Goal: Transaction & Acquisition: Book appointment/travel/reservation

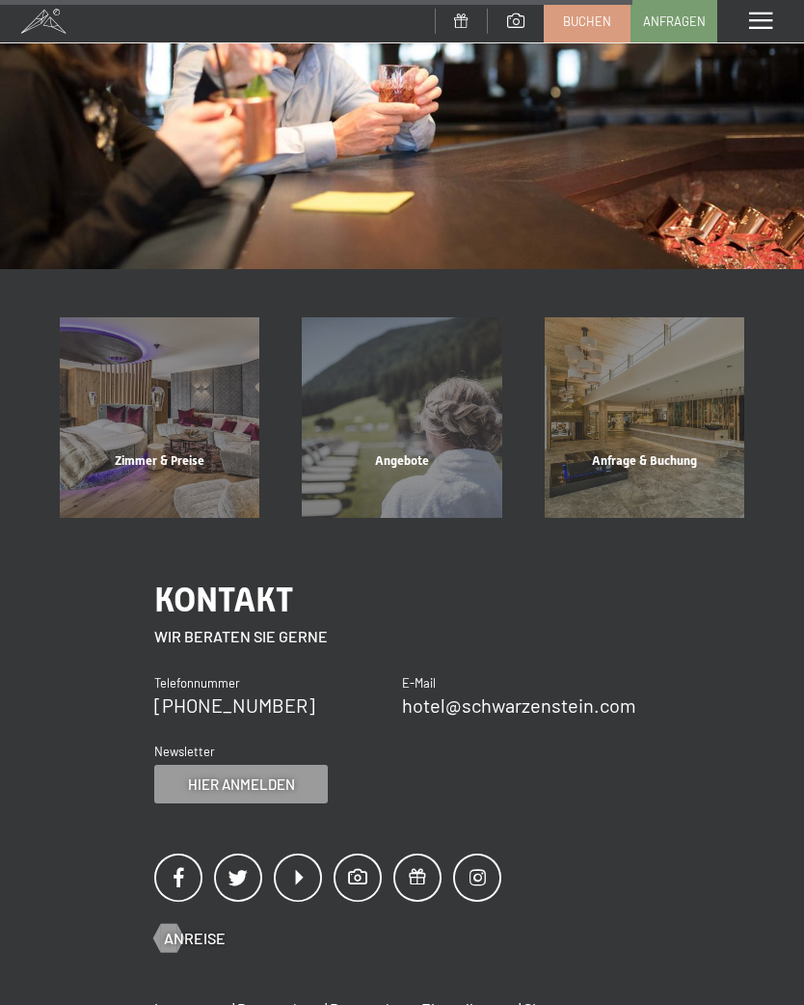
scroll to position [1584, 0]
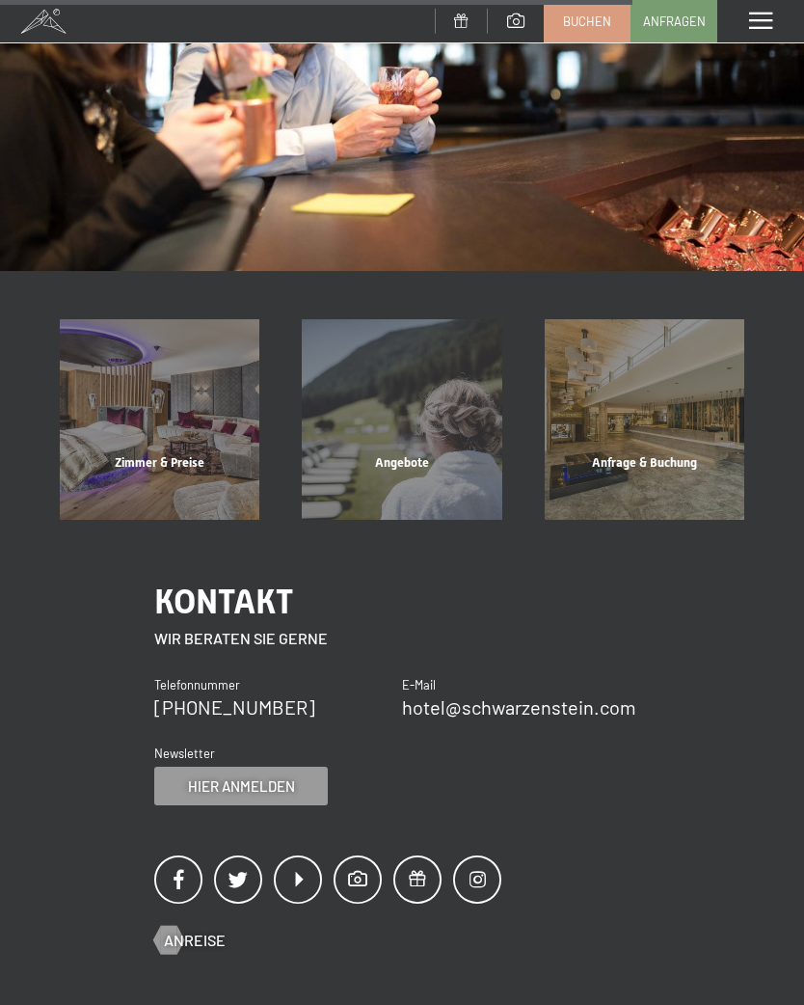
click at [412, 454] on div "Angebote" at bounding box center [402, 487] width 242 height 66
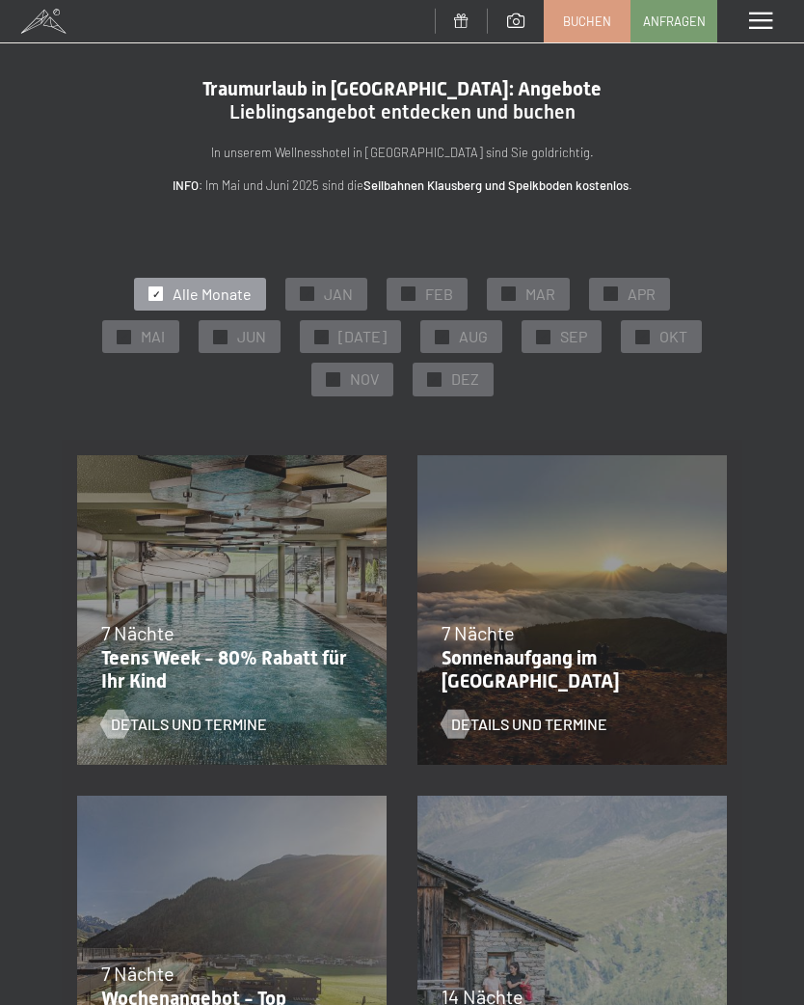
click at [560, 344] on span "SEP" at bounding box center [573, 336] width 27 height 21
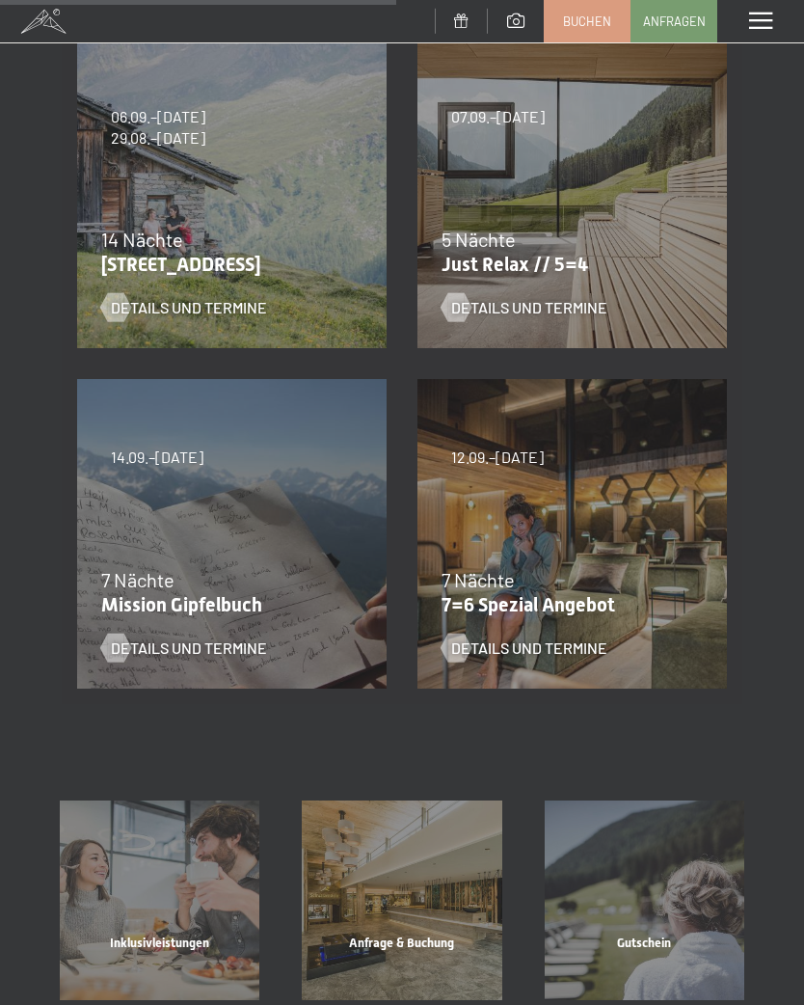
scroll to position [762, 0]
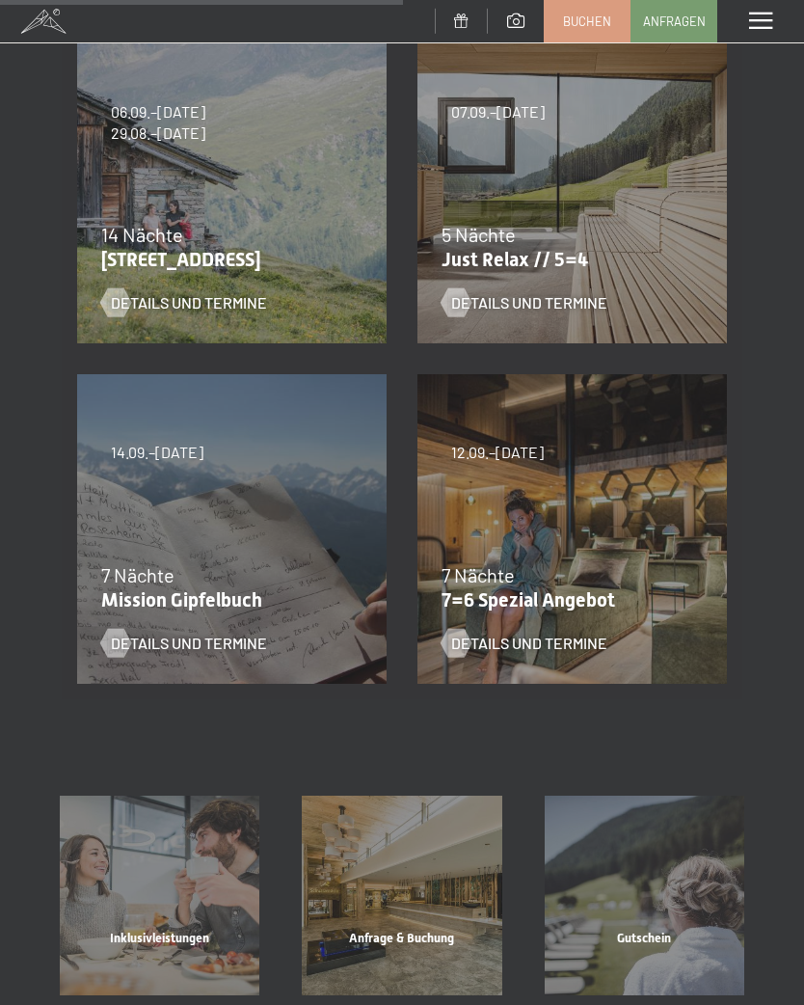
click at [589, 632] on span "Details und Termine" at bounding box center [529, 642] width 156 height 21
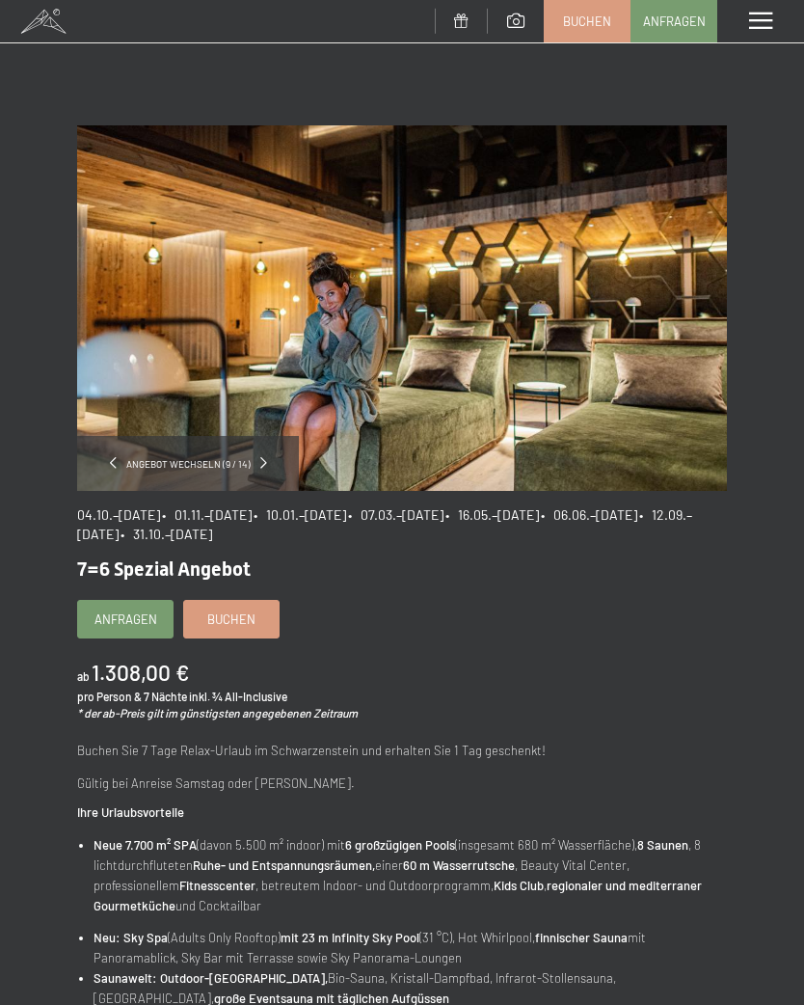
click at [258, 617] on link "Buchen" at bounding box center [231, 619] width 94 height 37
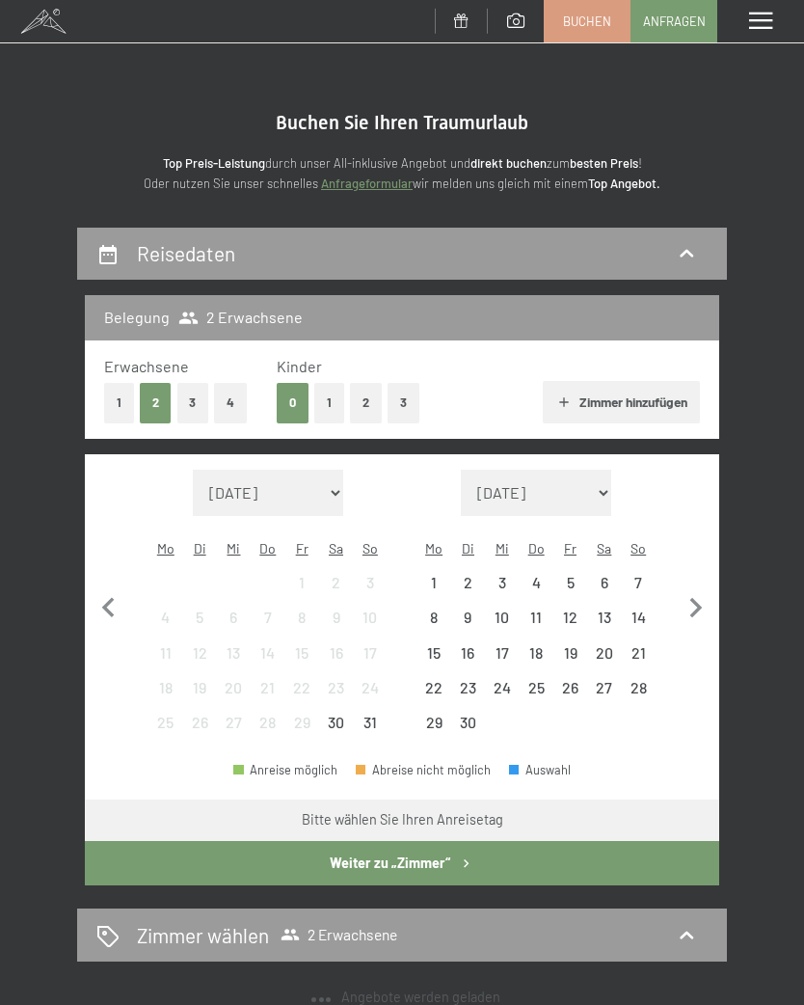
select select "2025-10-01"
select select "2025-11-01"
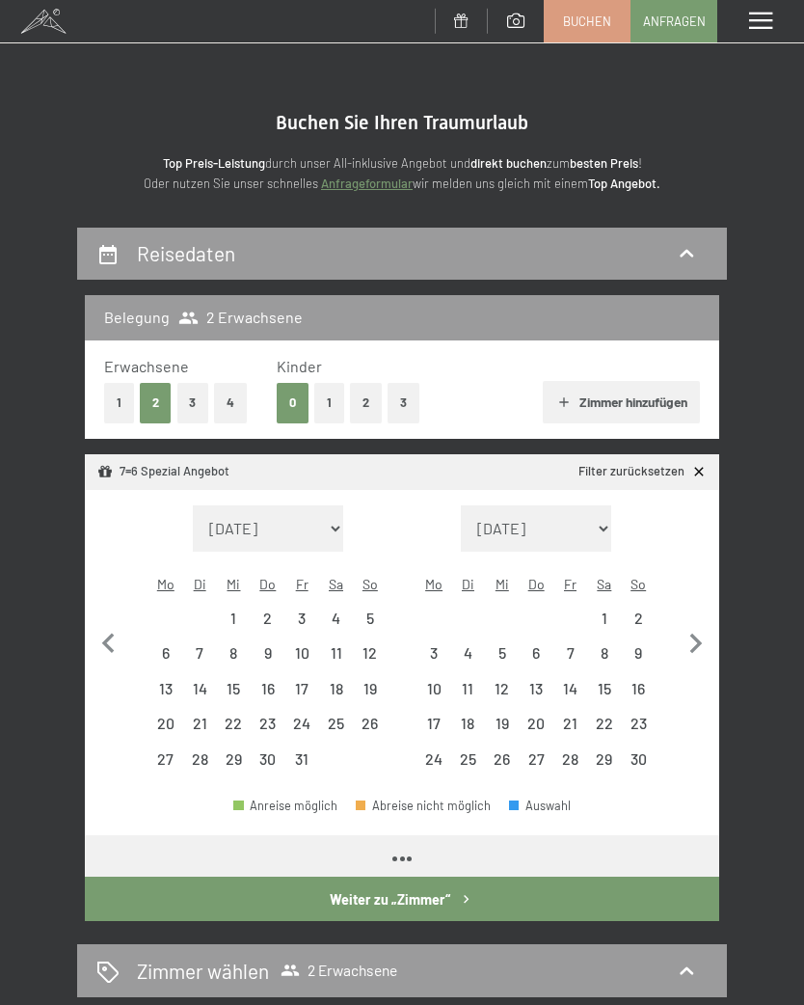
select select "[DATE]"
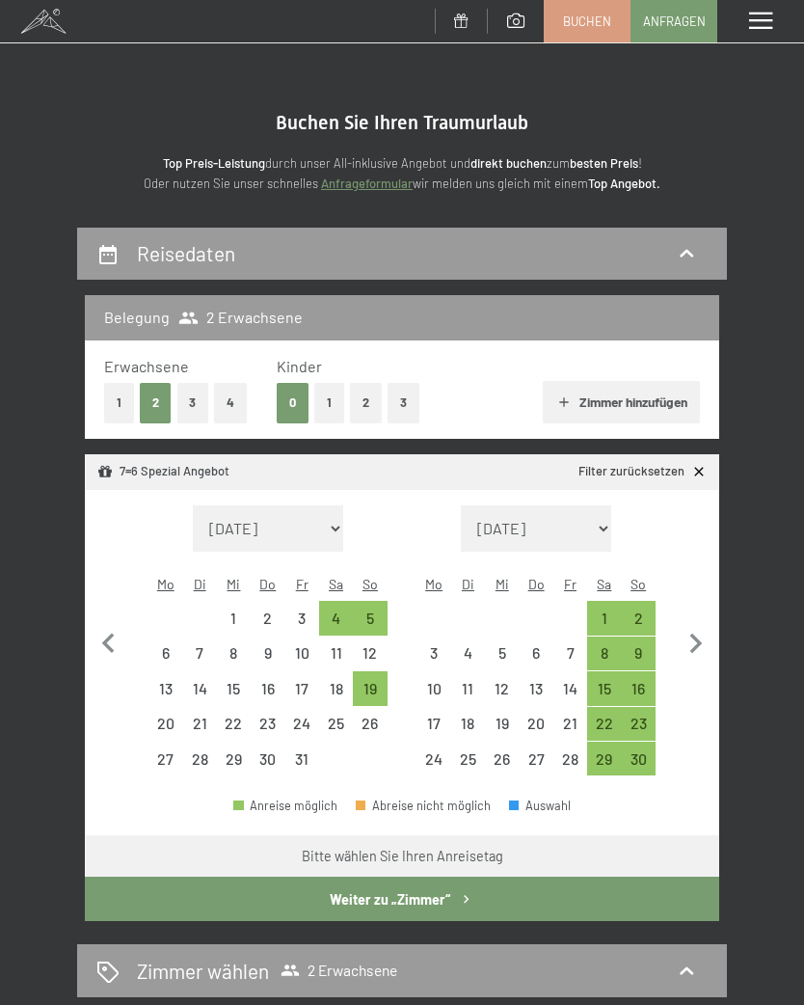
click at [374, 610] on div "5" at bounding box center [370, 625] width 30 height 30
select select "[DATE]"
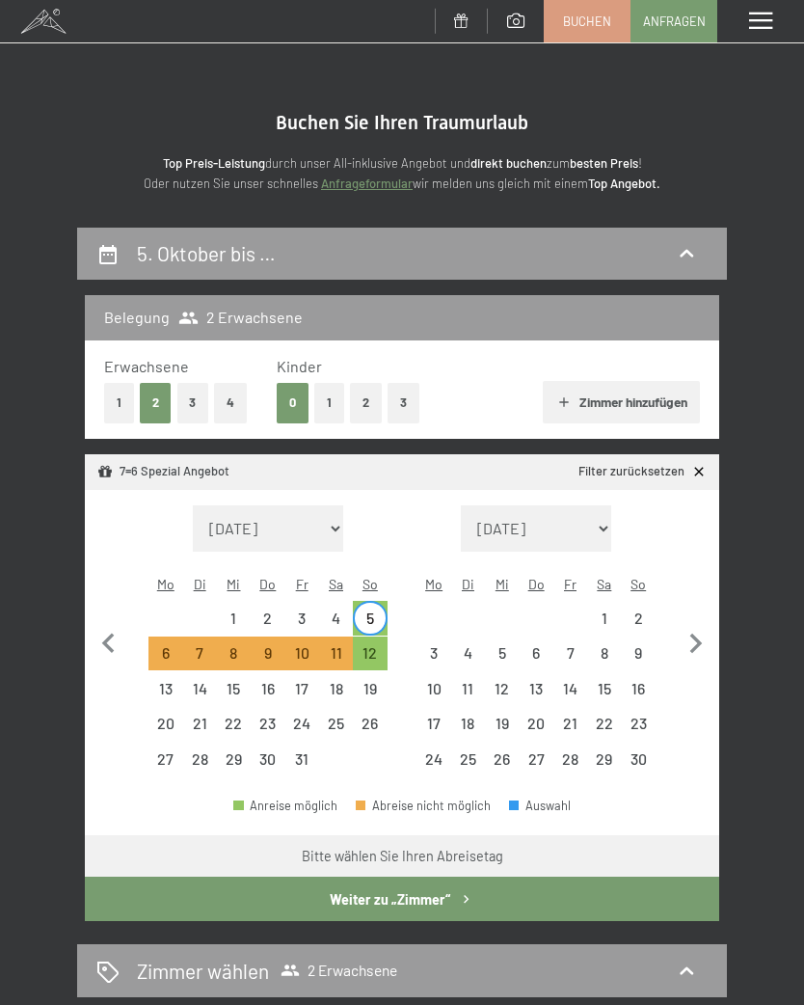
click at [379, 645] on div "12" at bounding box center [370, 660] width 30 height 30
select select "[DATE]"
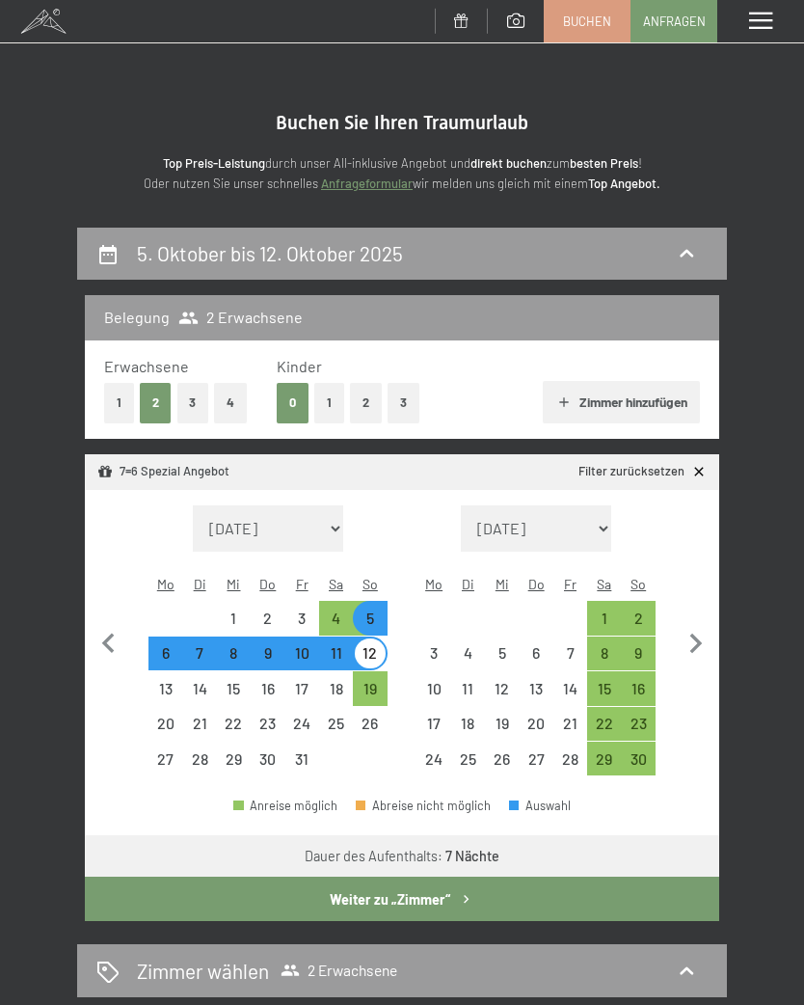
select select "[DATE]"
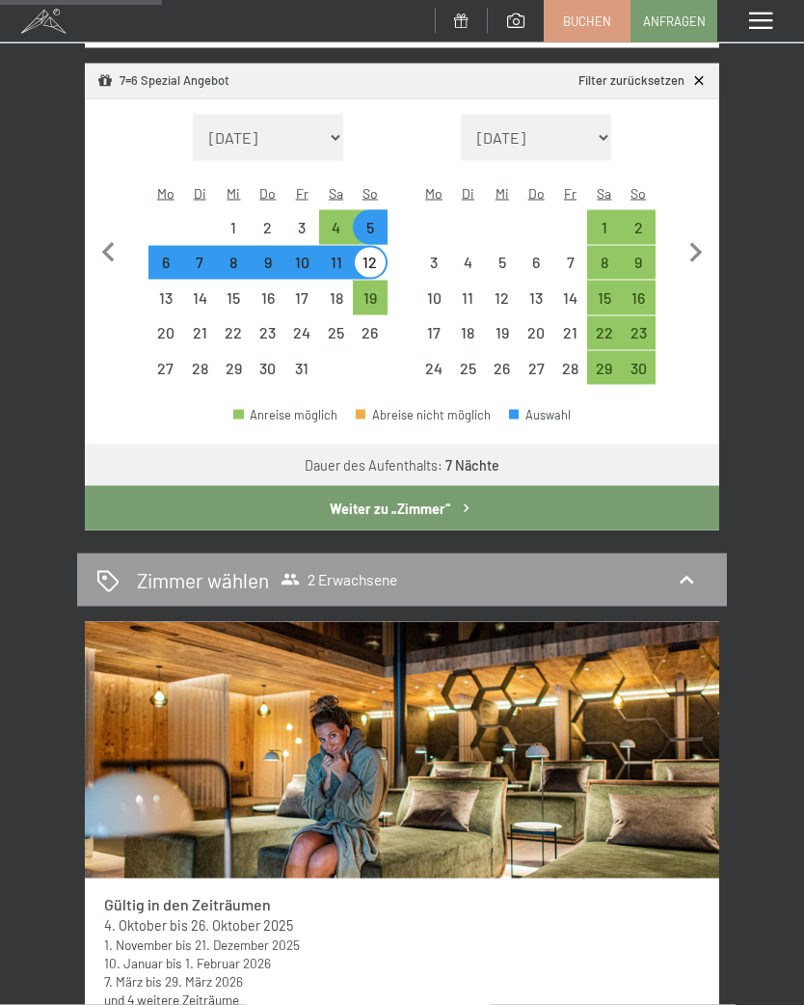
click at [444, 490] on button "Weiter zu „Zimmer“" at bounding box center [402, 508] width 634 height 44
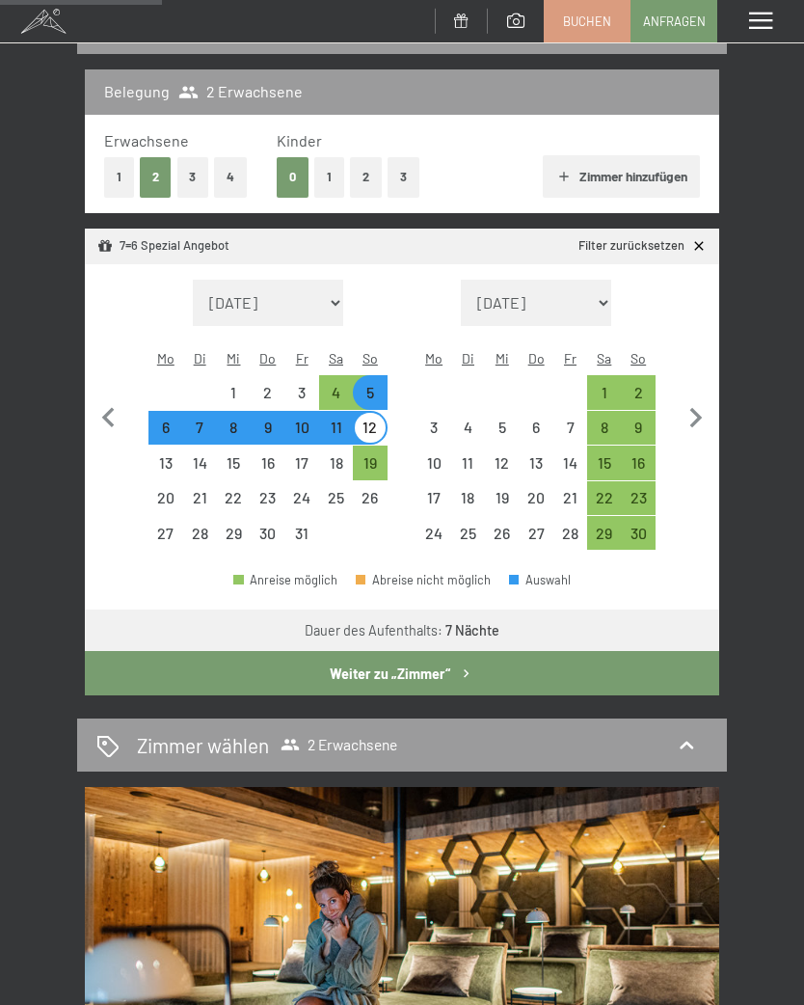
select select "[DATE]"
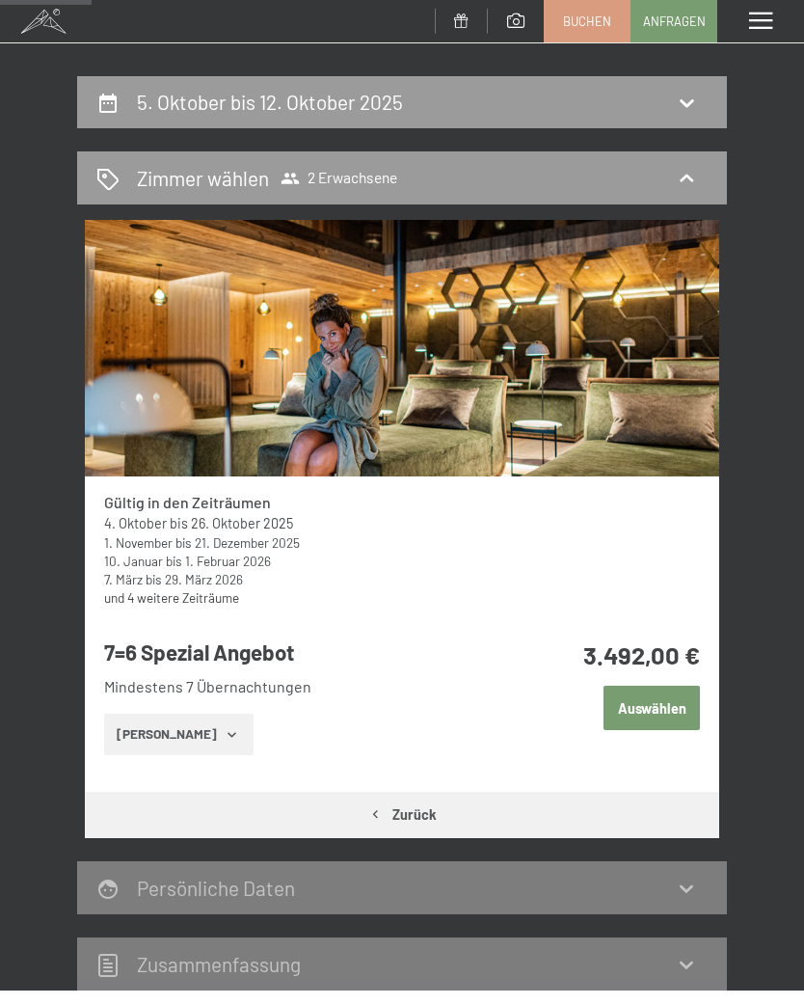
scroll to position [155, 0]
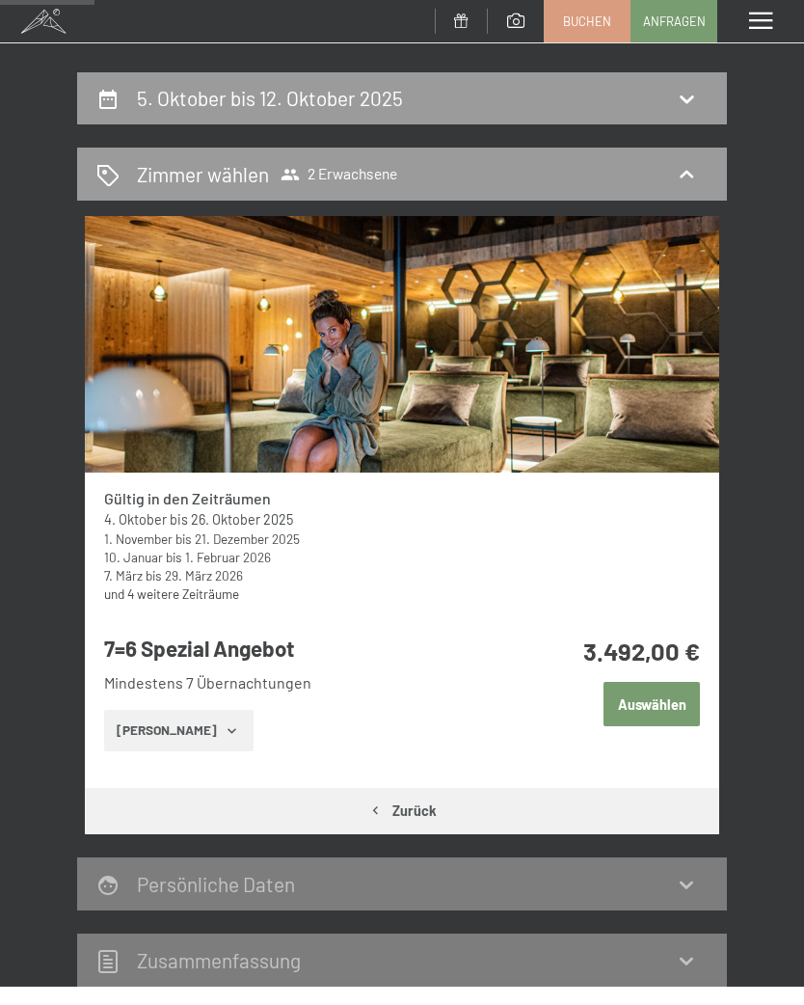
click at [225, 731] on icon "button" at bounding box center [232, 730] width 15 height 15
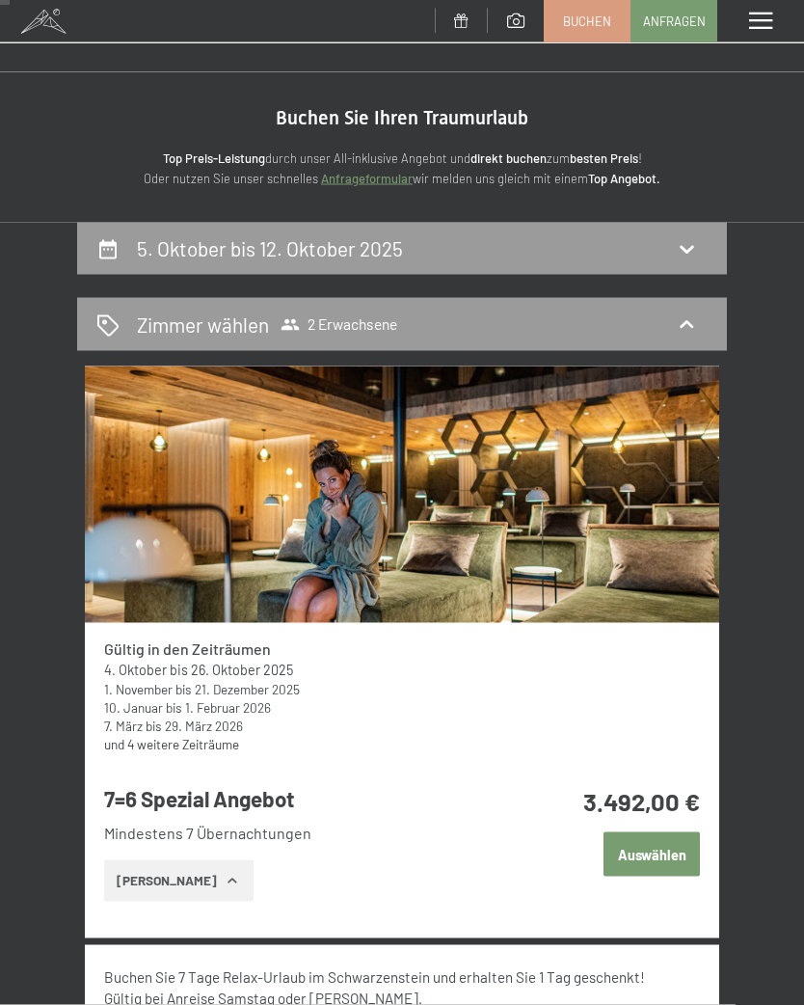
scroll to position [0, 0]
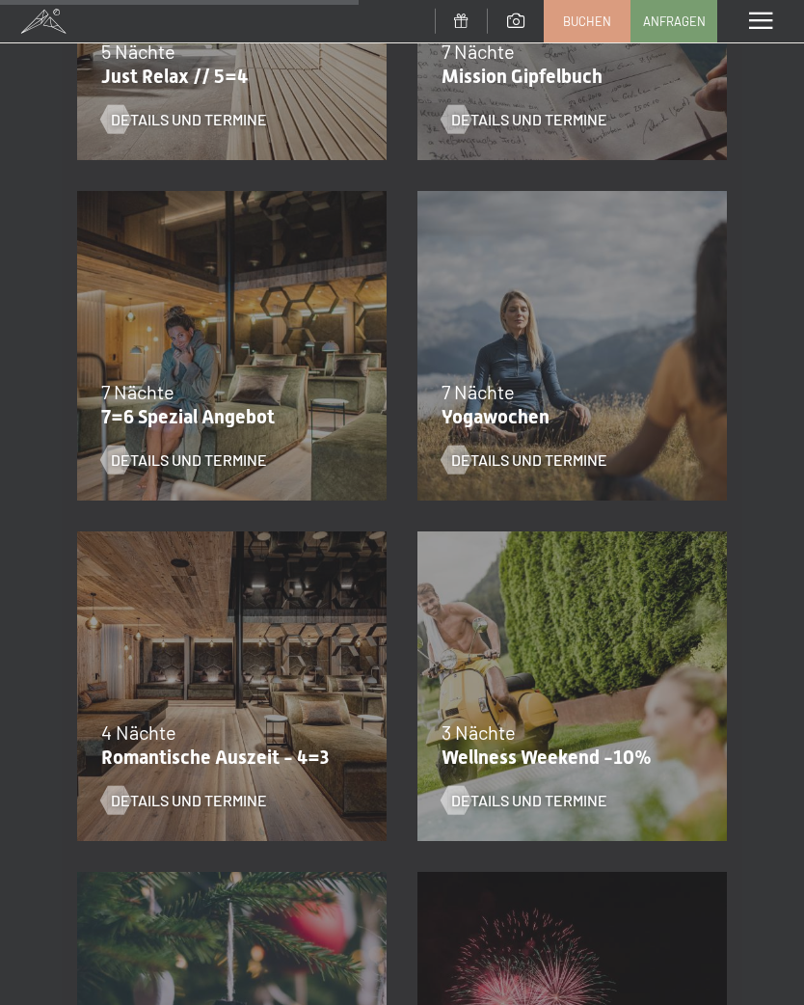
scroll to position [1283, 0]
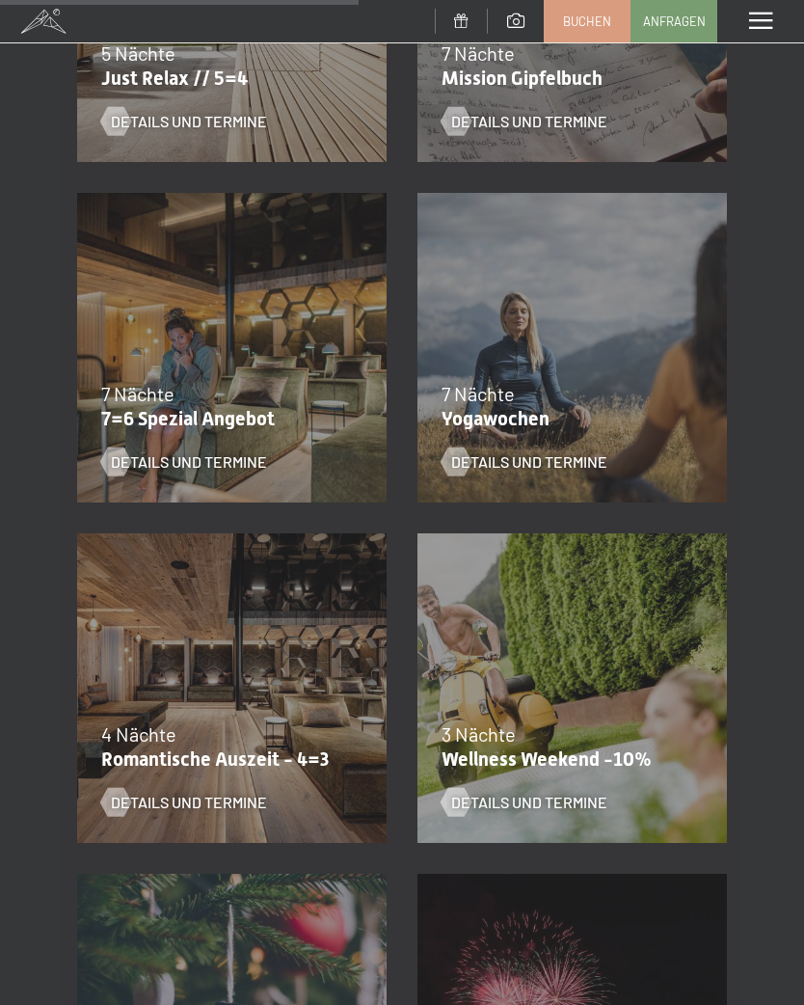
click at [271, 401] on div "7 Nächte" at bounding box center [227, 393] width 252 height 27
click at [261, 451] on span "Details und Termine" at bounding box center [189, 461] width 156 height 21
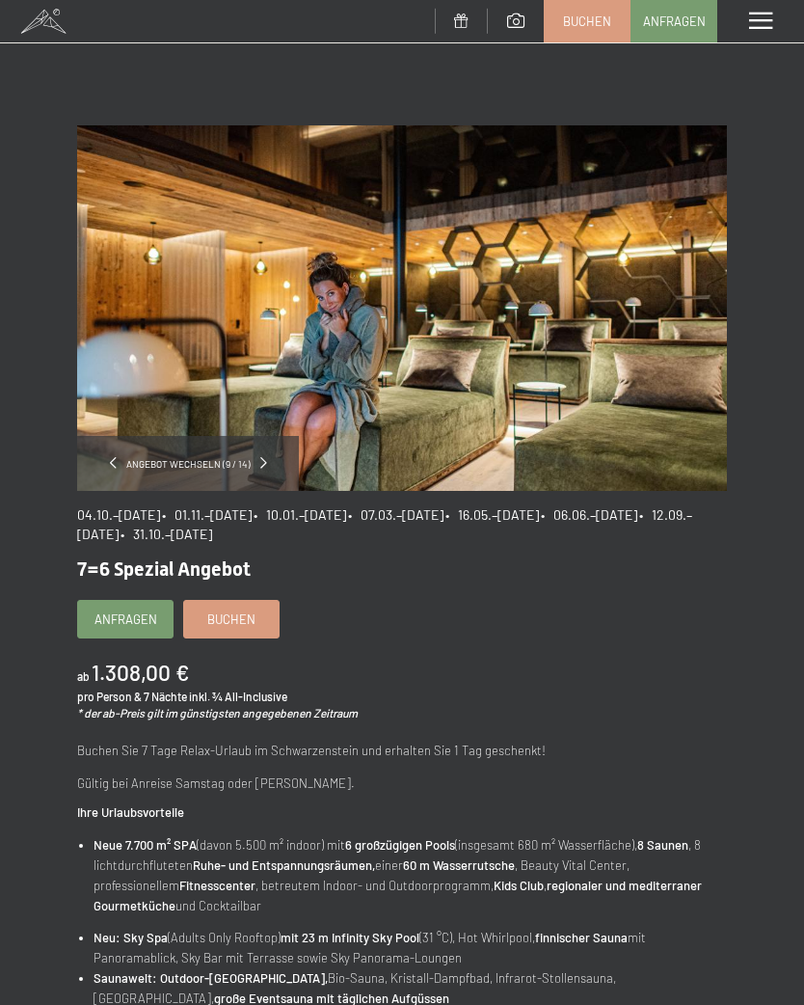
click at [255, 615] on link "Buchen" at bounding box center [231, 619] width 94 height 37
click at [244, 614] on span "Buchen" at bounding box center [231, 618] width 48 height 17
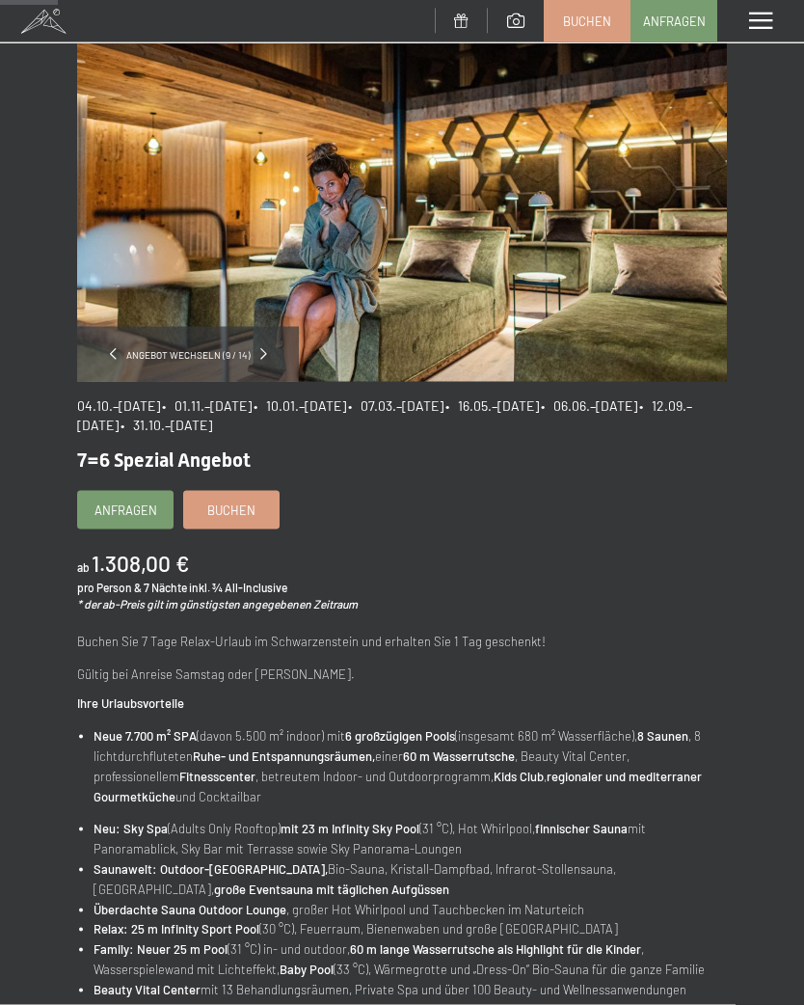
scroll to position [110, 0]
click at [235, 503] on span "Buchen" at bounding box center [231, 508] width 48 height 17
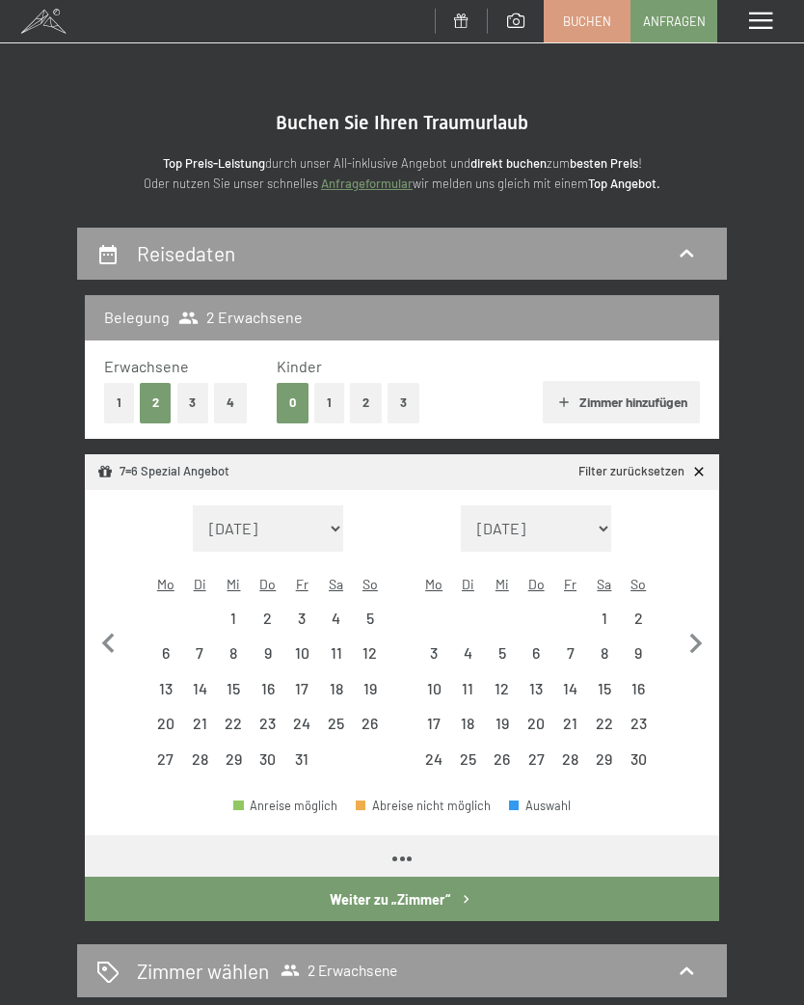
select select "[DATE]"
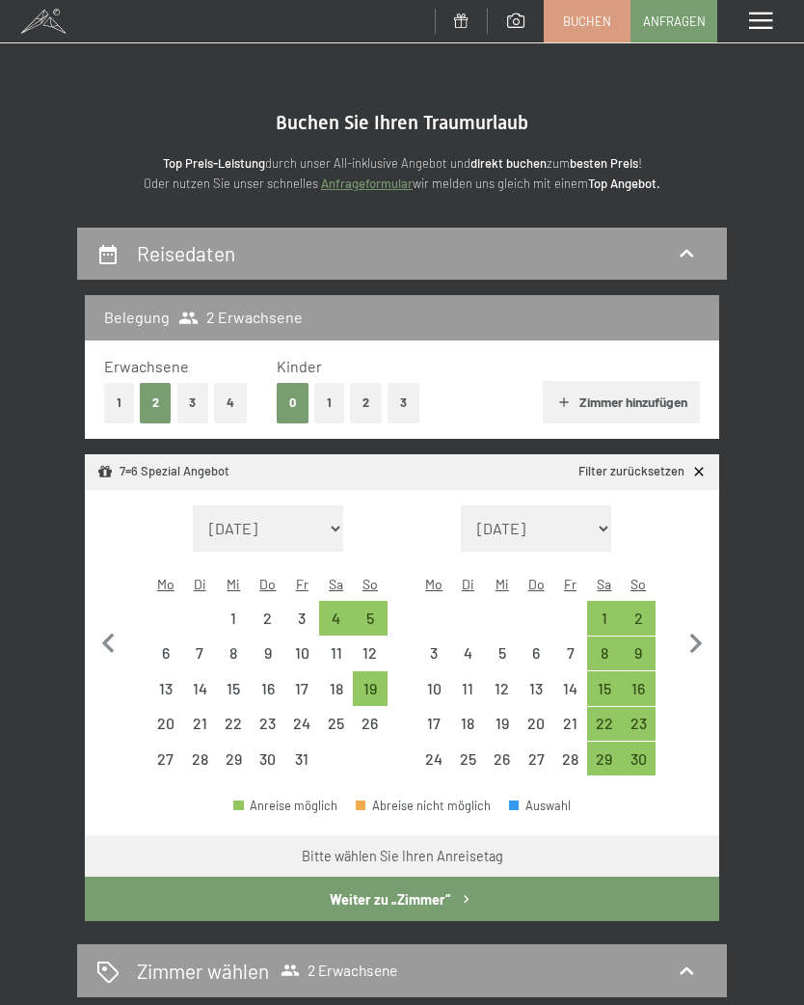
click at [371, 681] on div "19" at bounding box center [370, 696] width 30 height 30
select select "[DATE]"
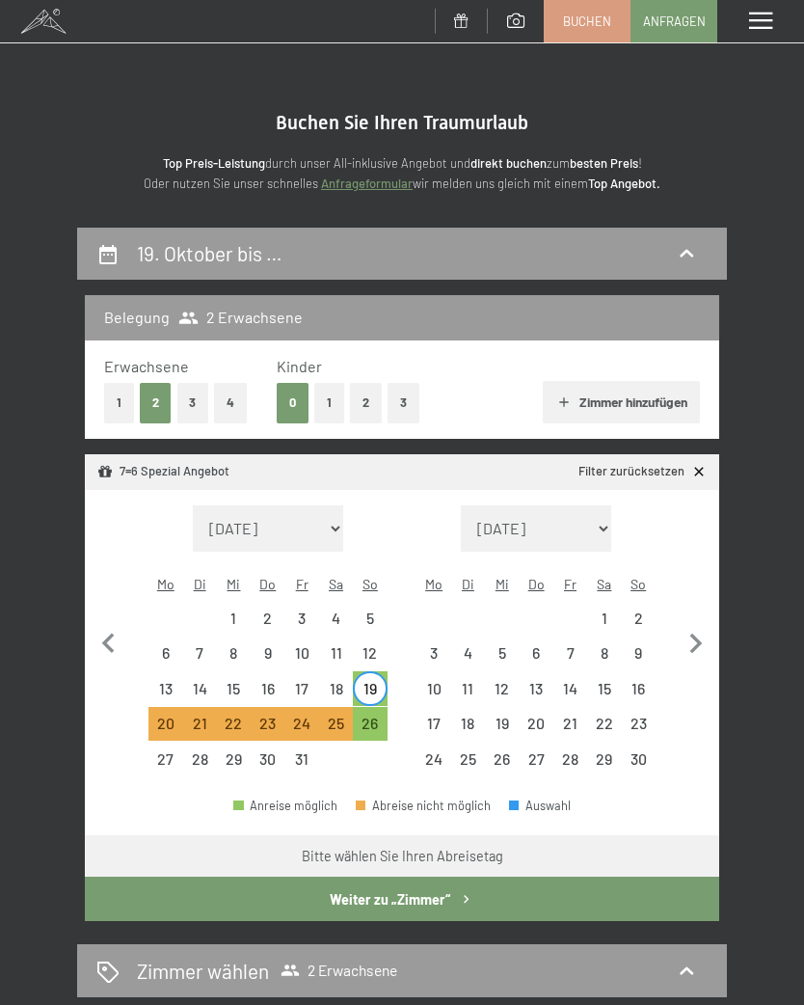
click at [455, 877] on button "Weiter zu „Zimmer“" at bounding box center [402, 898] width 634 height 44
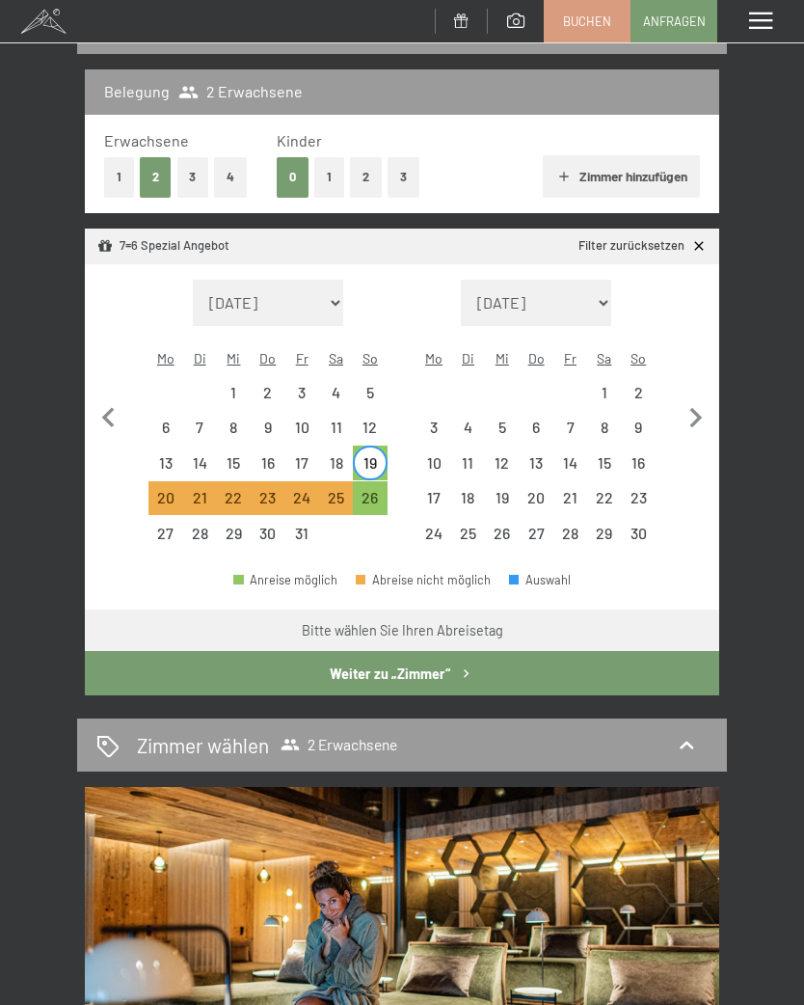
select select "[DATE]"
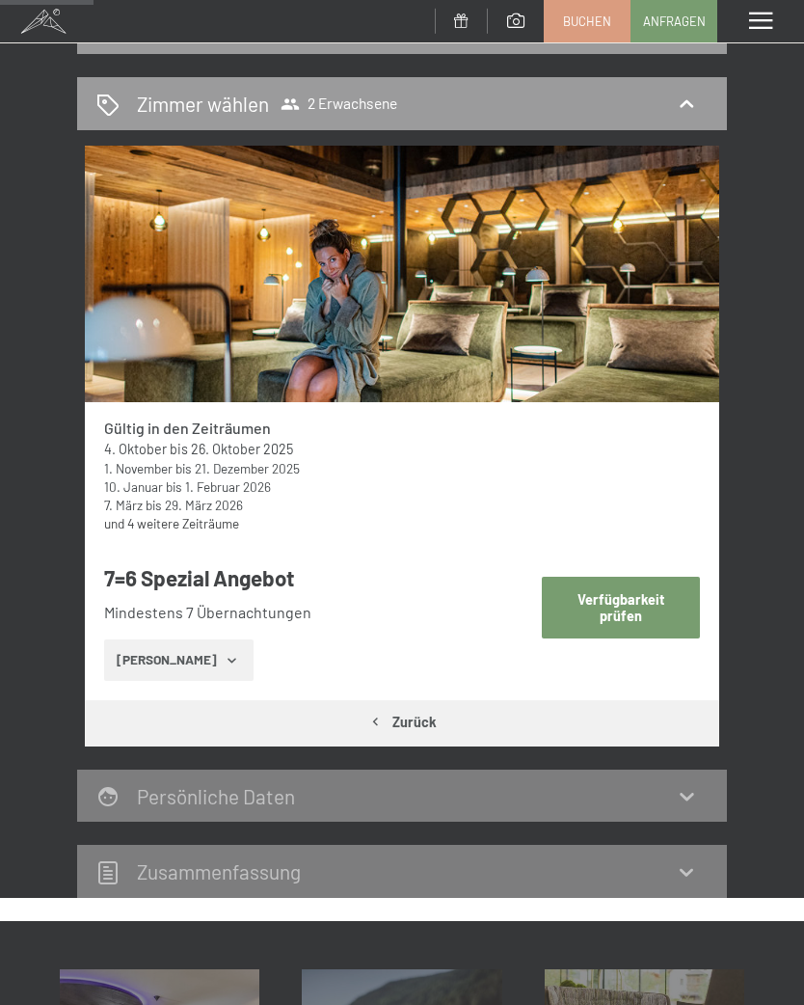
click at [231, 665] on button "[PERSON_NAME]" at bounding box center [178, 660] width 149 height 42
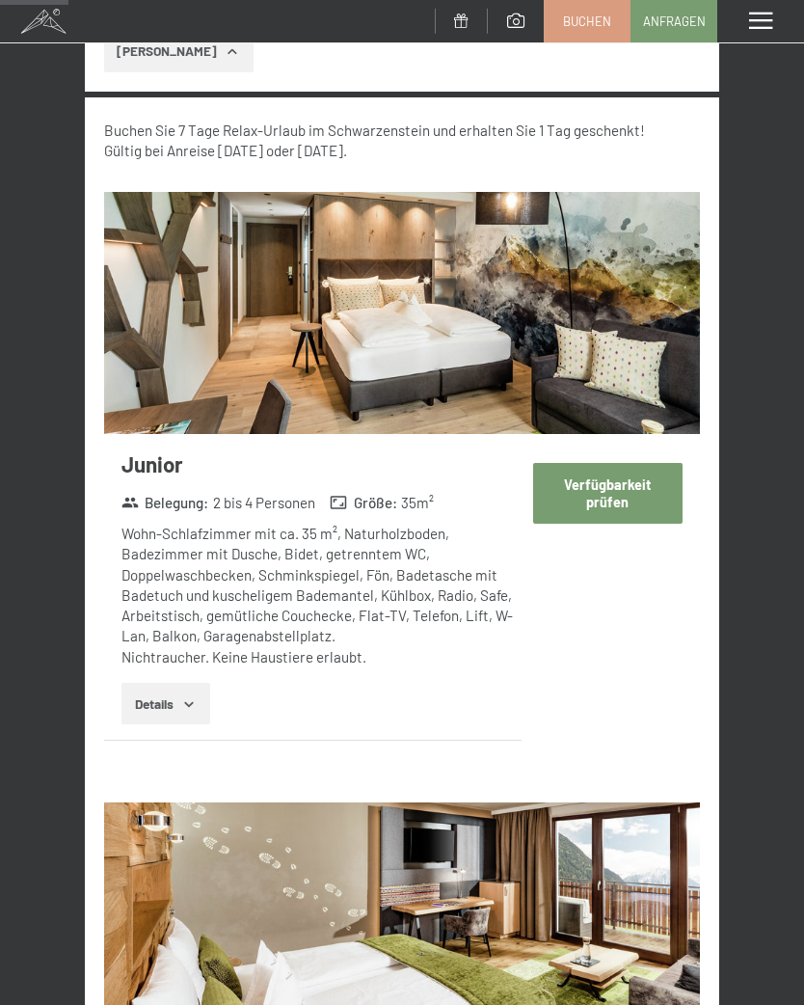
scroll to position [831, 0]
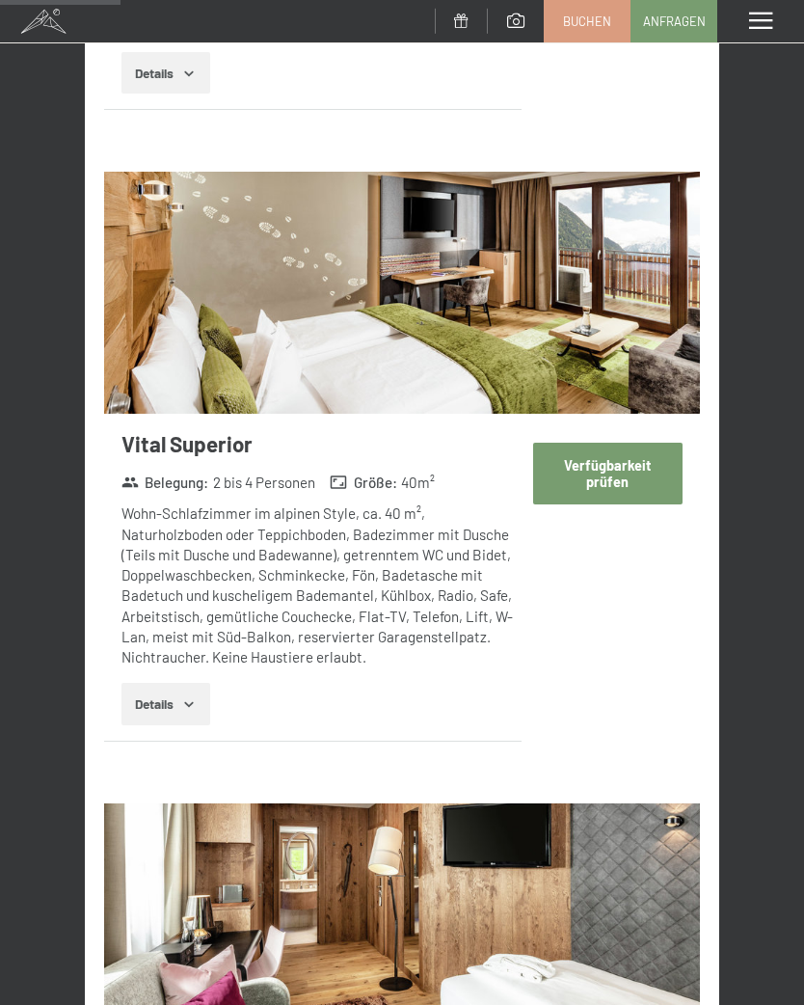
click at [619, 465] on button "Verfügbarkeit prüfen" at bounding box center [607, 473] width 149 height 61
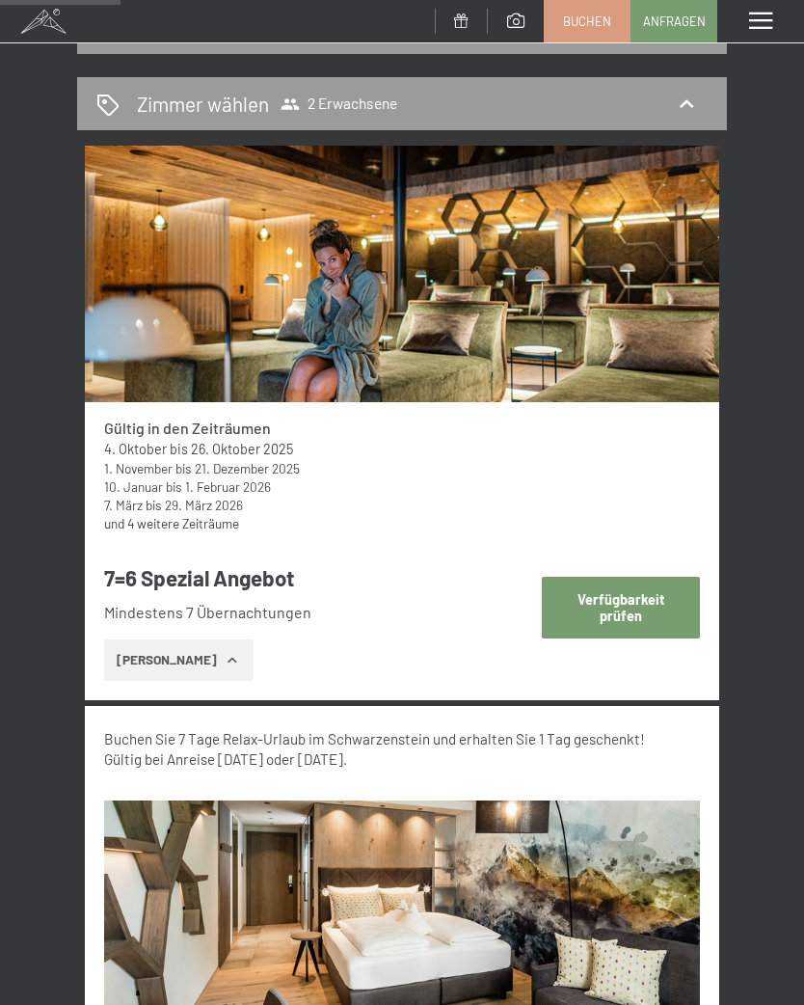
select select "[DATE]"
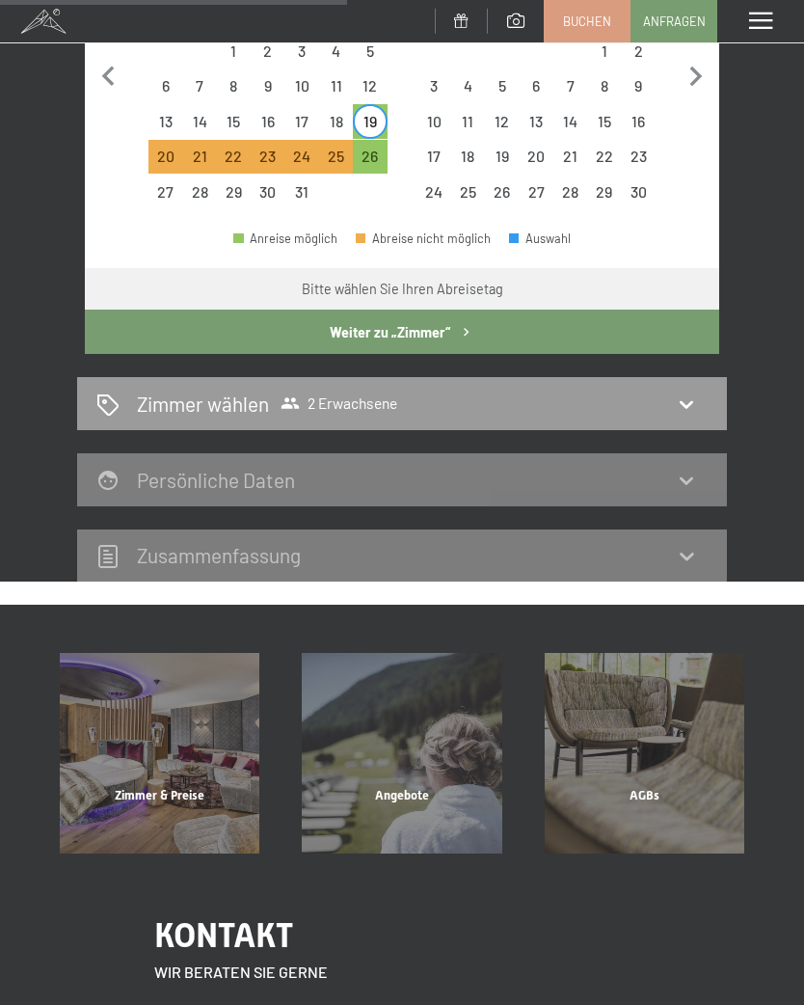
click at [681, 392] on icon at bounding box center [686, 403] width 23 height 23
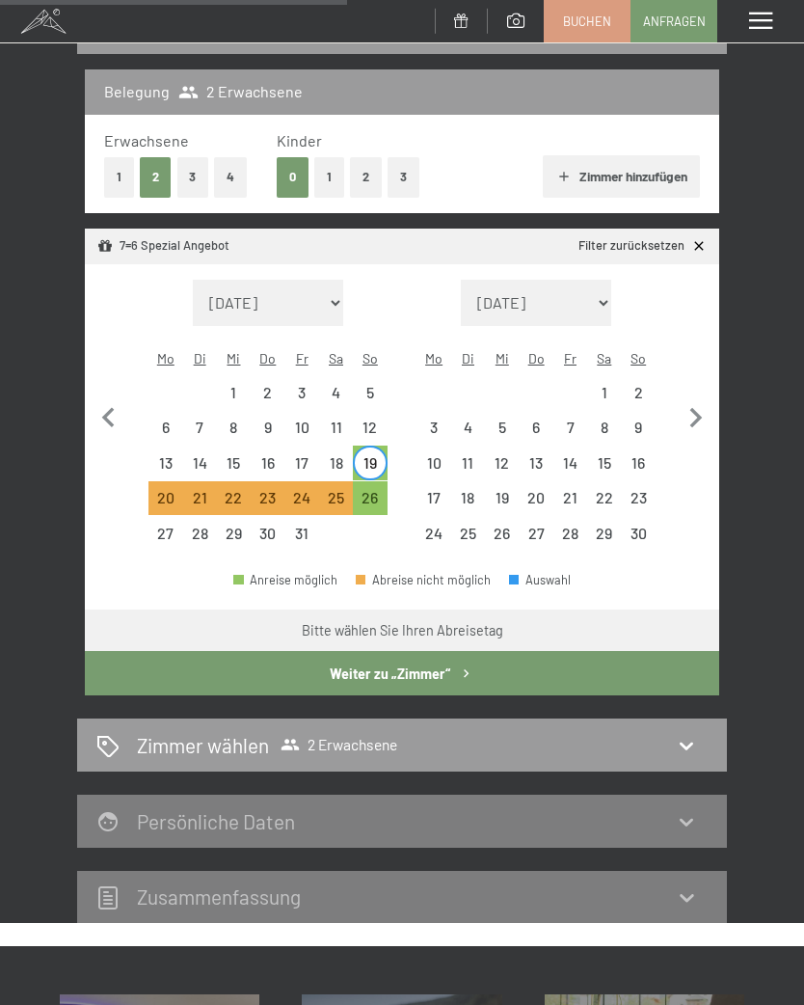
select select "[DATE]"
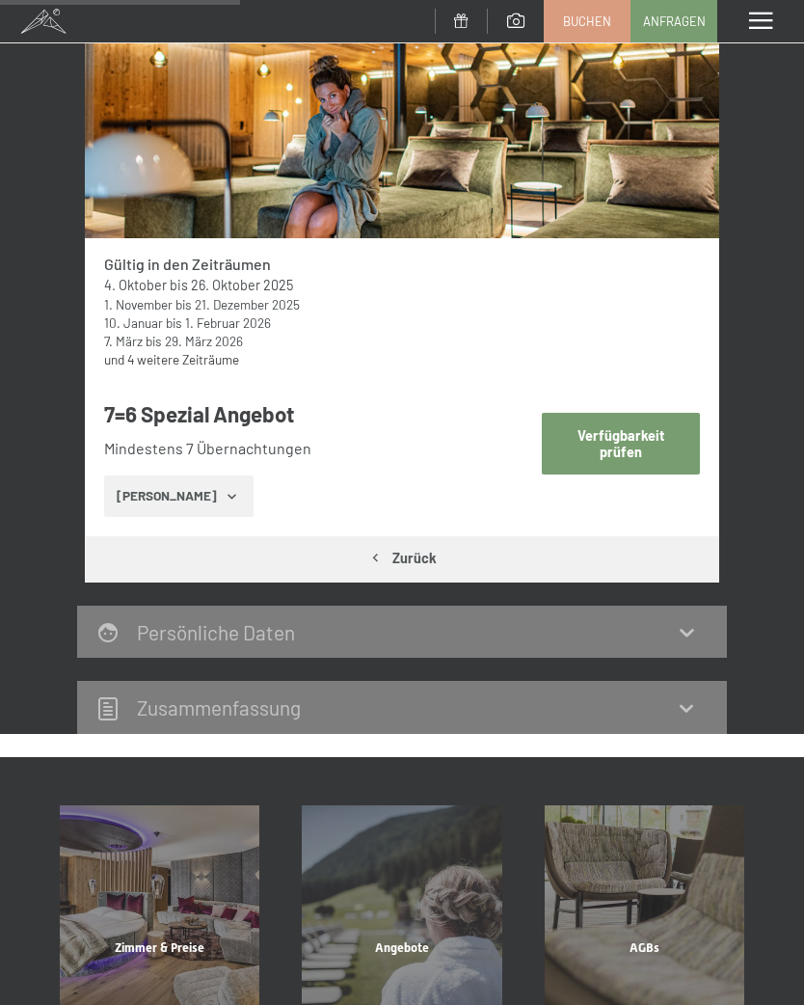
click at [644, 432] on button "Verfügbarkeit prüfen" at bounding box center [621, 443] width 159 height 61
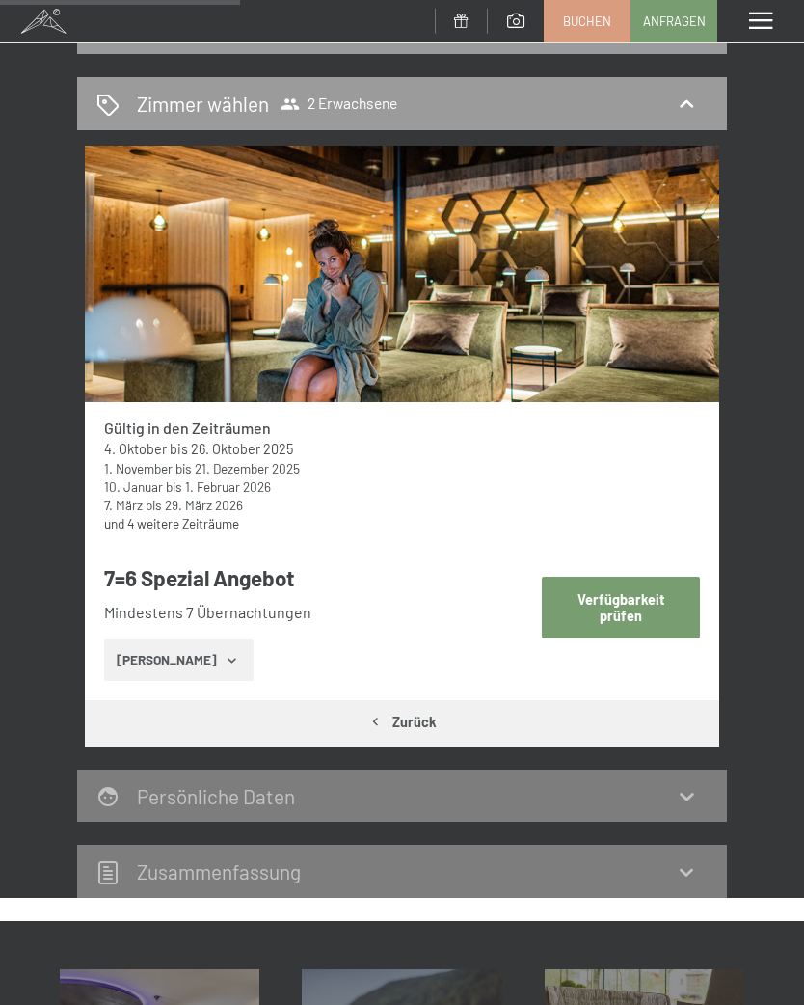
select select "[DATE]"
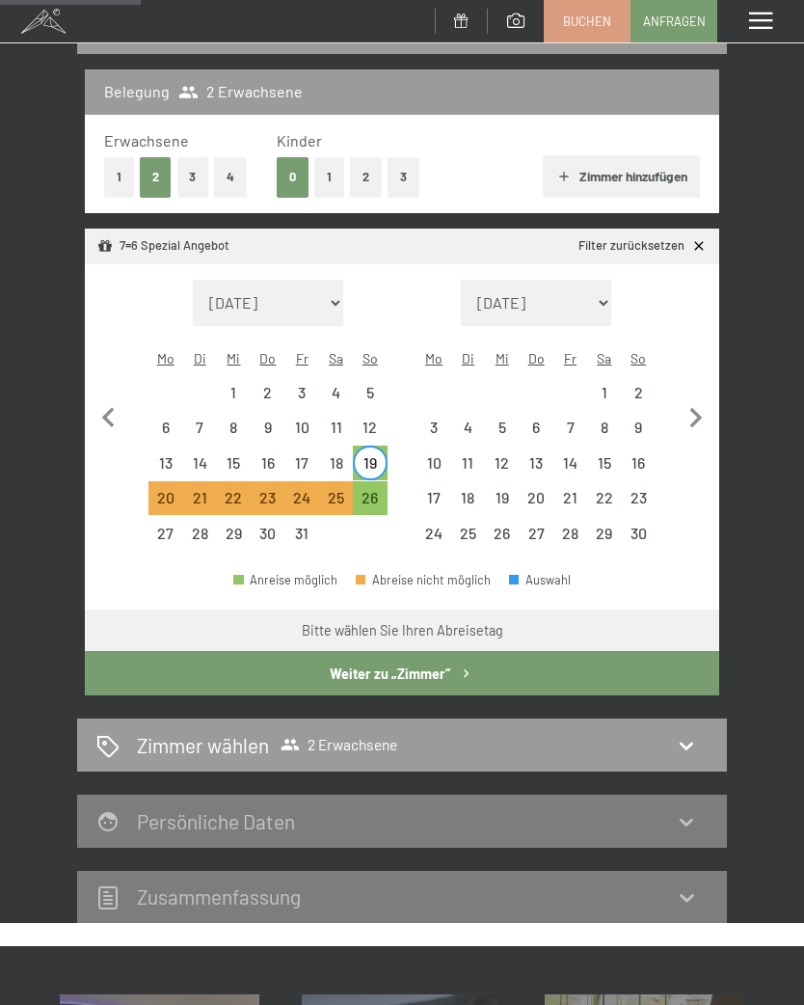
click at [378, 490] on div "26" at bounding box center [370, 505] width 30 height 30
select select "[DATE]"
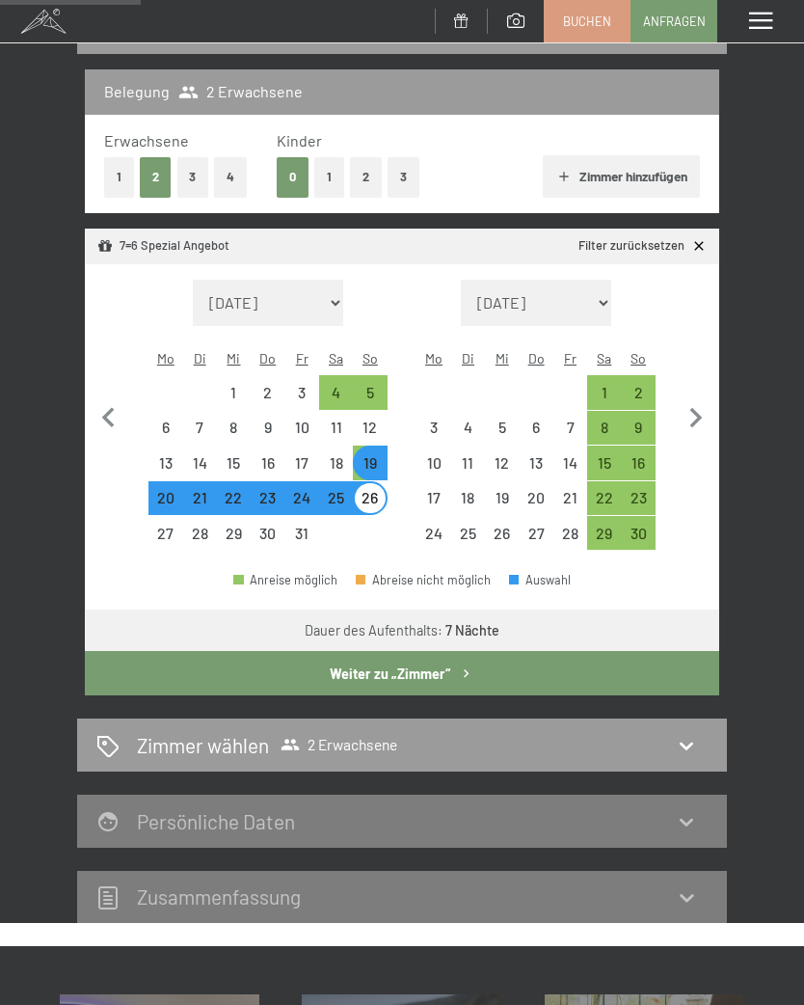
select select "[DATE]"
click at [535, 654] on button "Weiter zu „Zimmer“" at bounding box center [402, 673] width 634 height 44
select select "[DATE]"
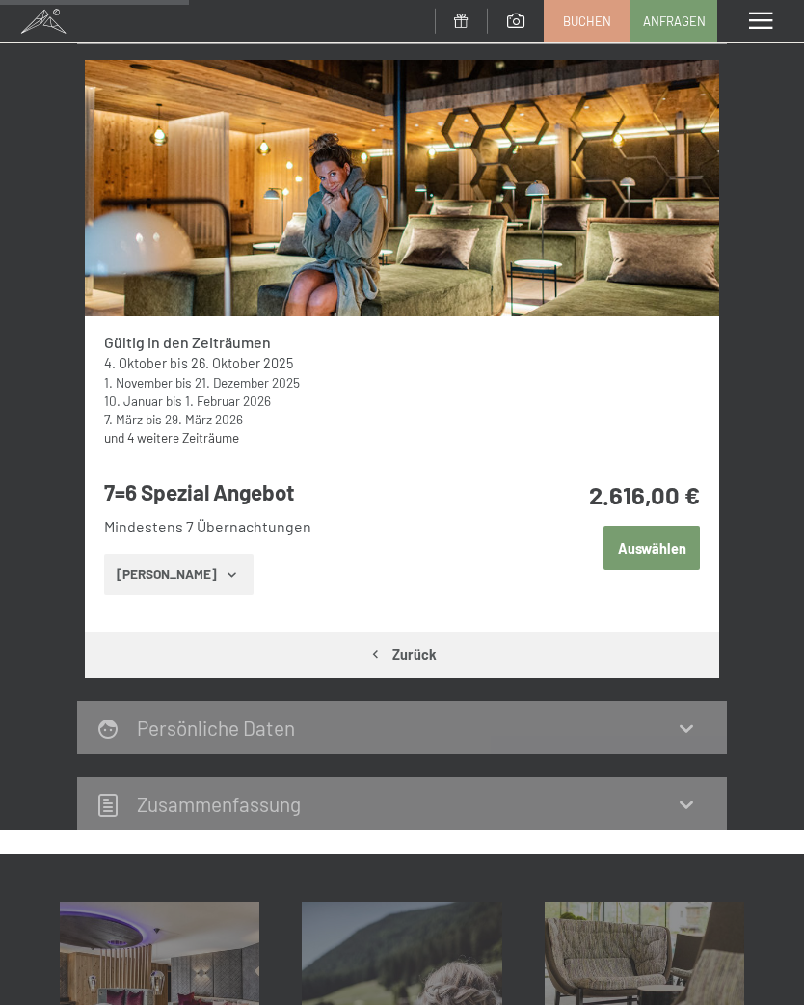
scroll to position [309, 0]
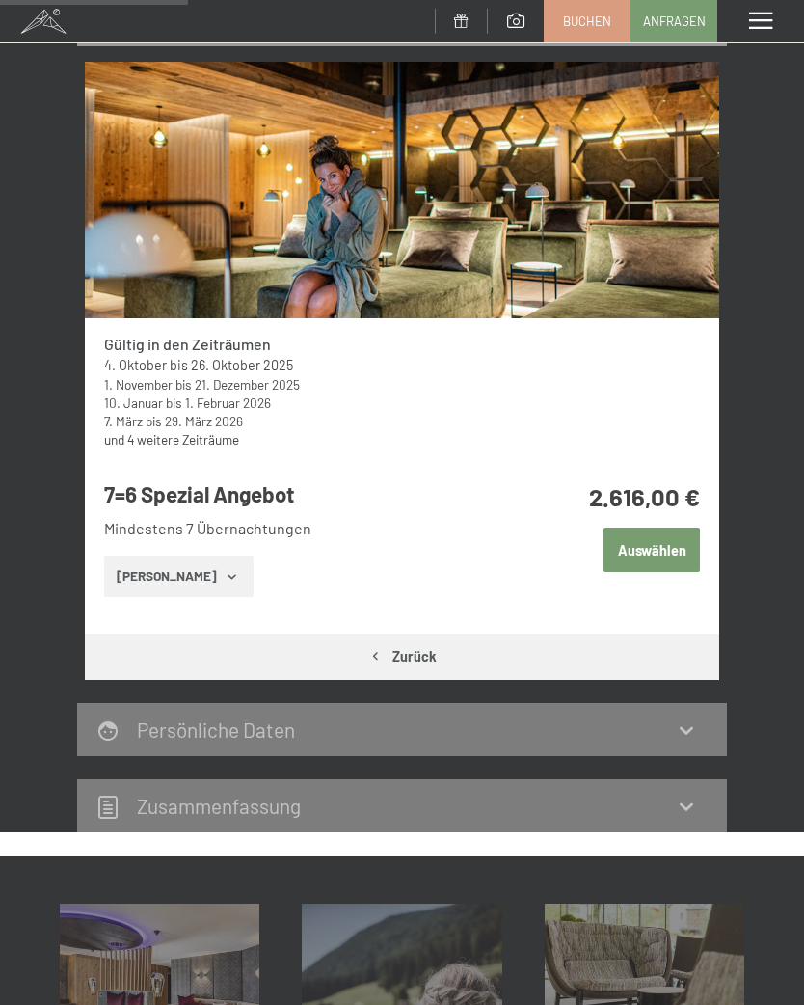
click at [420, 659] on button "Zurück" at bounding box center [402, 655] width 634 height 44
select select "[DATE]"
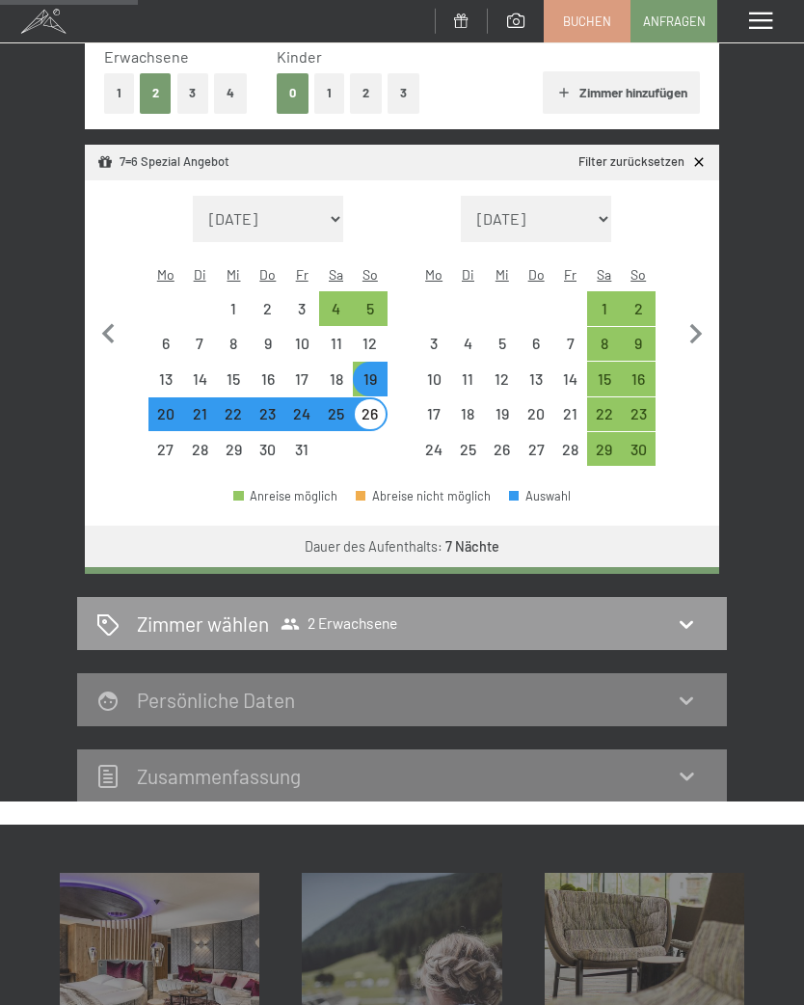
scroll to position [226, 0]
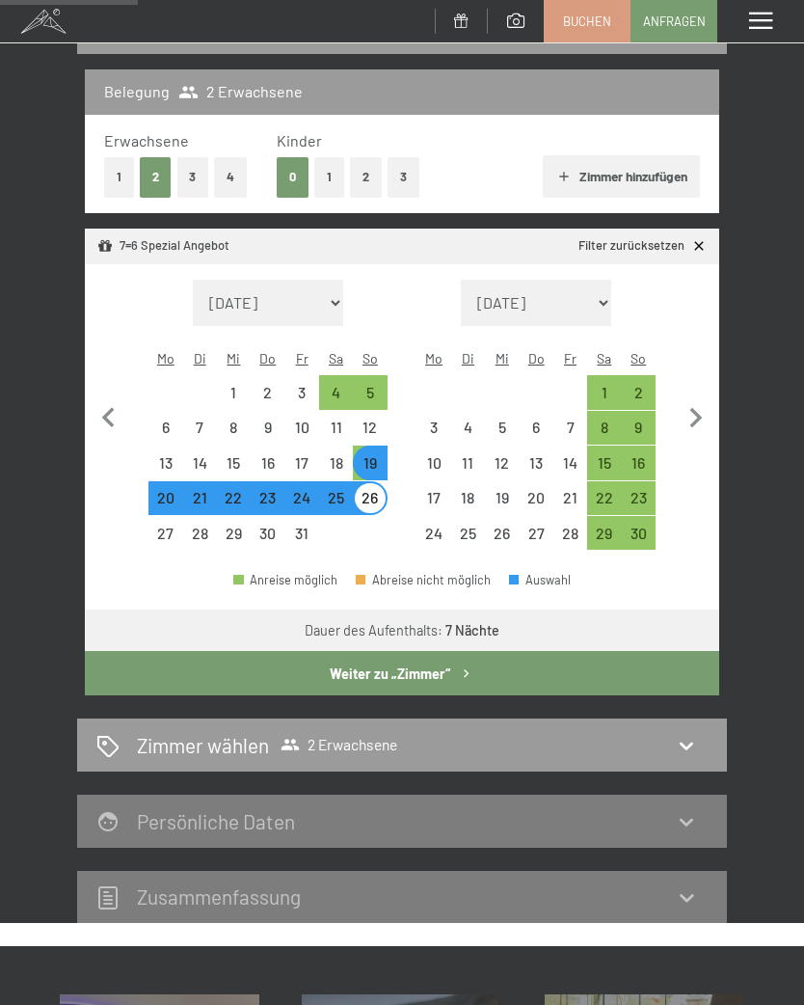
click at [378, 490] on div "26" at bounding box center [370, 505] width 30 height 30
select select "[DATE]"
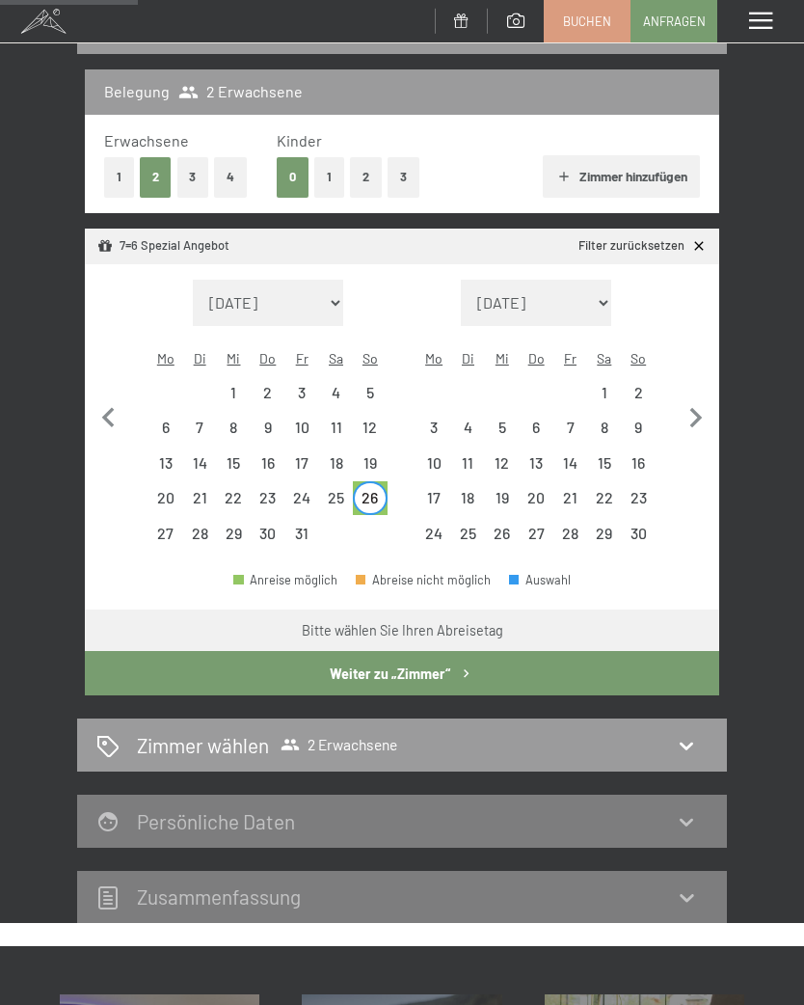
click at [649, 385] on div "2" at bounding box center [639, 400] width 30 height 30
select select "[DATE]"
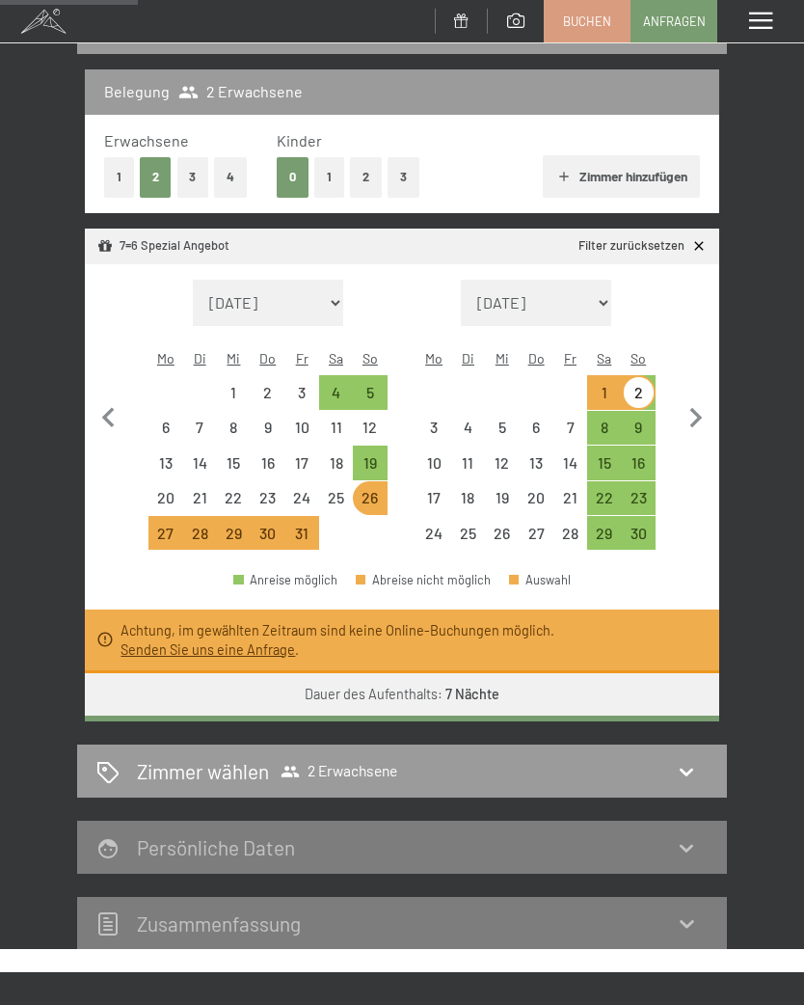
select select "[DATE]"
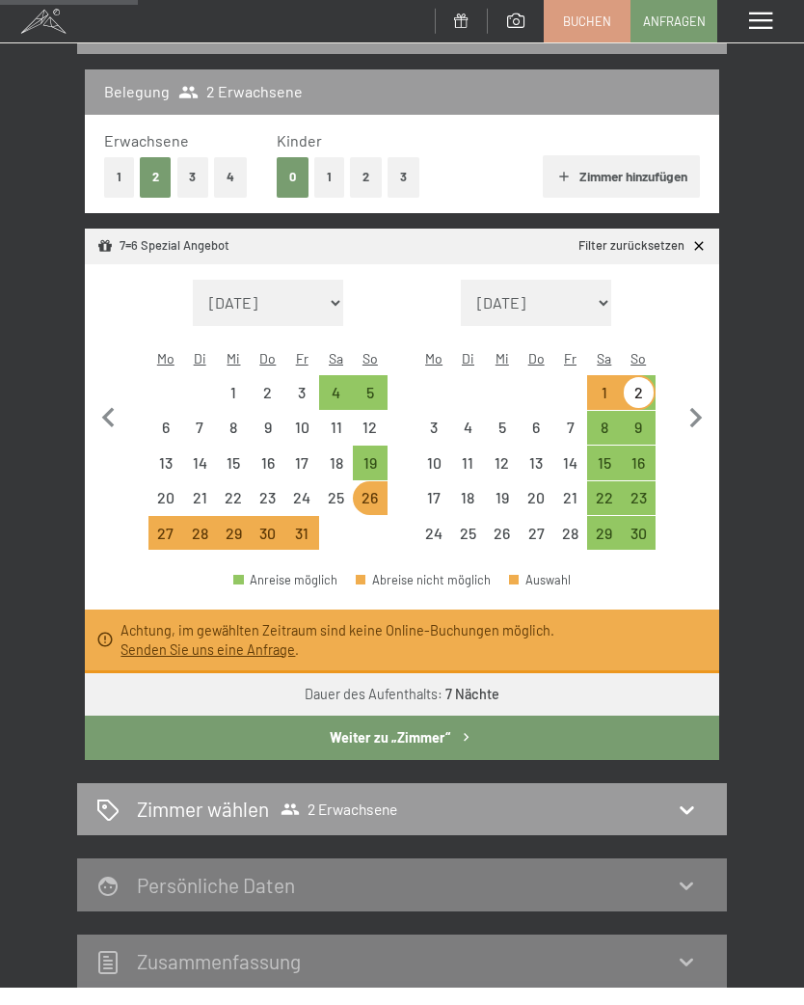
click at [464, 729] on icon "button" at bounding box center [466, 737] width 16 height 16
select select "[DATE]"
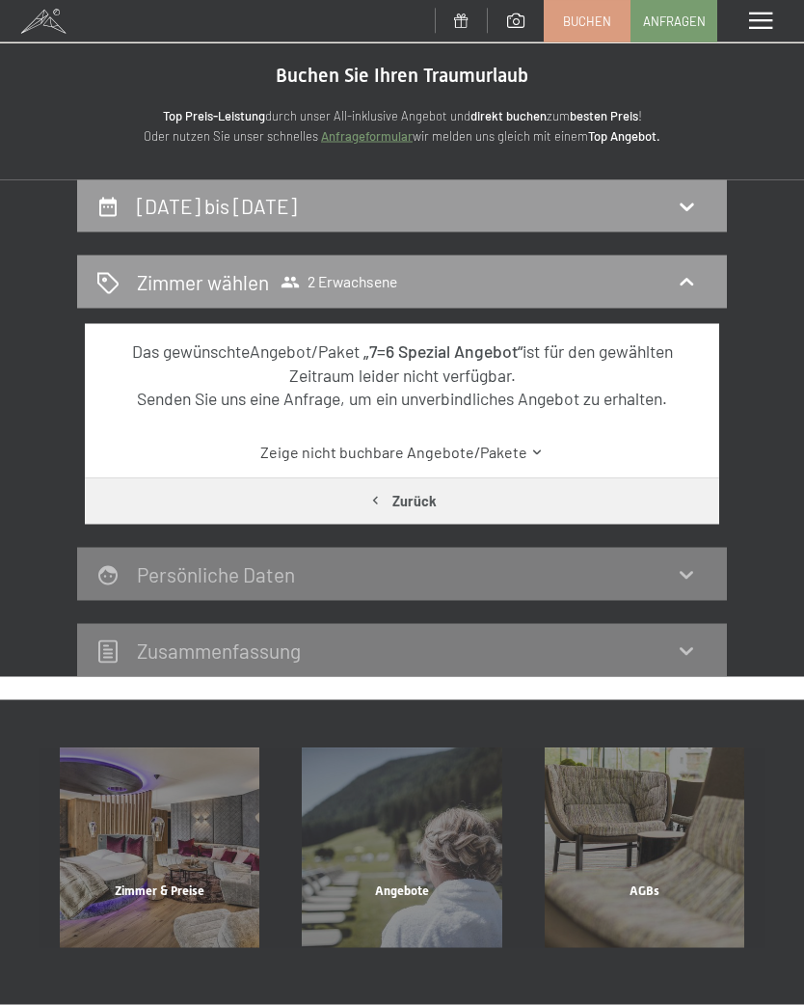
scroll to position [0, 0]
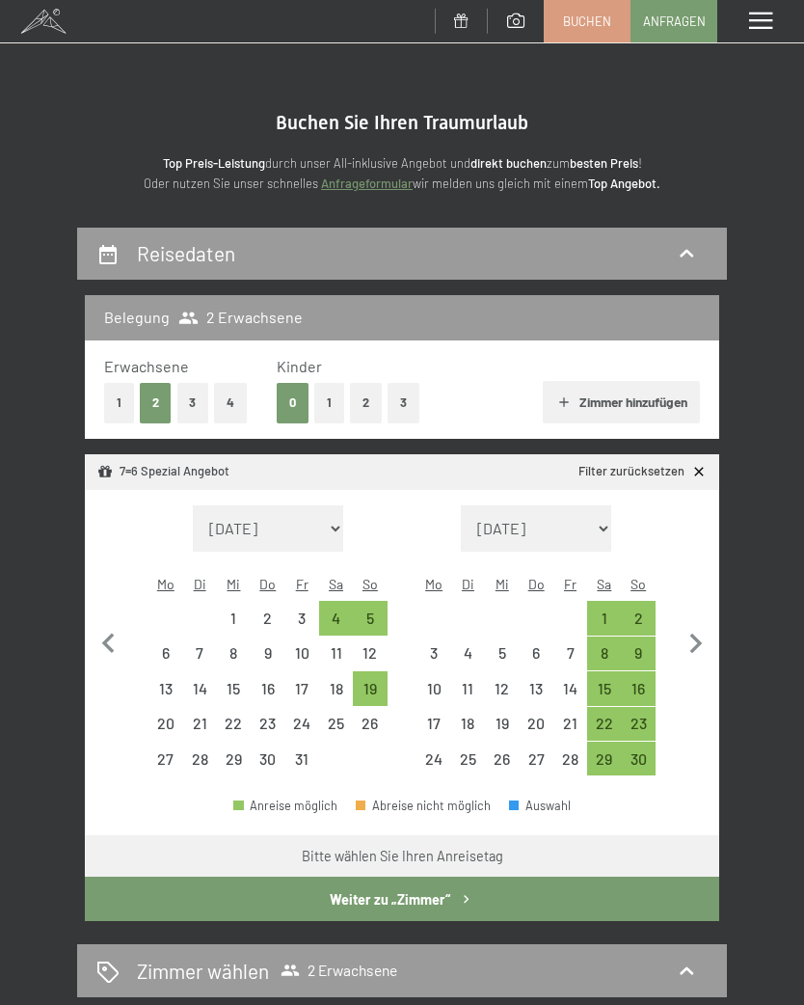
select select "[DATE]"
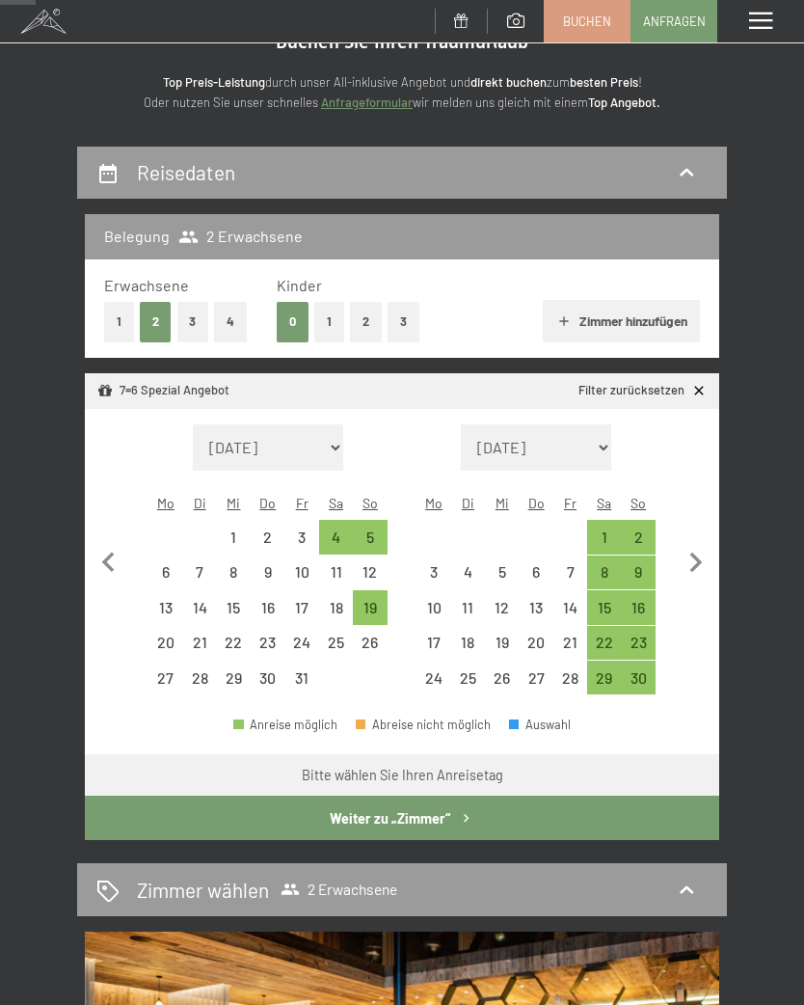
scroll to position [87, 0]
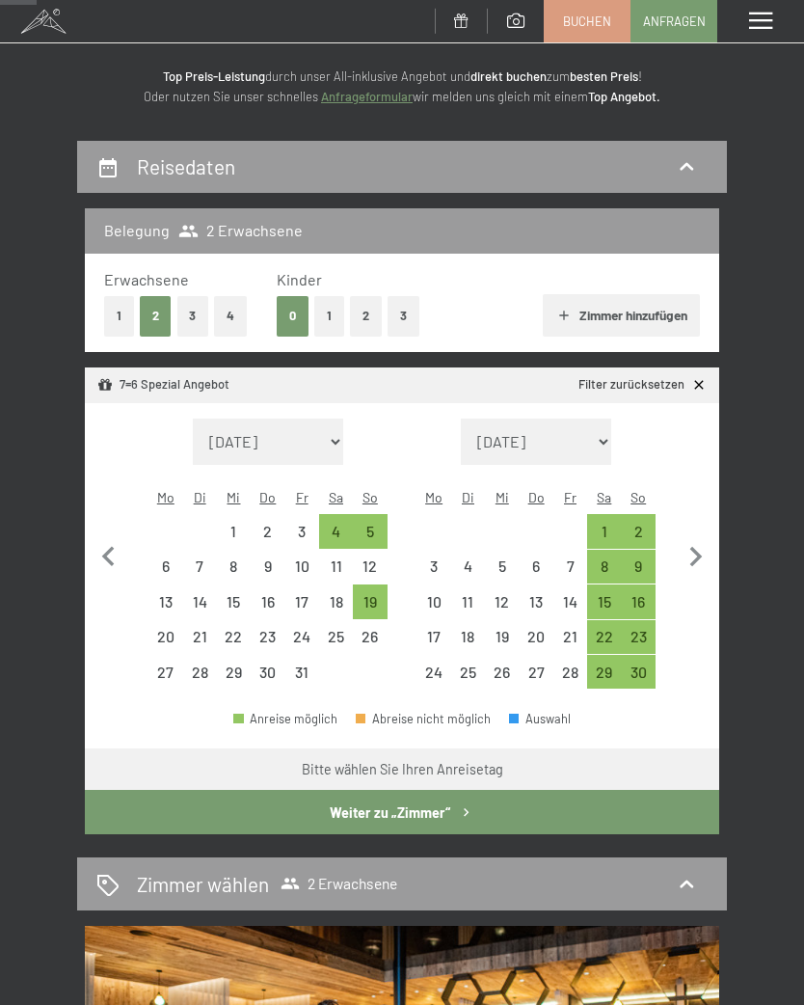
click at [340, 567] on span "Einwilligung Marketing*" at bounding box center [294, 557] width 159 height 19
click at [205, 567] on input "Einwilligung Marketing*" at bounding box center [195, 557] width 19 height 19
checkbox input "false"
click at [376, 594] on div "19" at bounding box center [370, 609] width 30 height 30
select select "[DATE]"
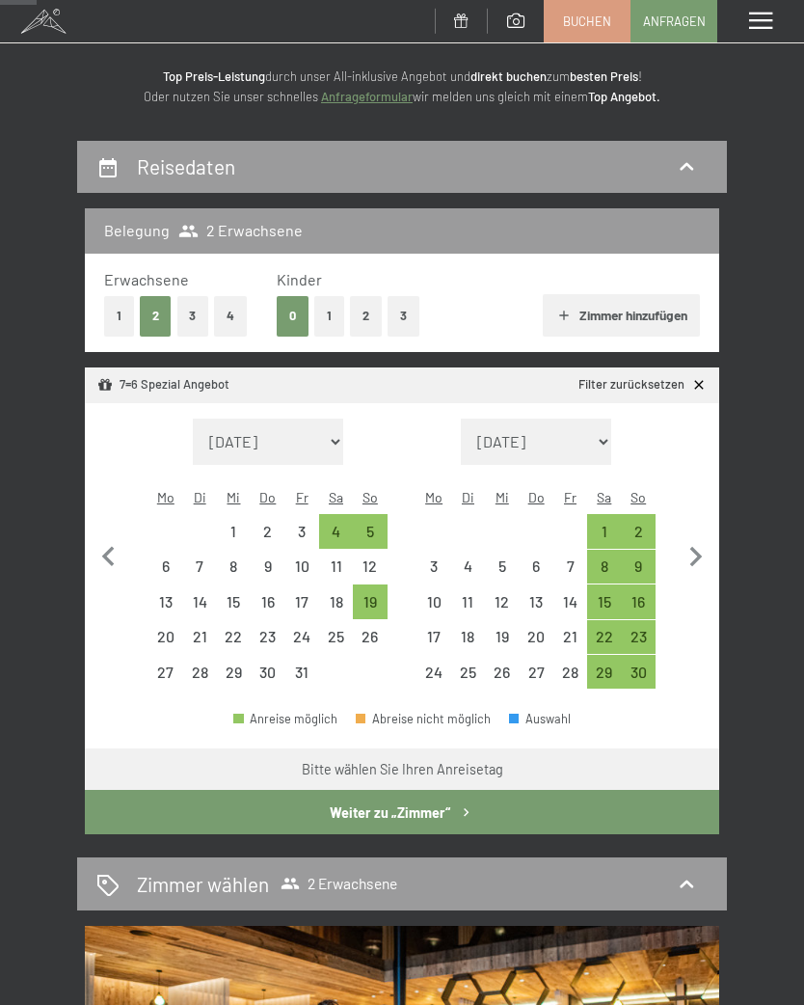
select select "[DATE]"
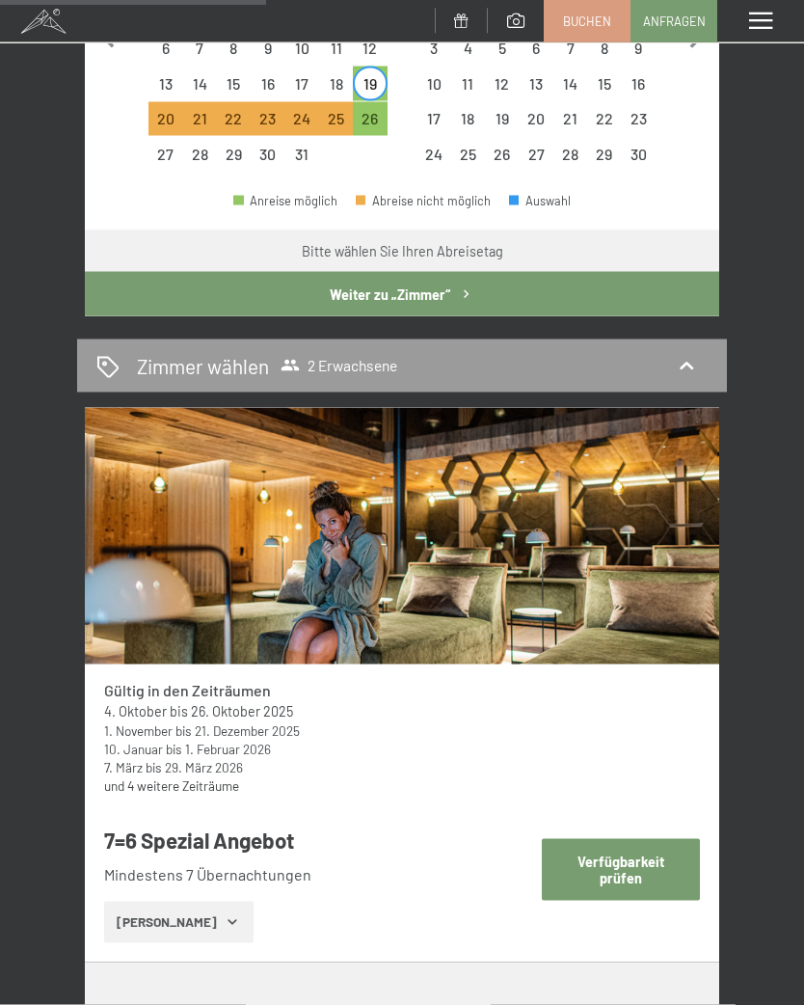
scroll to position [662, 0]
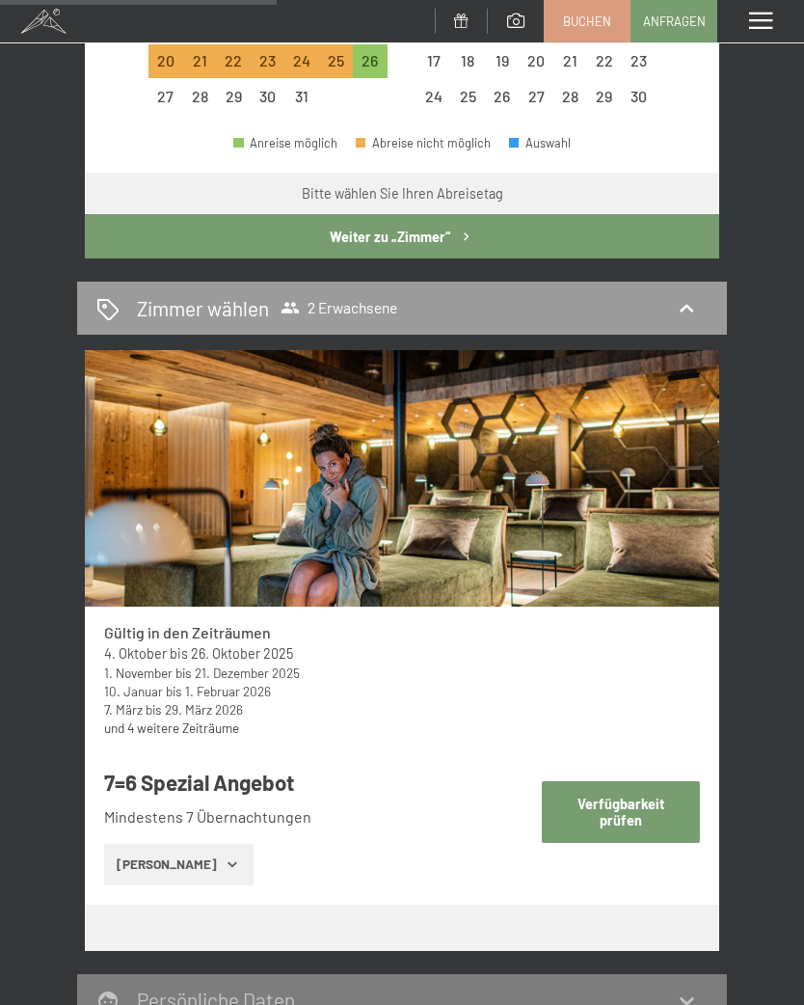
click at [223, 844] on button "[PERSON_NAME]" at bounding box center [178, 865] width 149 height 42
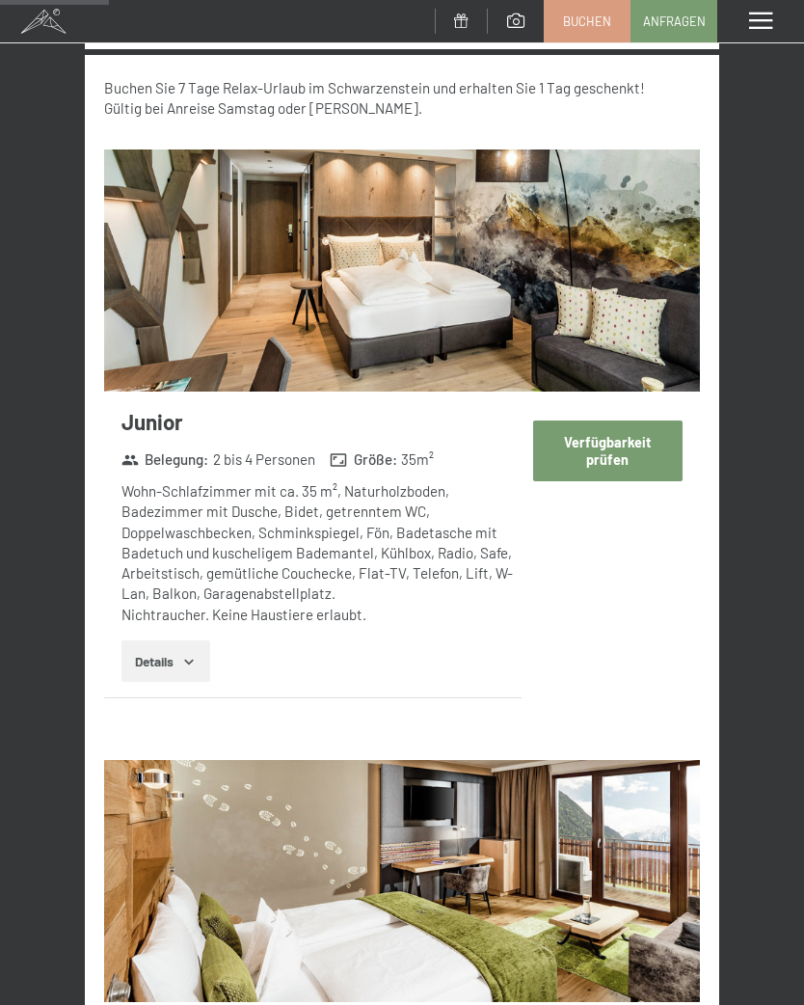
scroll to position [1363, 0]
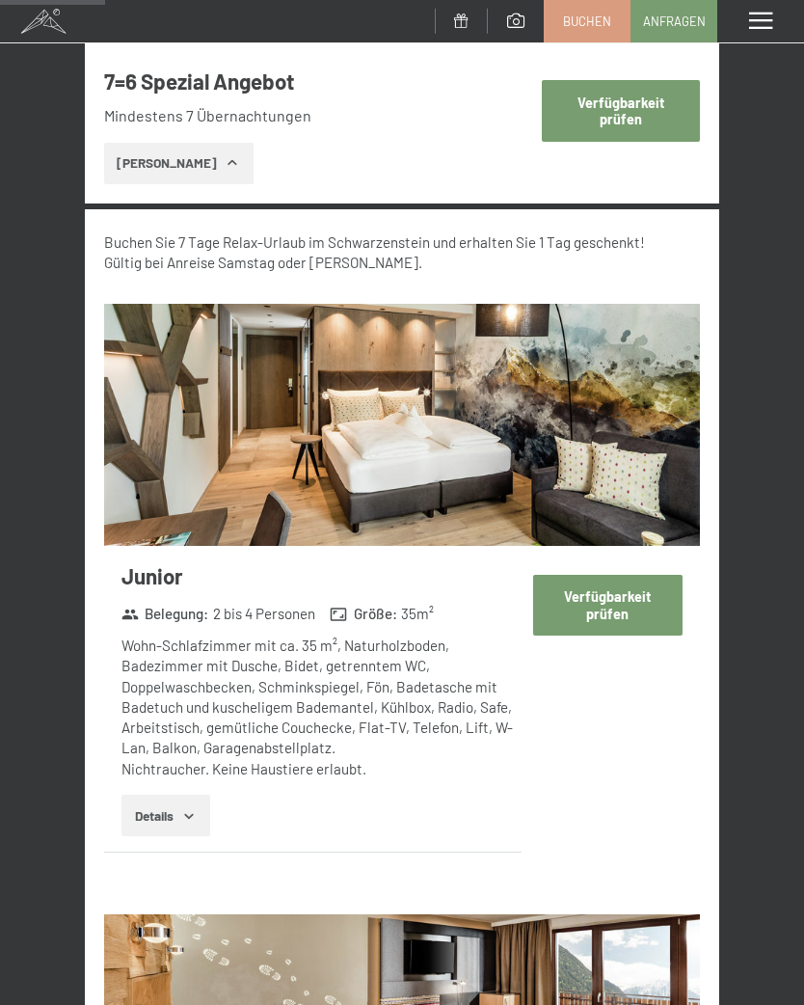
click at [614, 576] on button "Verfügbarkeit prüfen" at bounding box center [607, 605] width 149 height 61
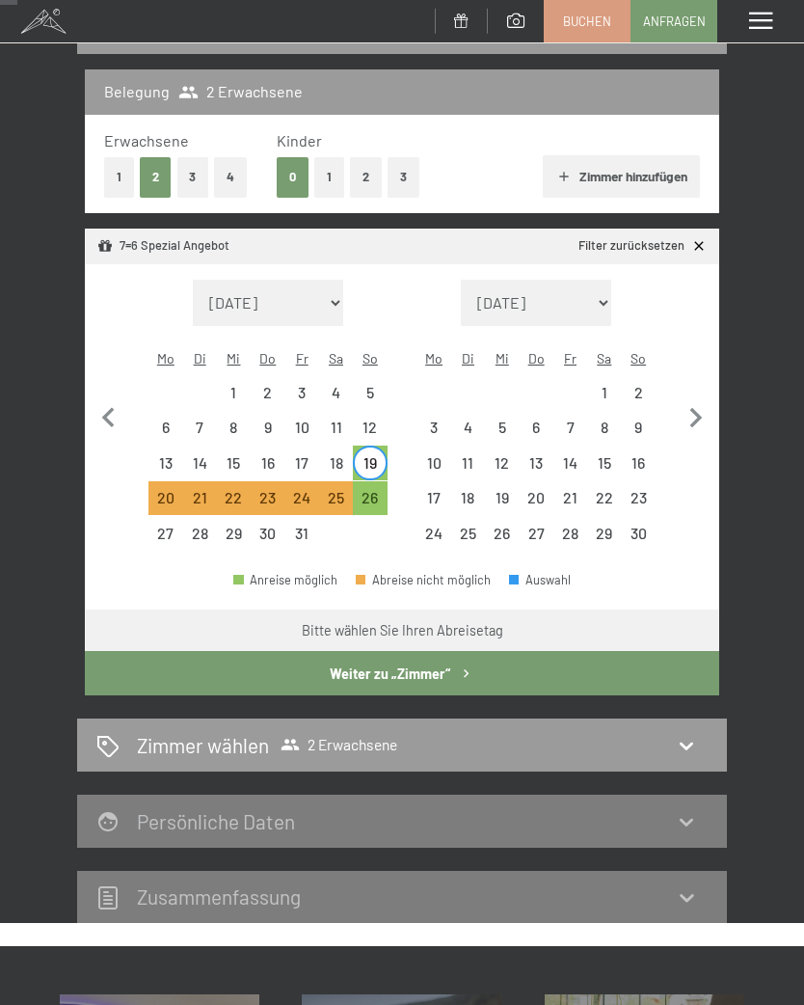
click at [418, 653] on button "Weiter zu „Zimmer“" at bounding box center [402, 673] width 634 height 44
select select "[DATE]"
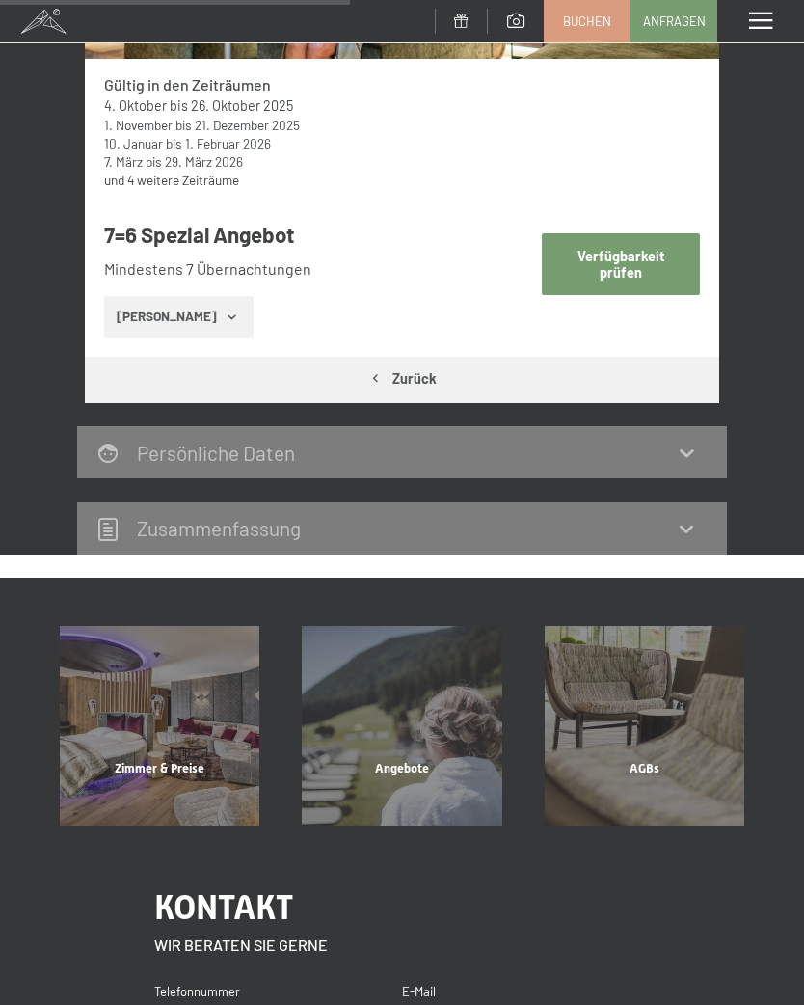
click at [411, 361] on button "Zurück" at bounding box center [402, 379] width 634 height 44
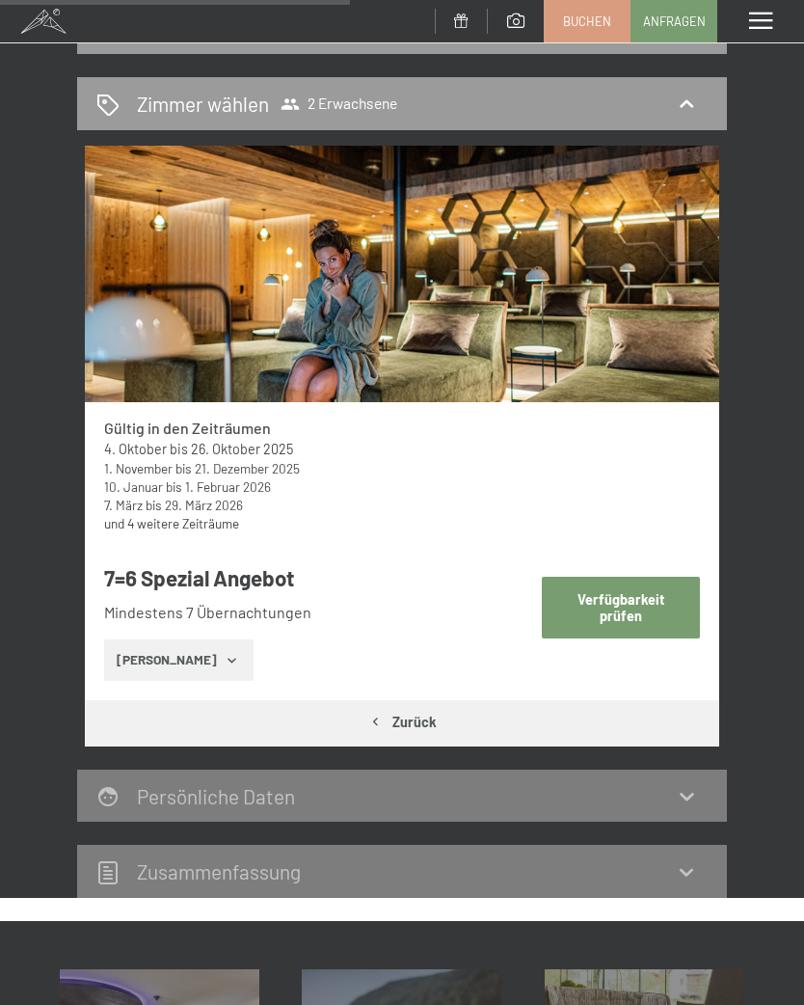
select select "[DATE]"
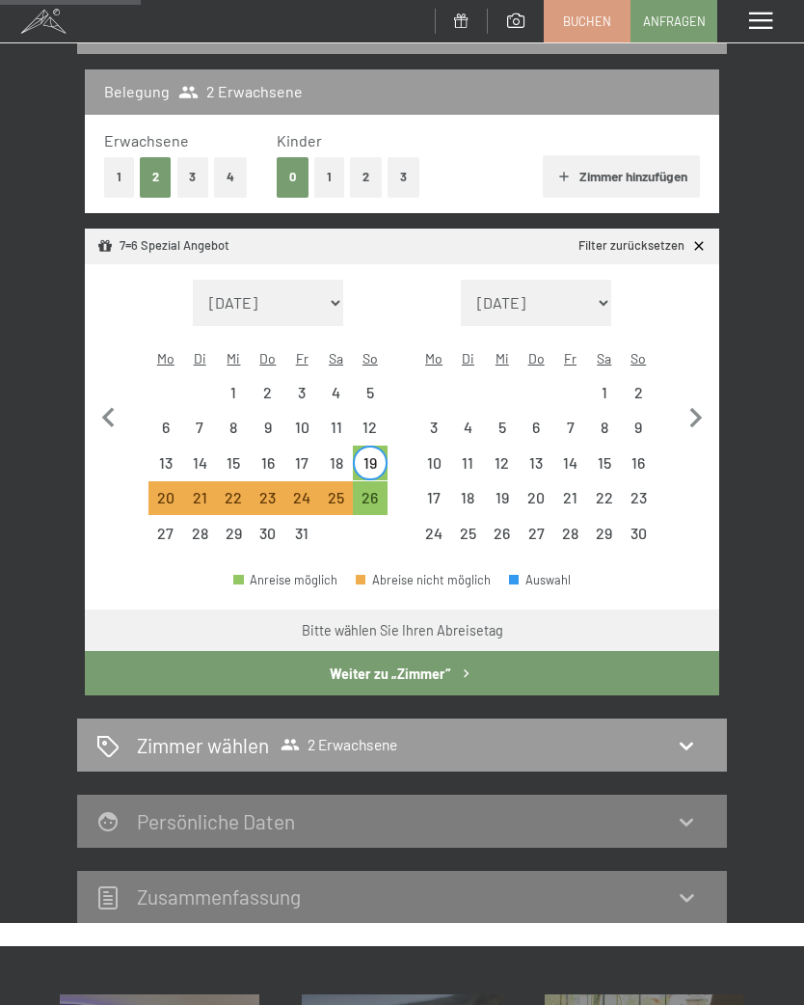
click at [429, 658] on button "Weiter zu „Zimmer“" at bounding box center [402, 673] width 634 height 44
select select "[DATE]"
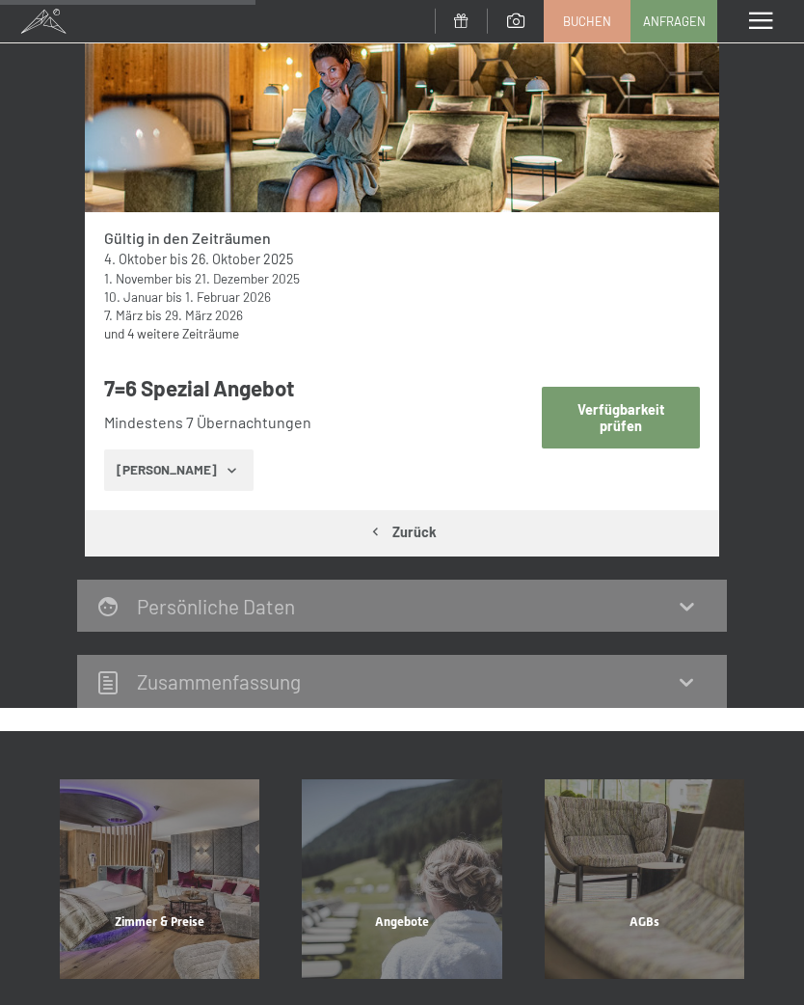
click at [634, 411] on button "Verfügbarkeit prüfen" at bounding box center [621, 417] width 159 height 61
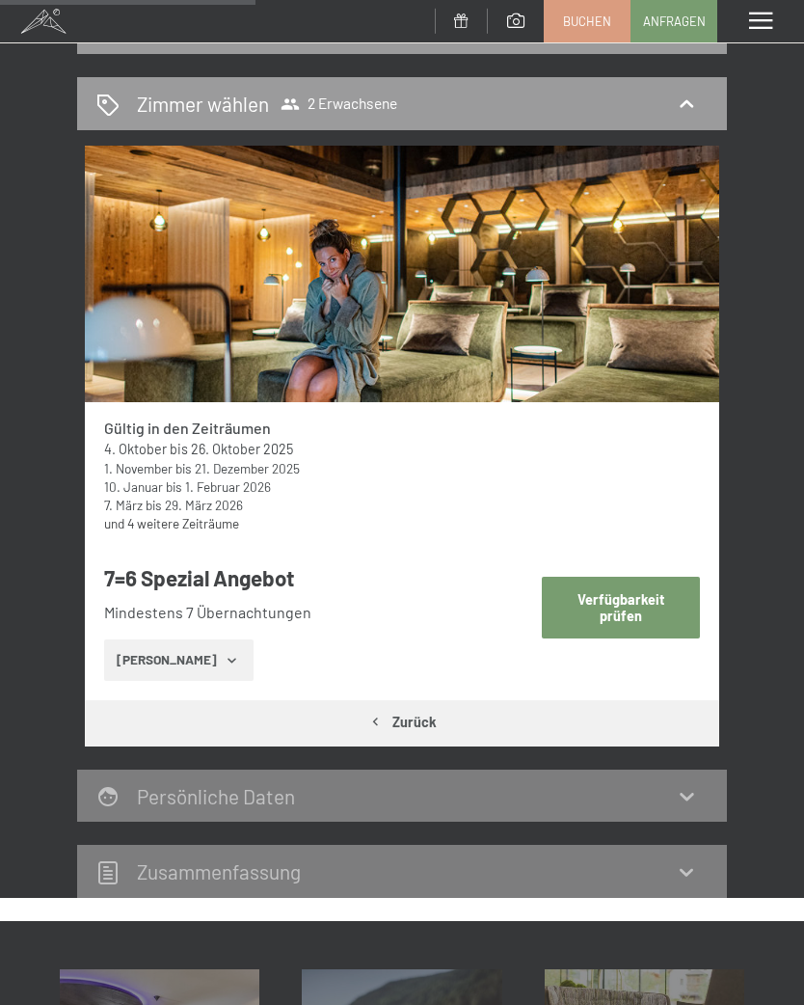
select select "[DATE]"
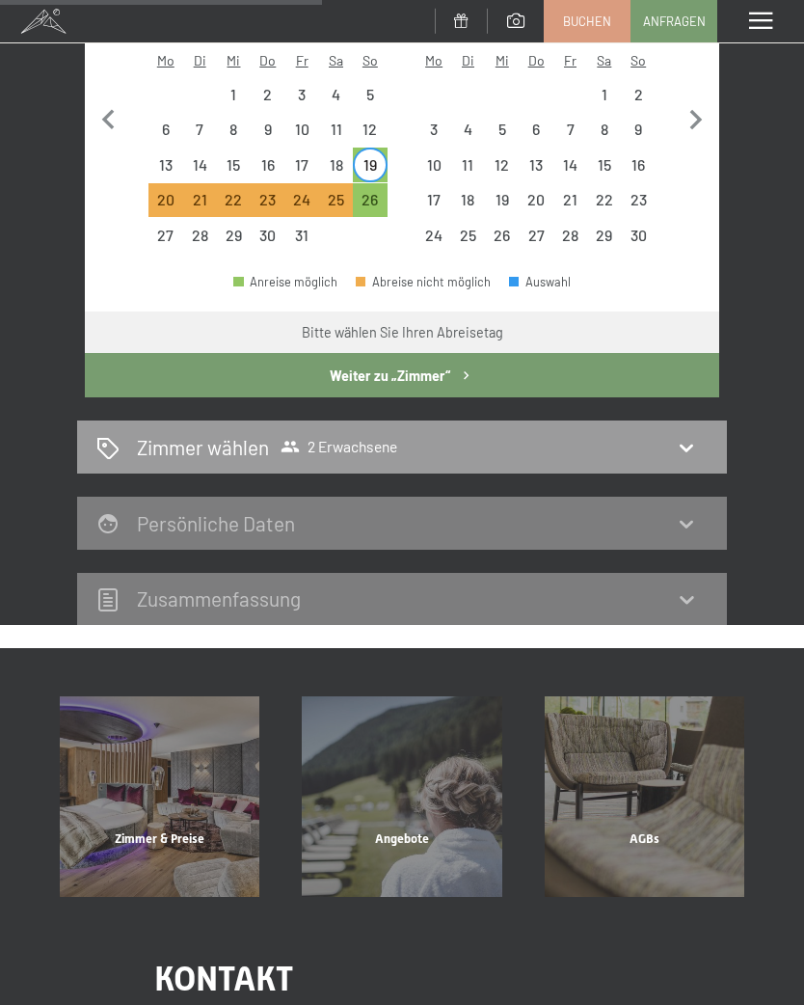
scroll to position [527, 0]
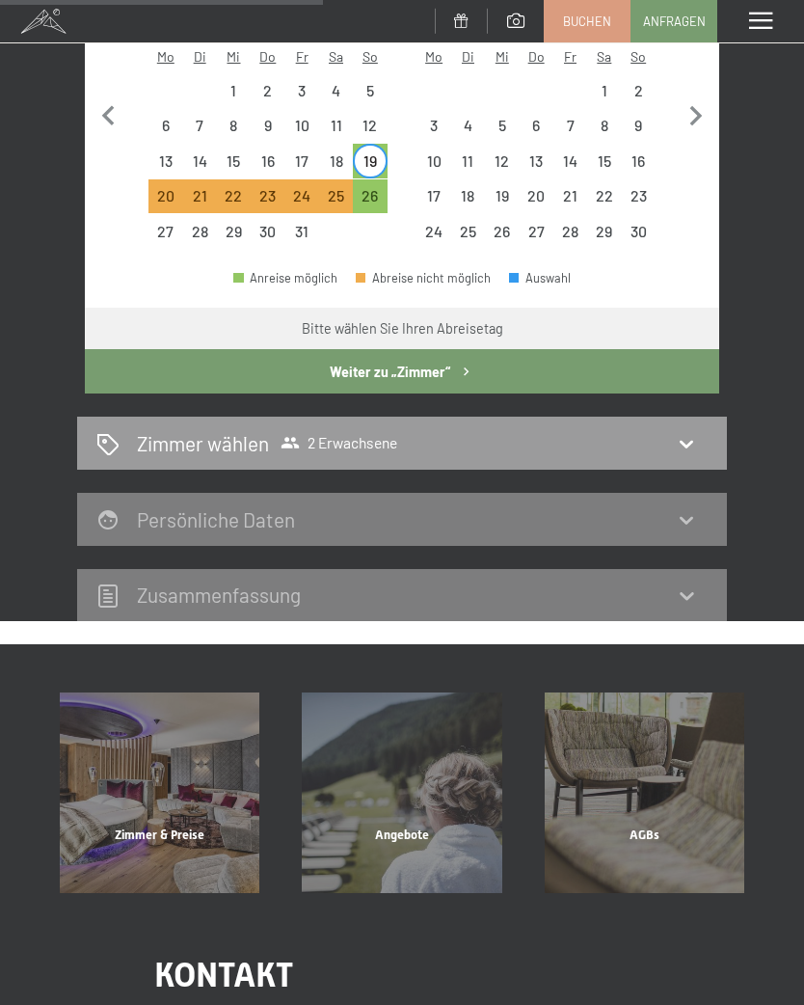
click at [685, 432] on icon at bounding box center [686, 443] width 23 height 23
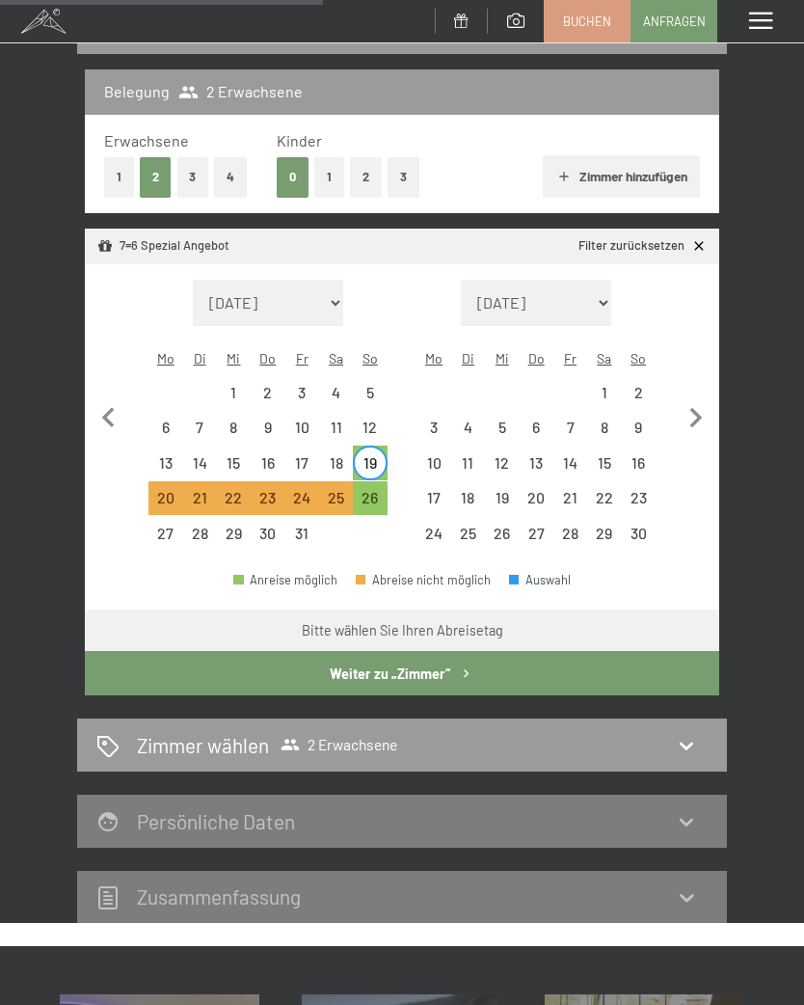
select select "[DATE]"
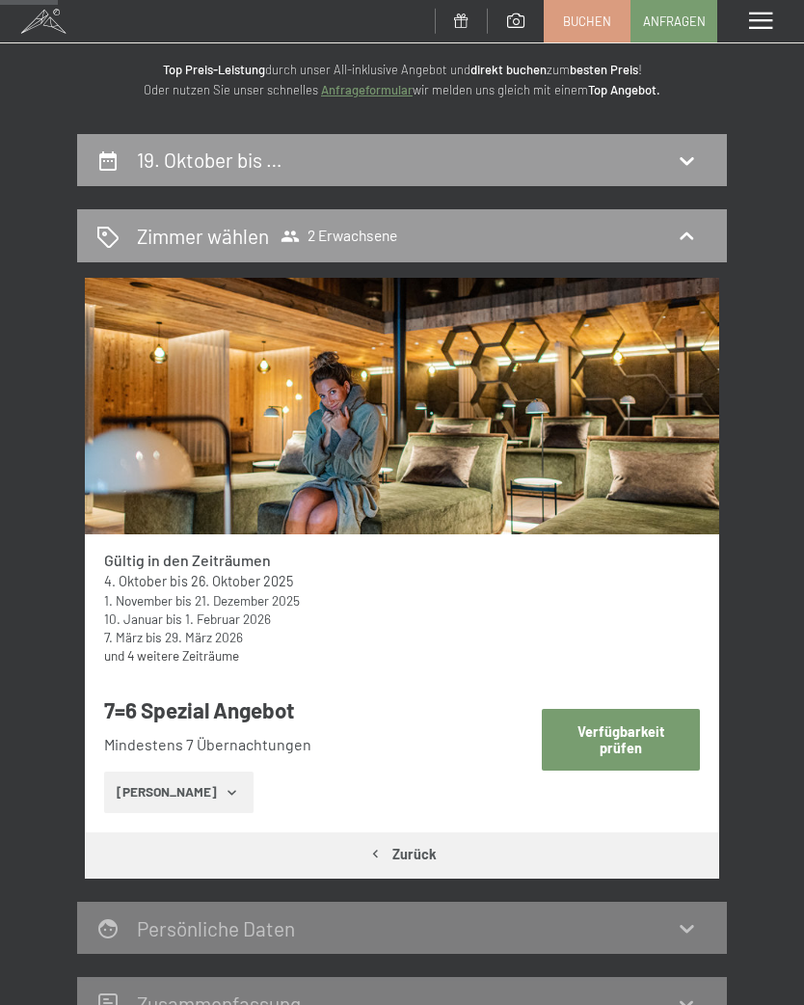
scroll to position [94, 0]
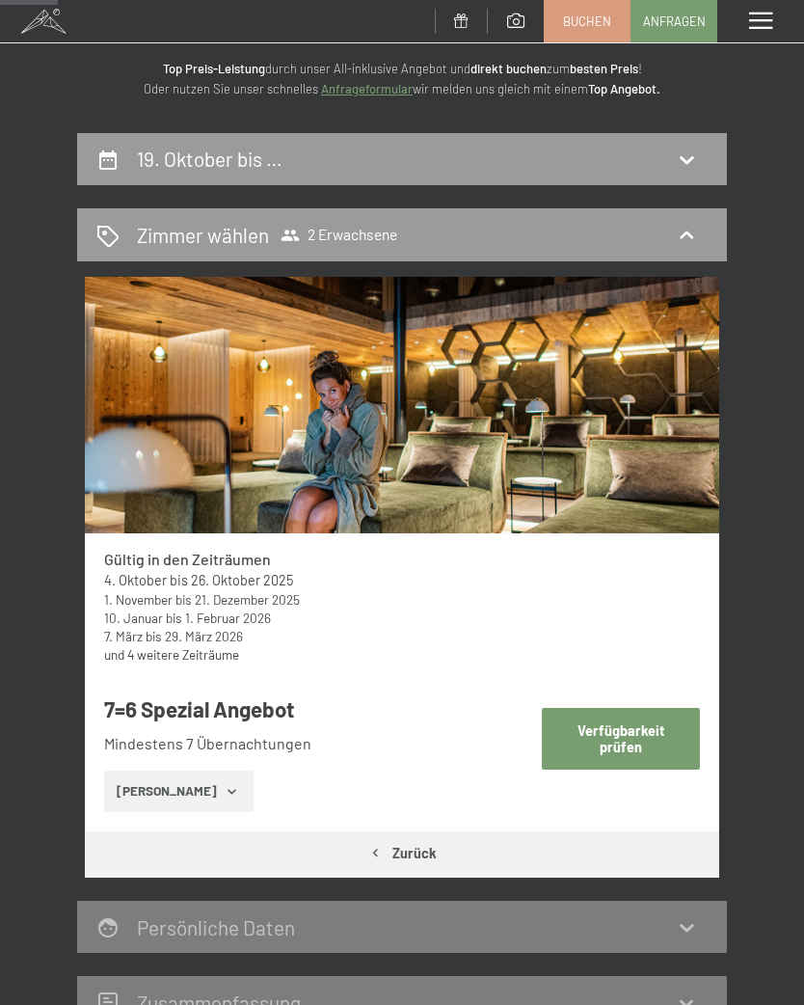
click at [234, 259] on div "Zimmer wählen 2 Erwachsene" at bounding box center [402, 234] width 650 height 53
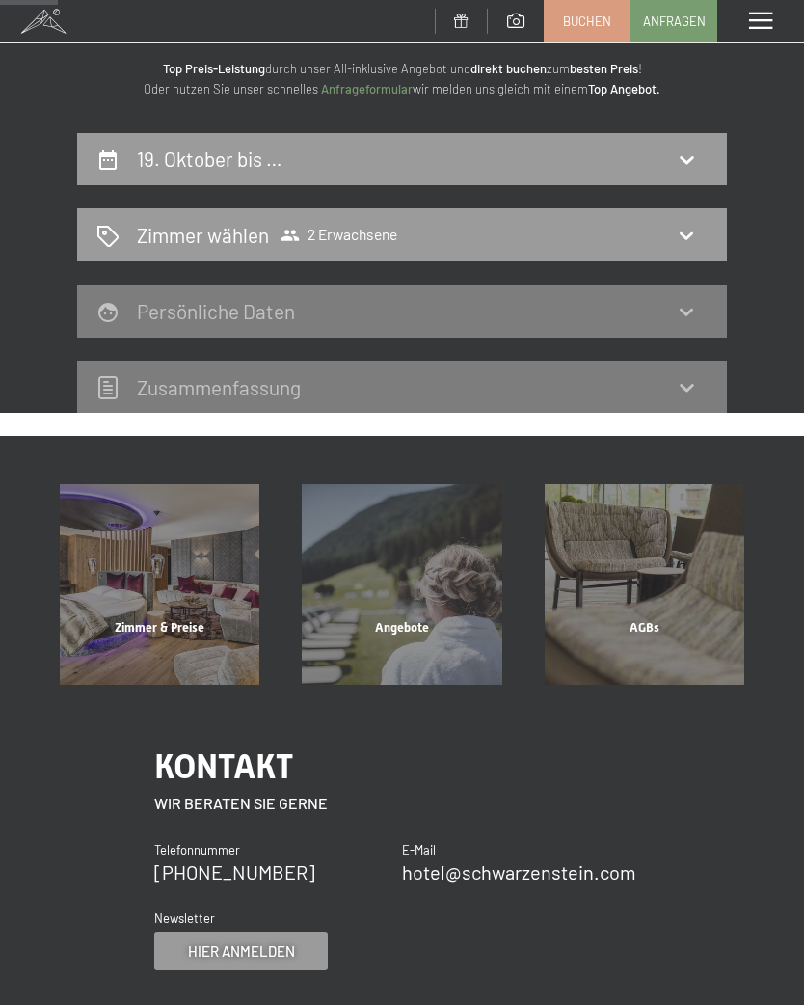
click at [235, 165] on h2 "19. Oktober bis …" at bounding box center [210, 159] width 146 height 24
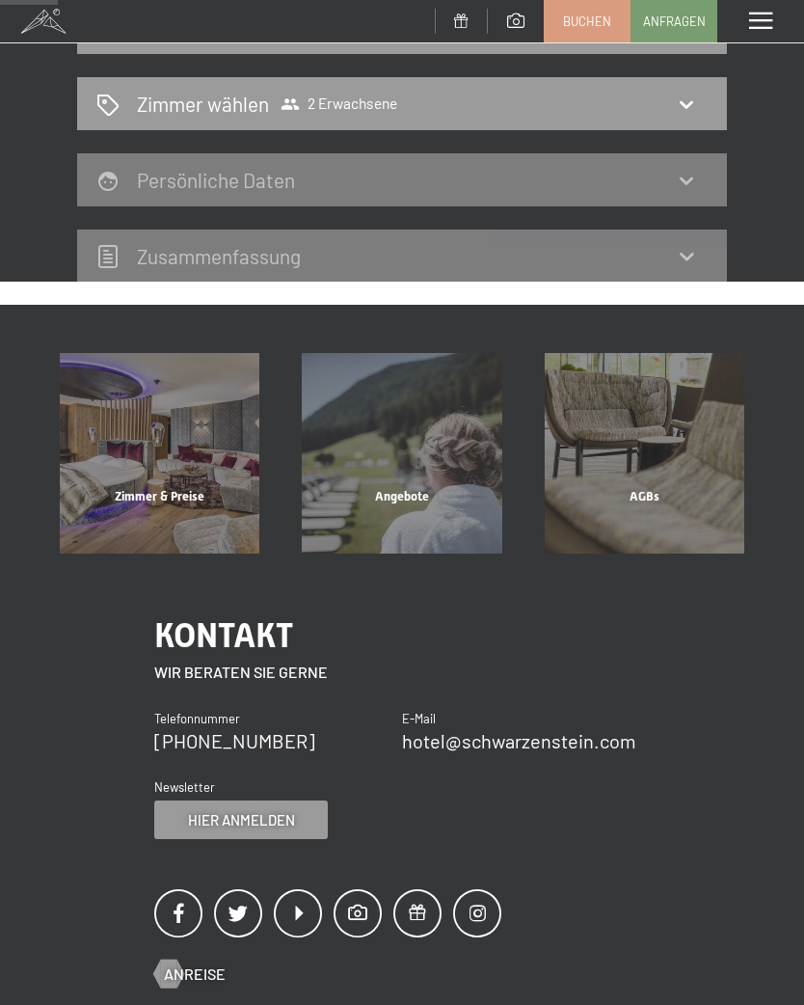
select select "[DATE]"
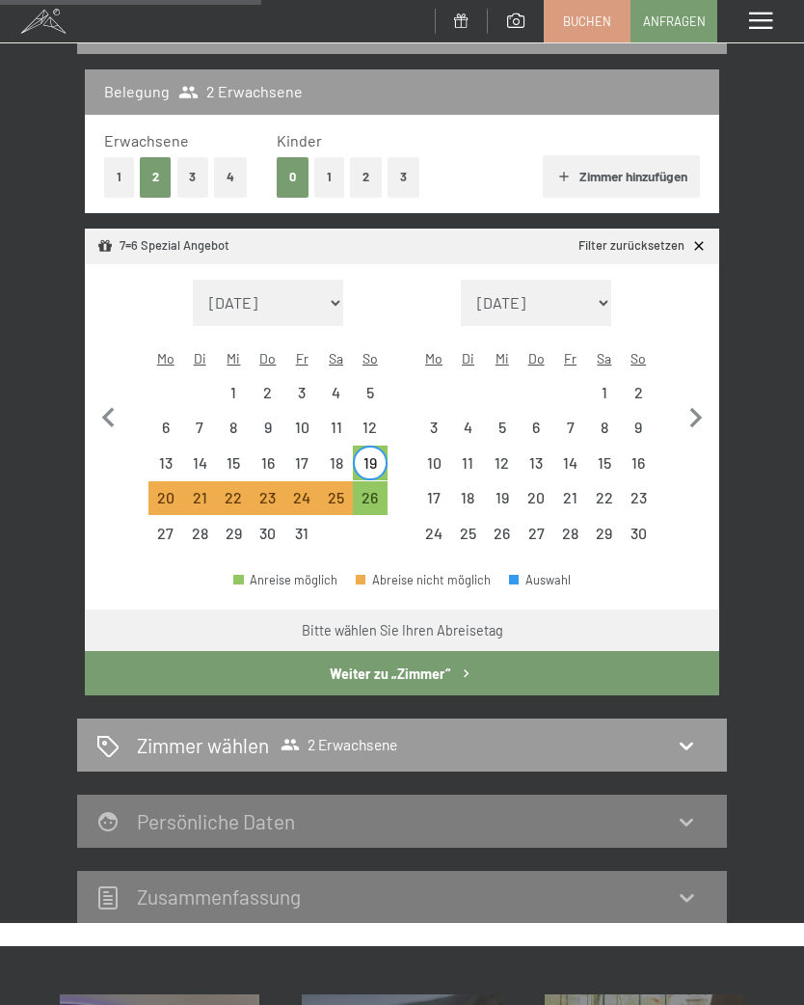
click at [480, 651] on button "Weiter zu „Zimmer“" at bounding box center [402, 673] width 634 height 44
select select "[DATE]"
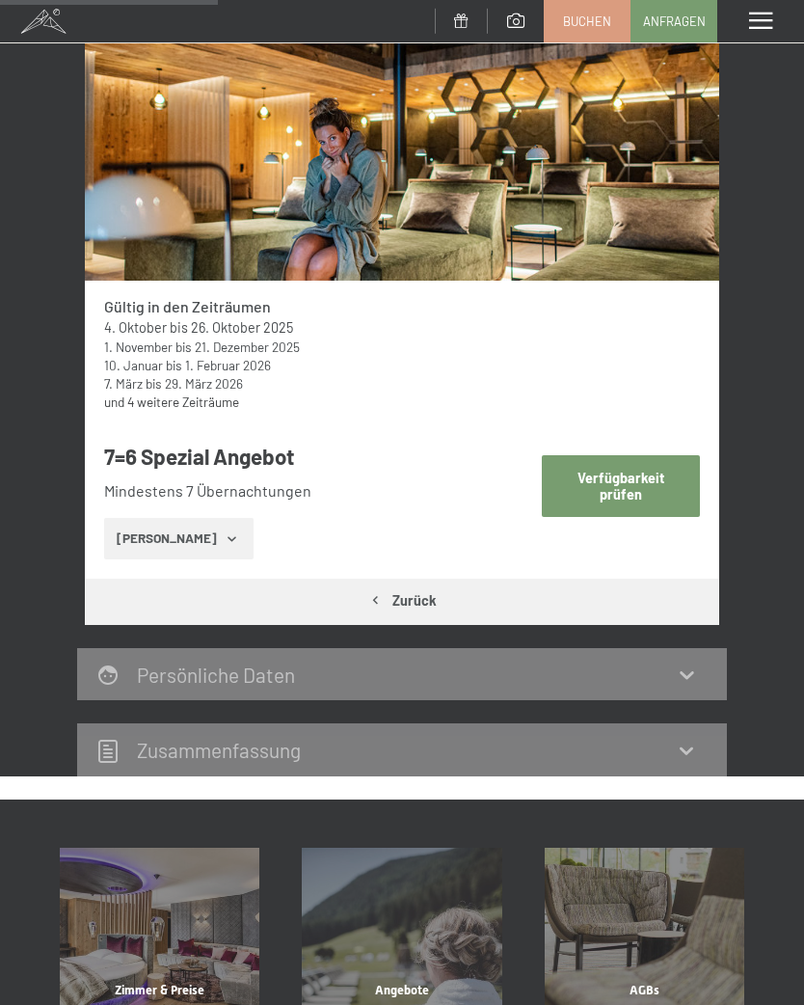
scroll to position [357, 0]
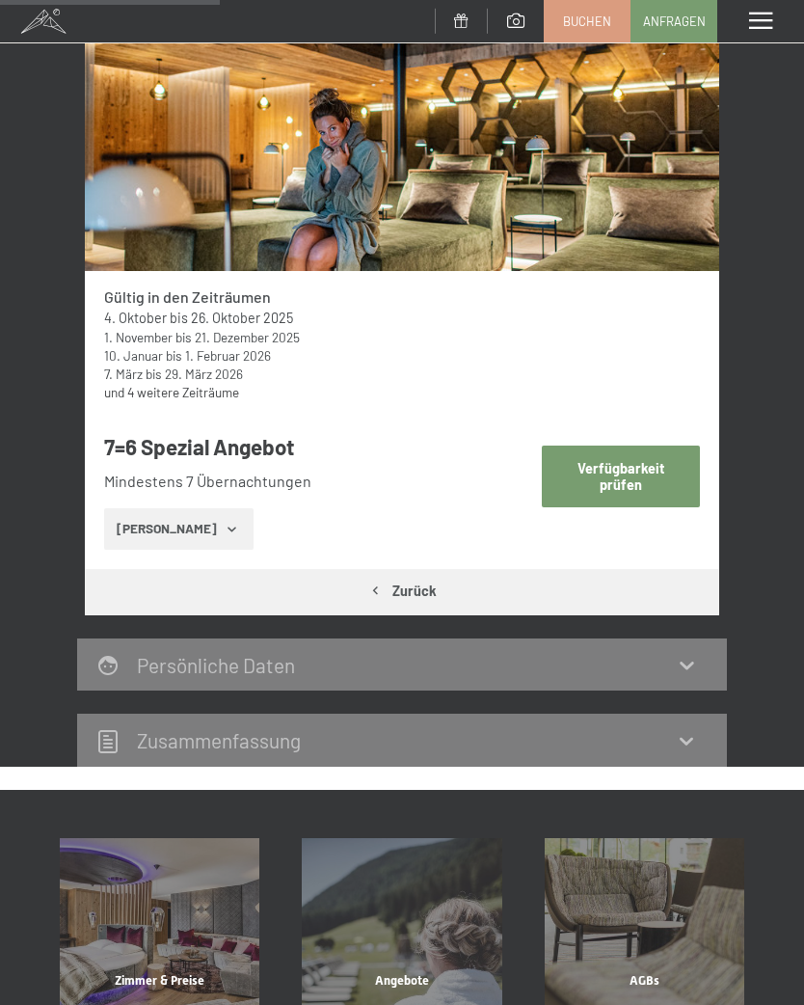
click at [232, 513] on button "[PERSON_NAME]" at bounding box center [178, 529] width 149 height 42
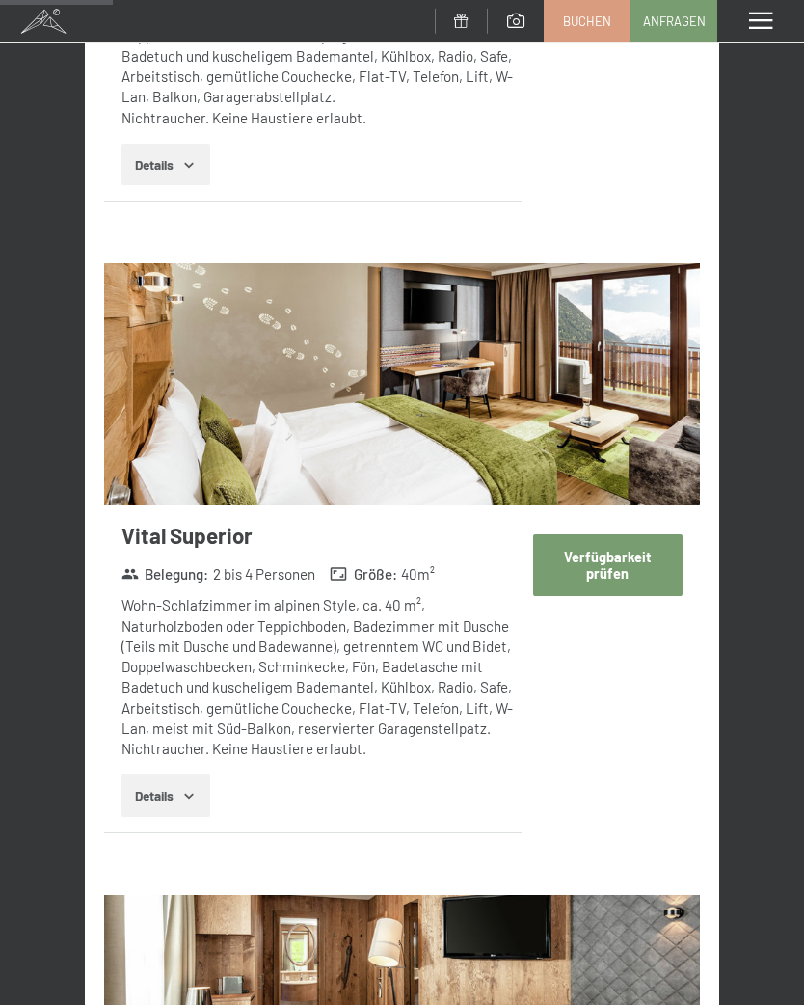
scroll to position [1376, 0]
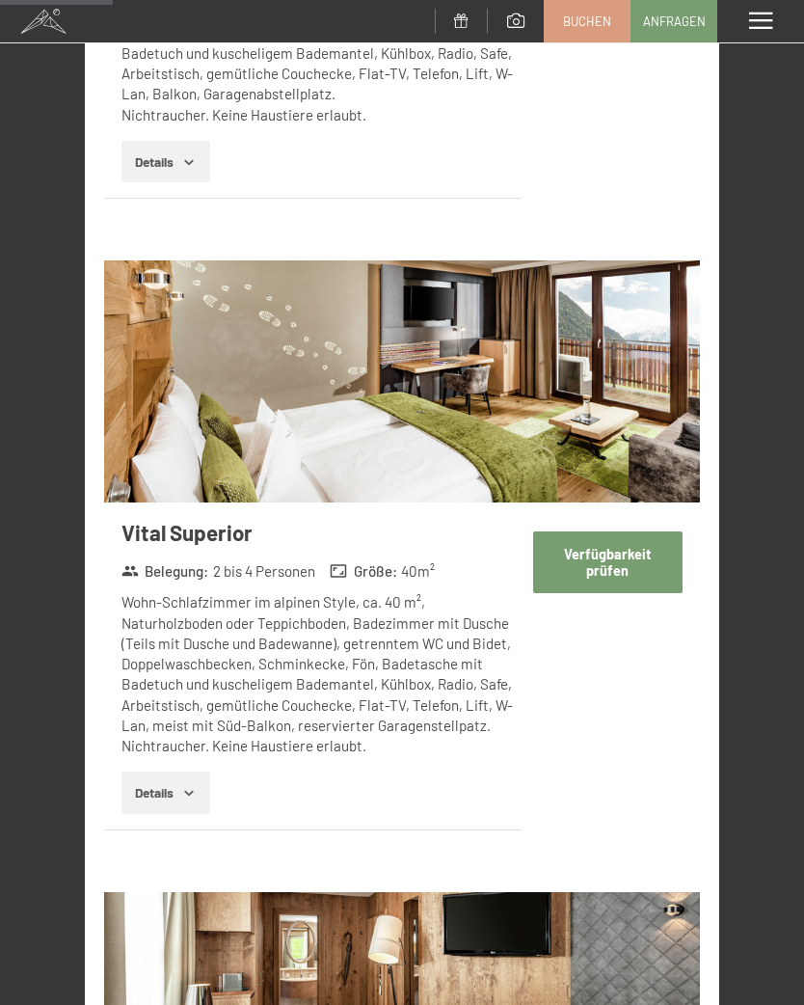
click at [630, 537] on button "Verfügbarkeit prüfen" at bounding box center [607, 561] width 149 height 61
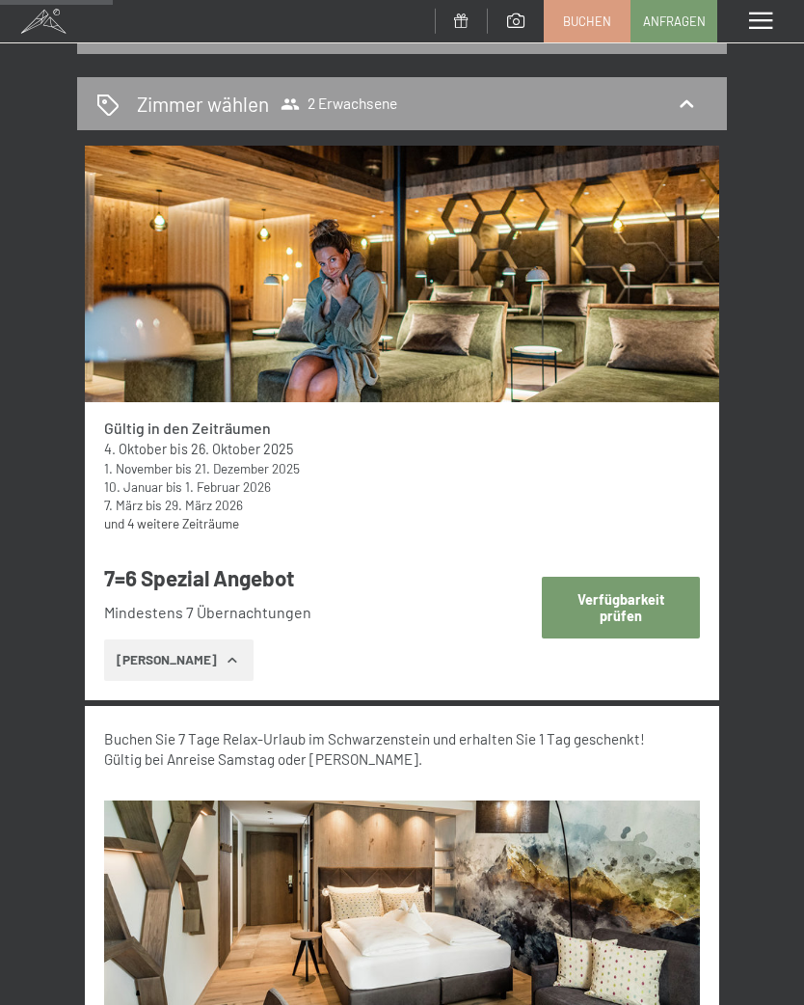
select select "[DATE]"
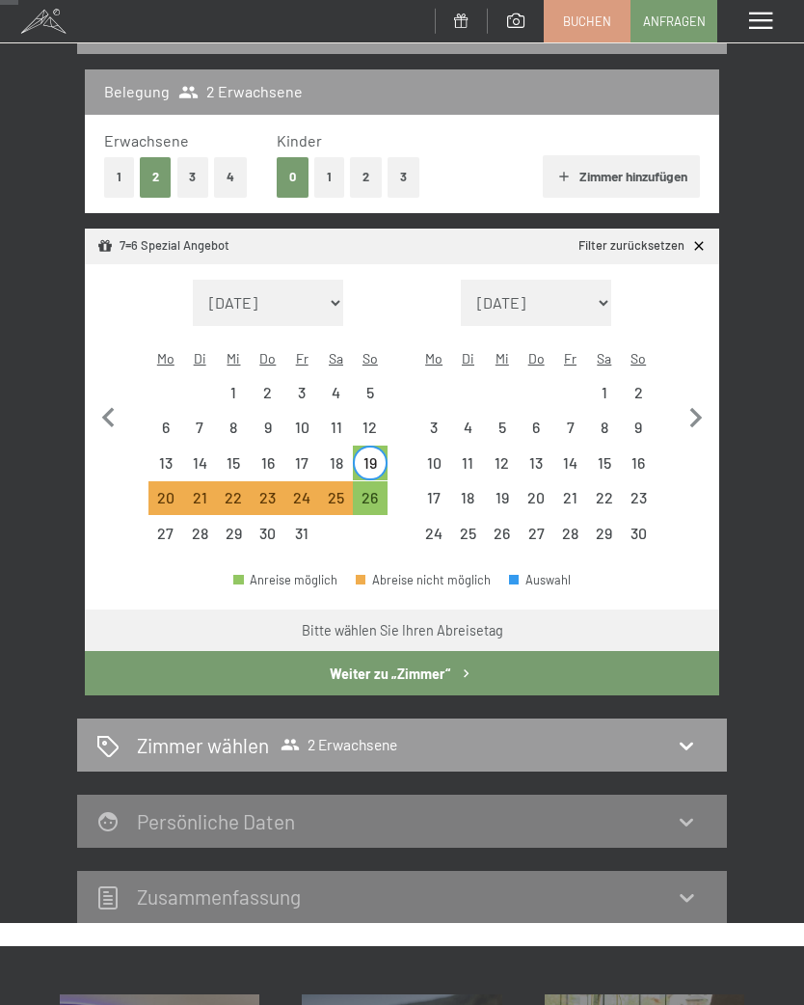
click at [465, 665] on icon "button" at bounding box center [466, 673] width 16 height 16
select select "[DATE]"
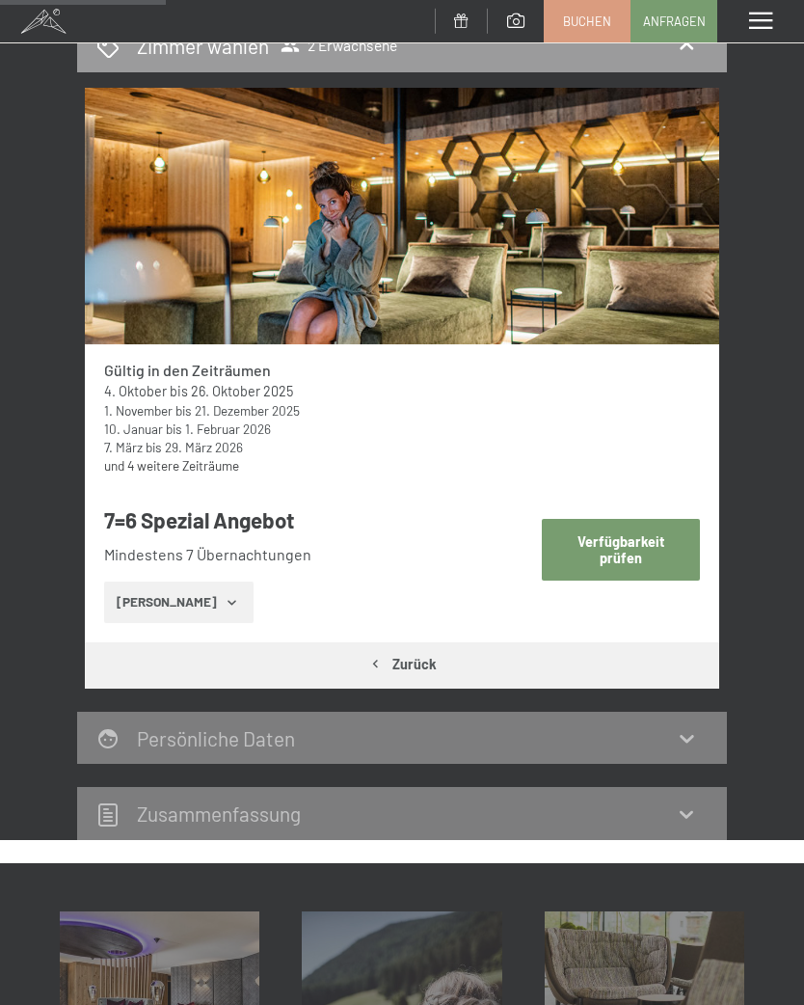
scroll to position [331, 0]
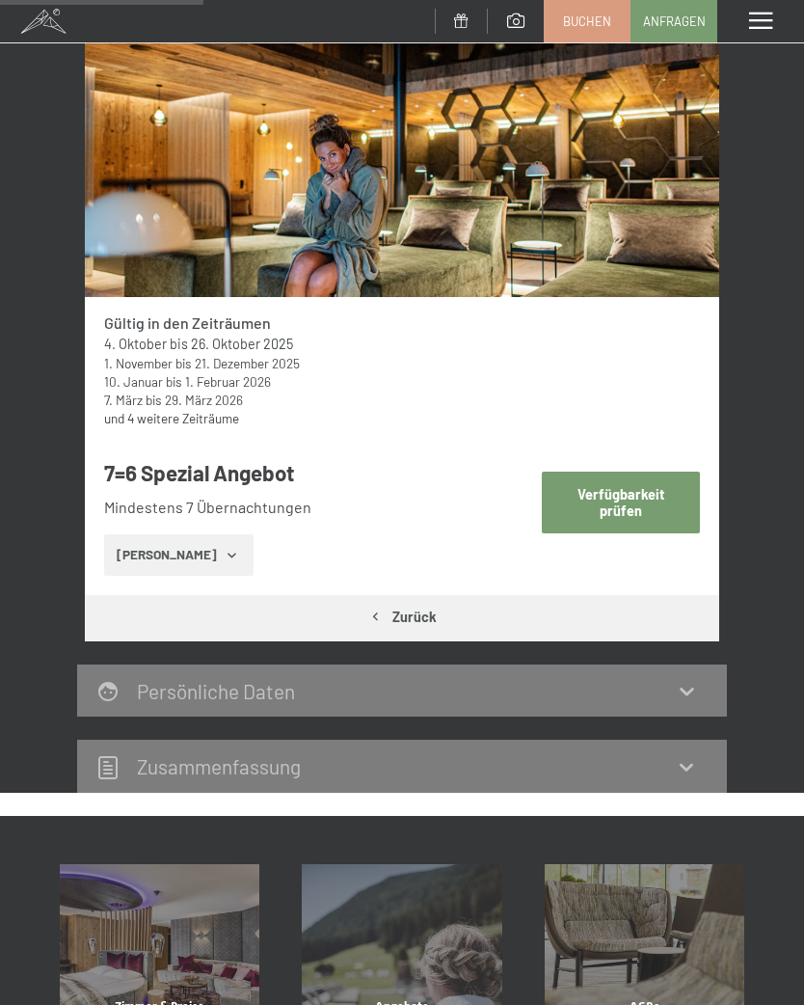
click at [657, 497] on button "Verfügbarkeit prüfen" at bounding box center [621, 501] width 159 height 61
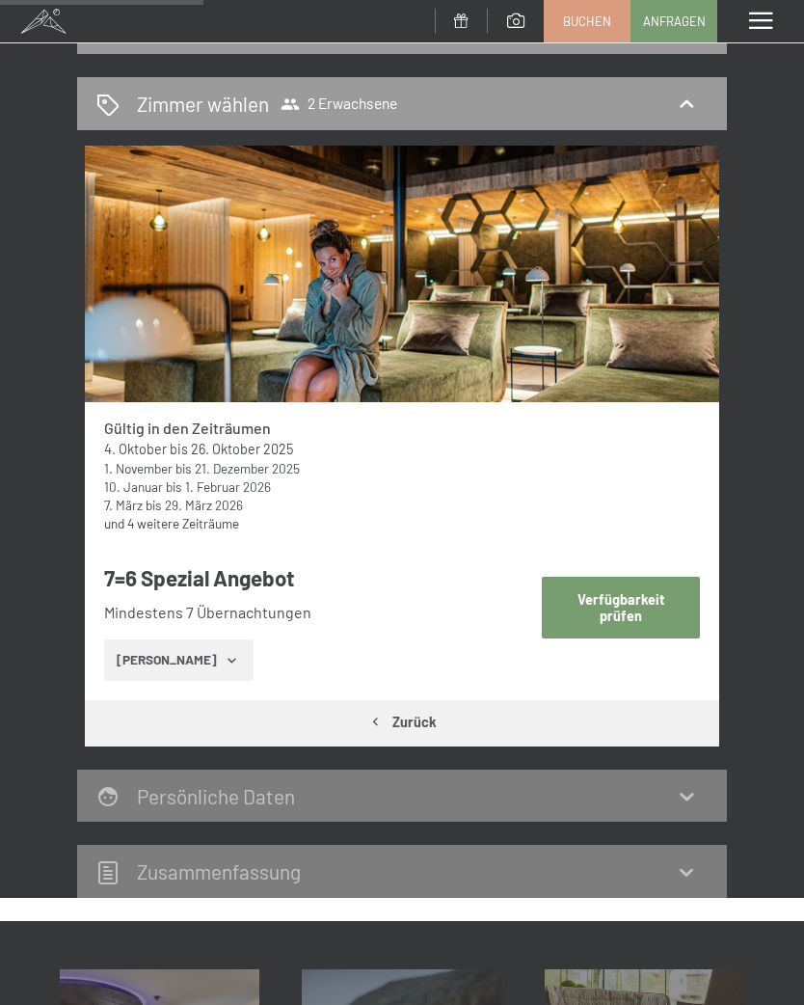
select select "[DATE]"
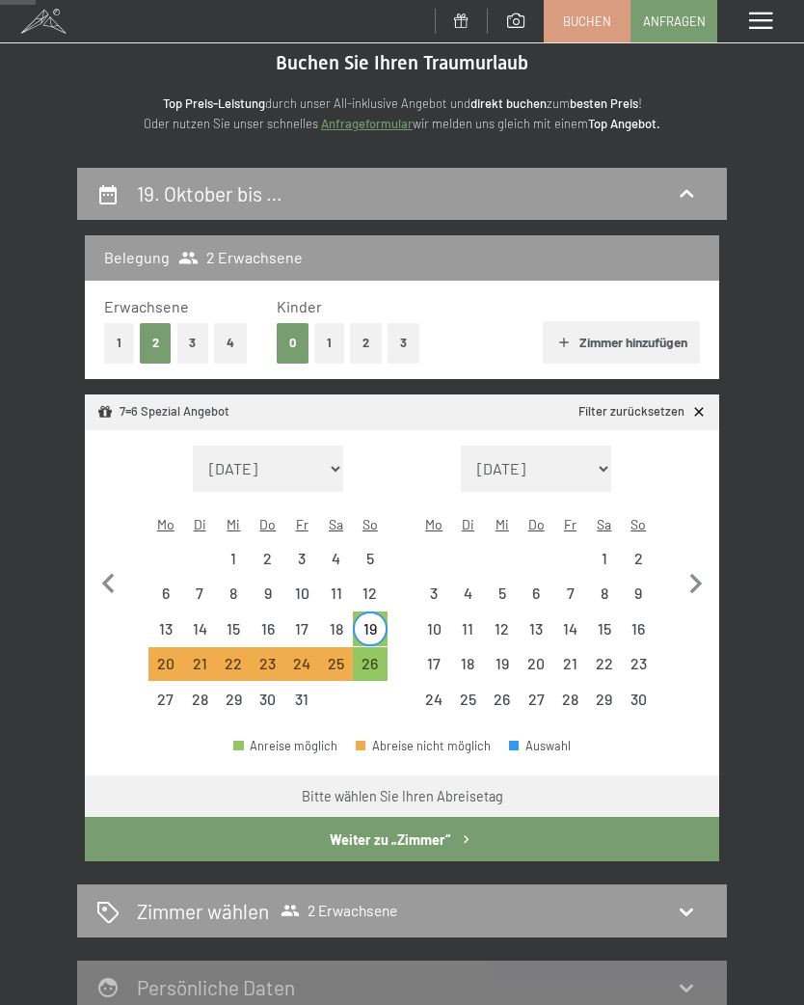
scroll to position [0, 0]
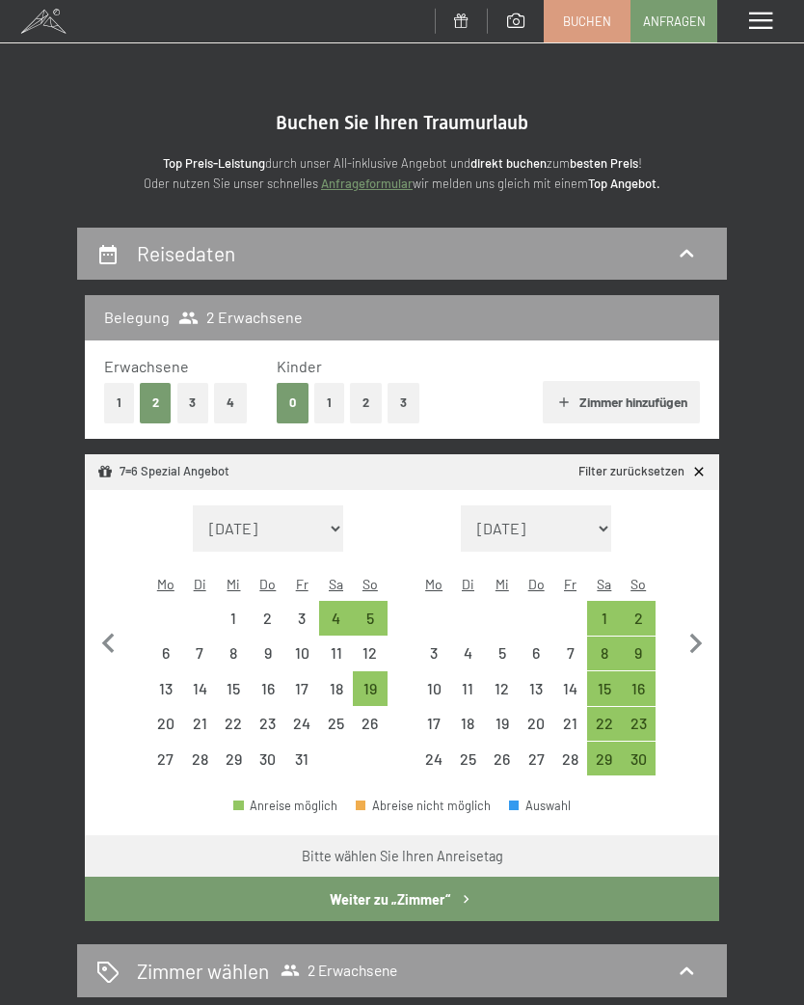
select select "[DATE]"
click at [118, 625] on icon "button" at bounding box center [109, 644] width 40 height 40
select select "[DATE]"
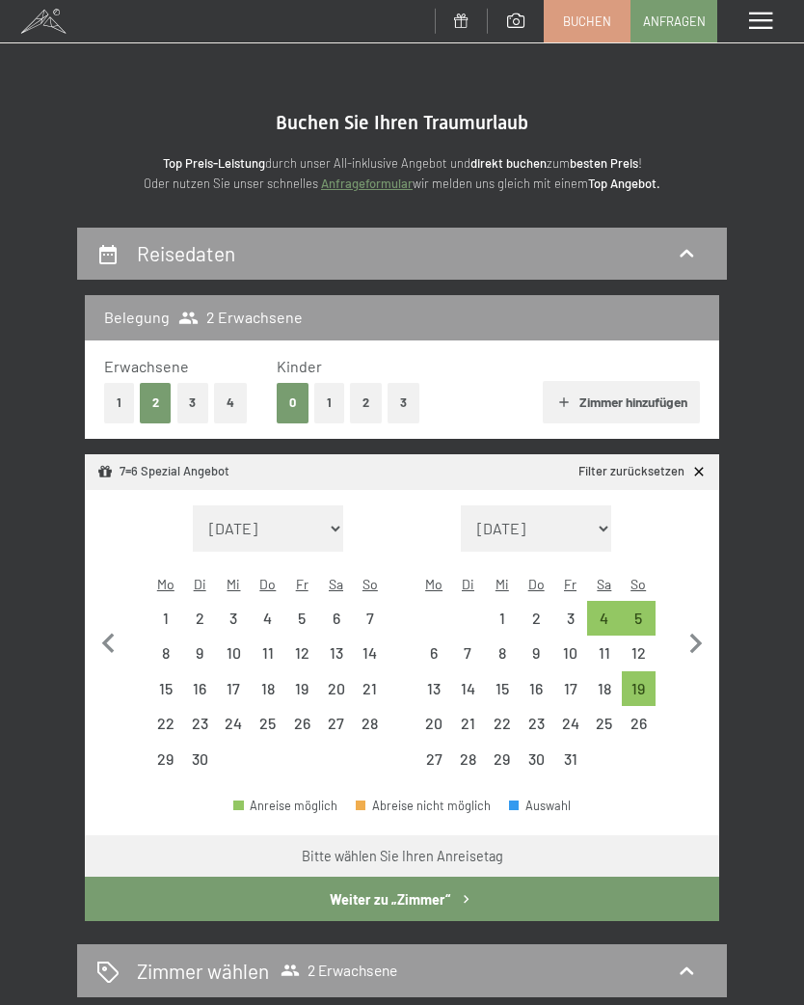
click at [380, 681] on div "21" at bounding box center [370, 696] width 30 height 30
select select "[DATE]"
click at [377, 715] on div "28" at bounding box center [370, 730] width 30 height 30
select select "[DATE]"
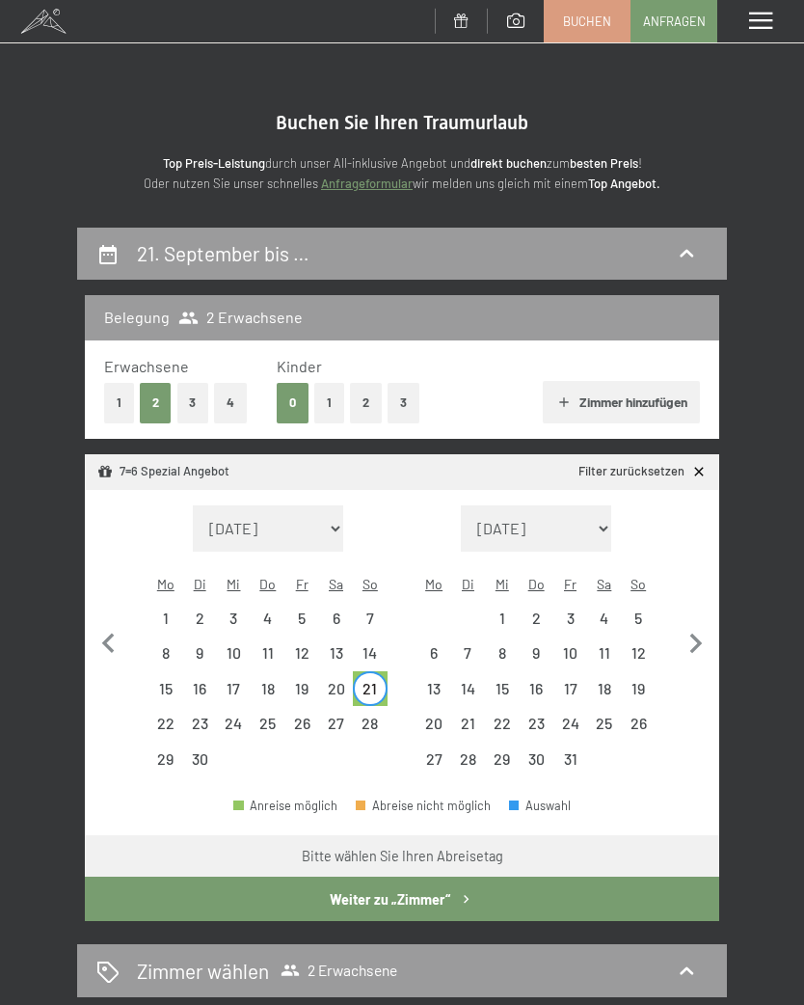
select select "[DATE]"
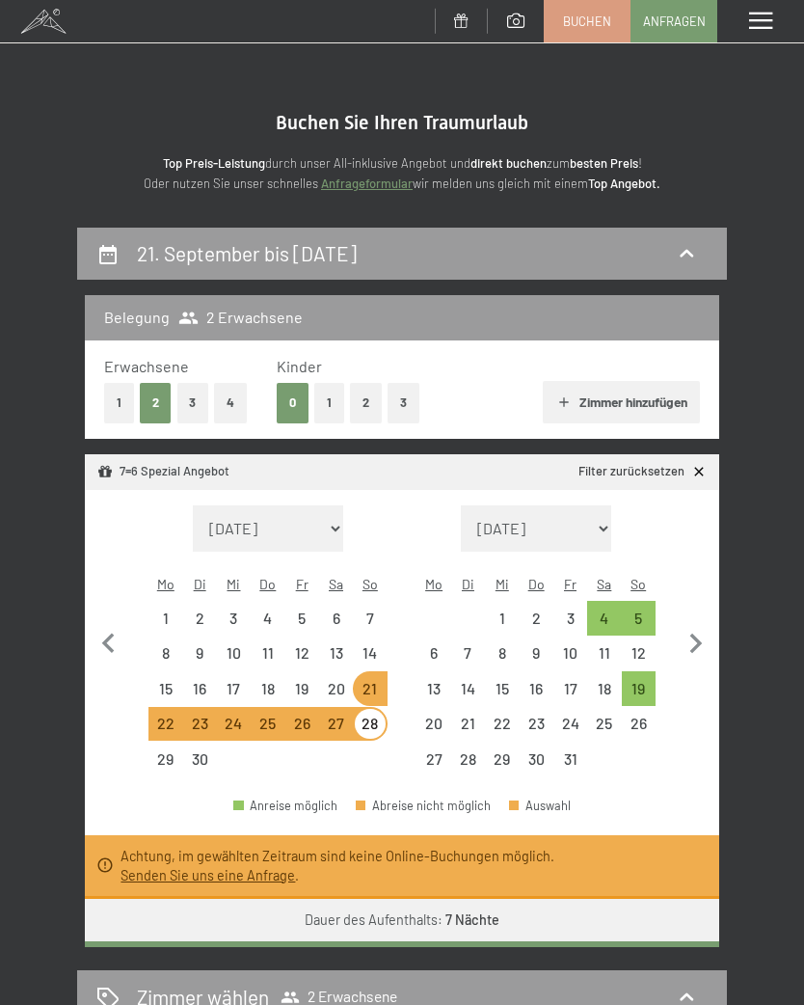
select select "[DATE]"
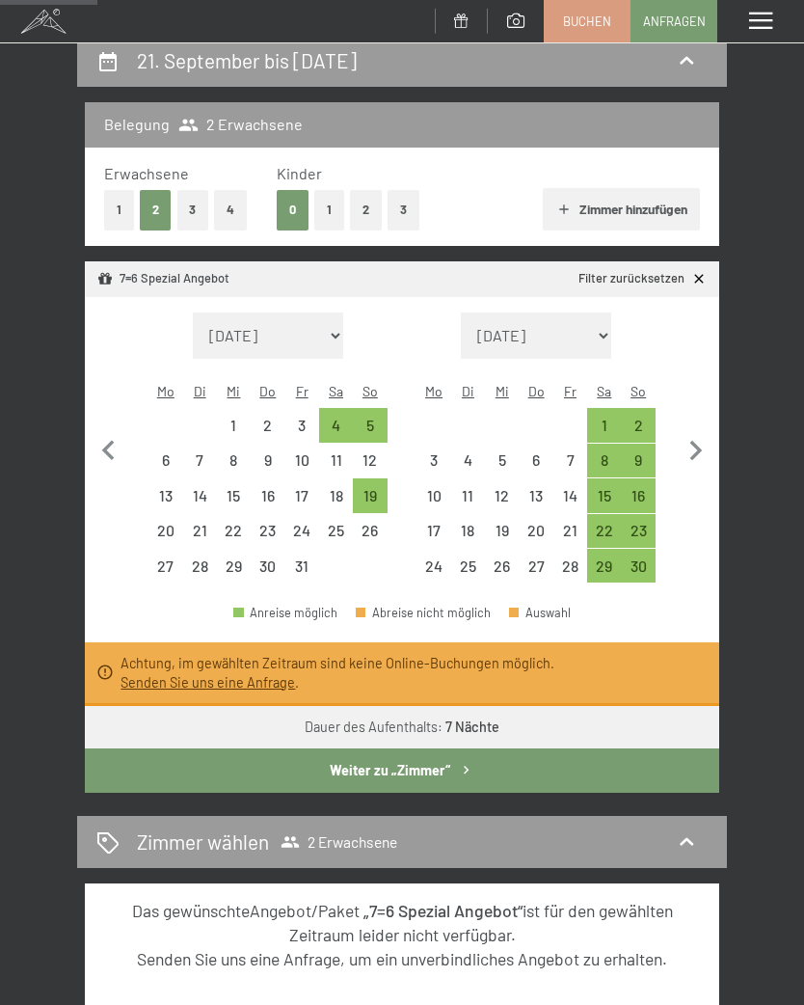
click at [462, 762] on icon "button" at bounding box center [466, 770] width 16 height 16
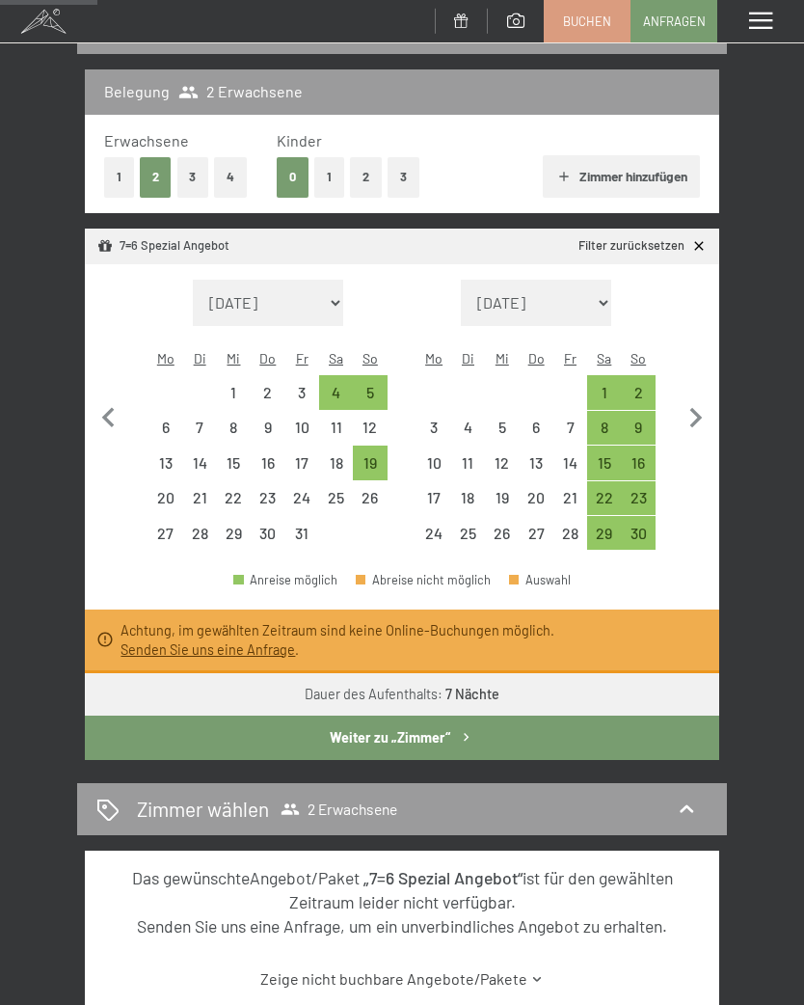
select select "[DATE]"
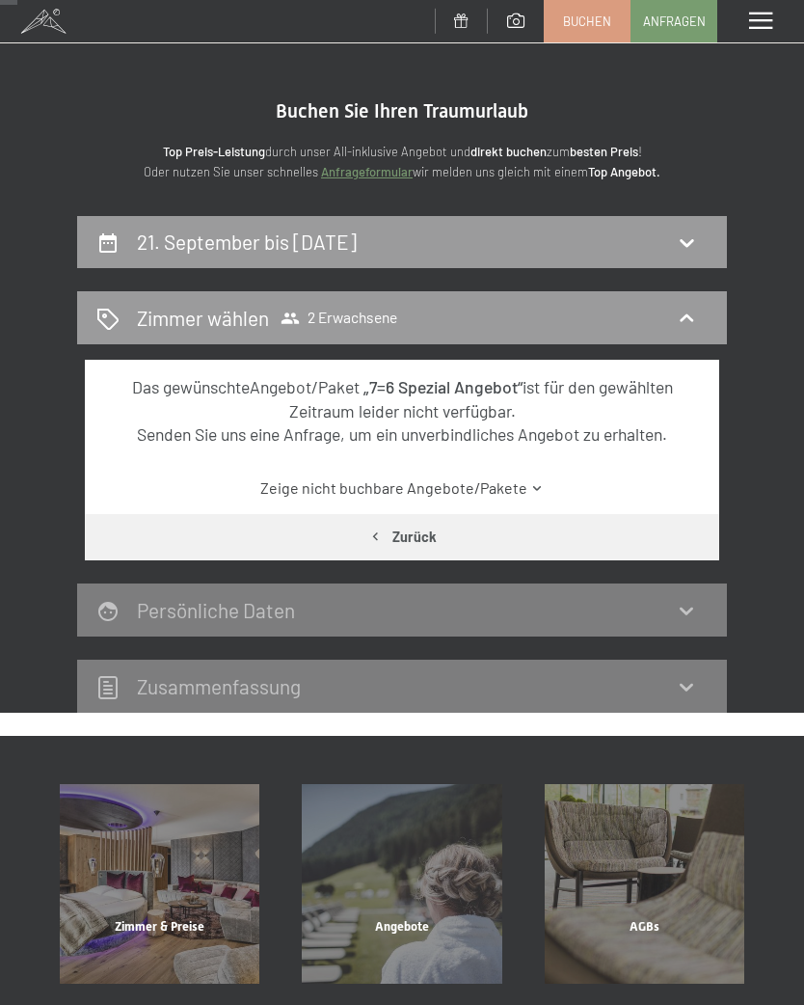
scroll to position [0, 0]
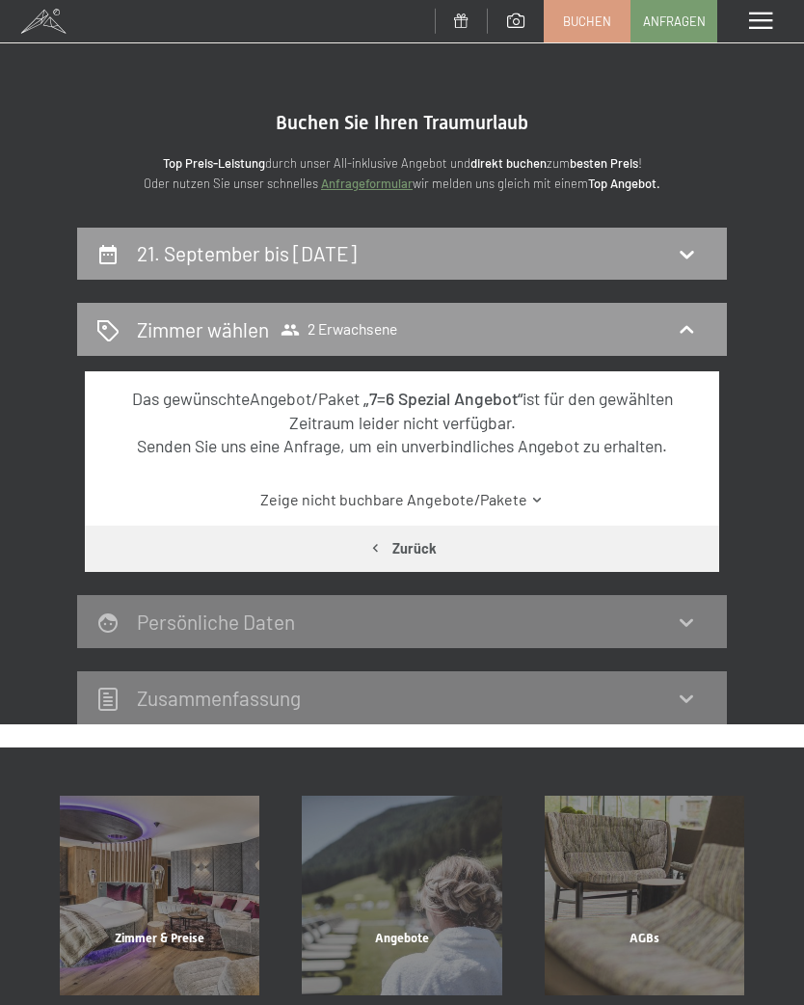
click at [690, 255] on icon at bounding box center [686, 253] width 23 height 23
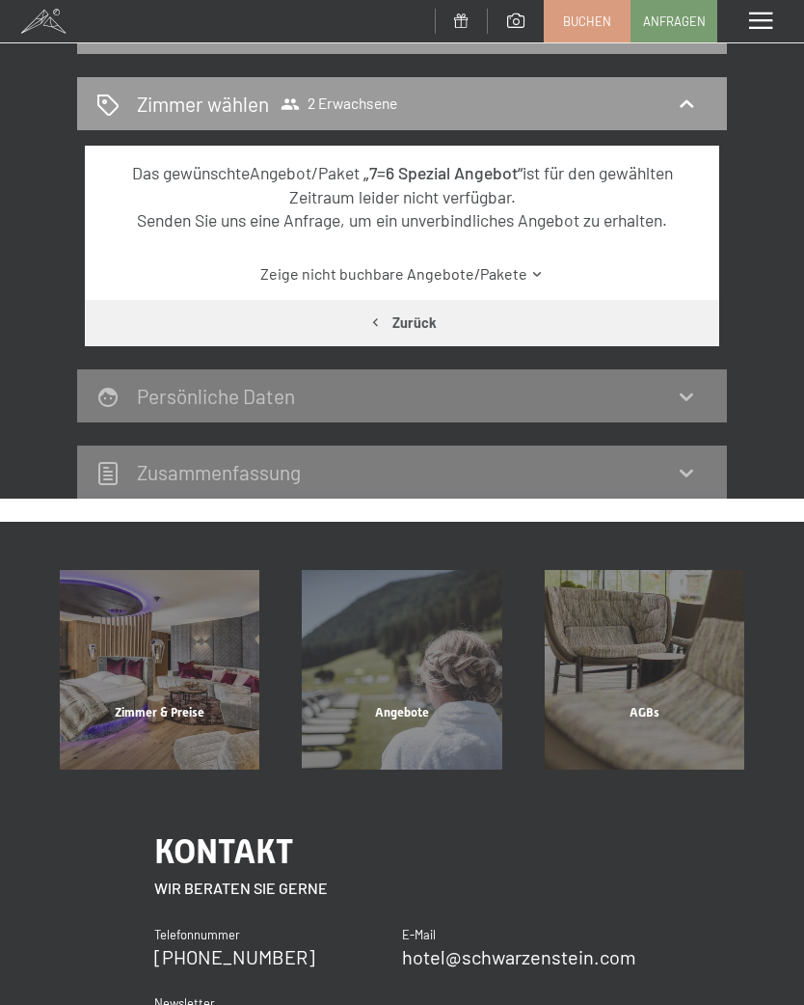
select select "[DATE]"
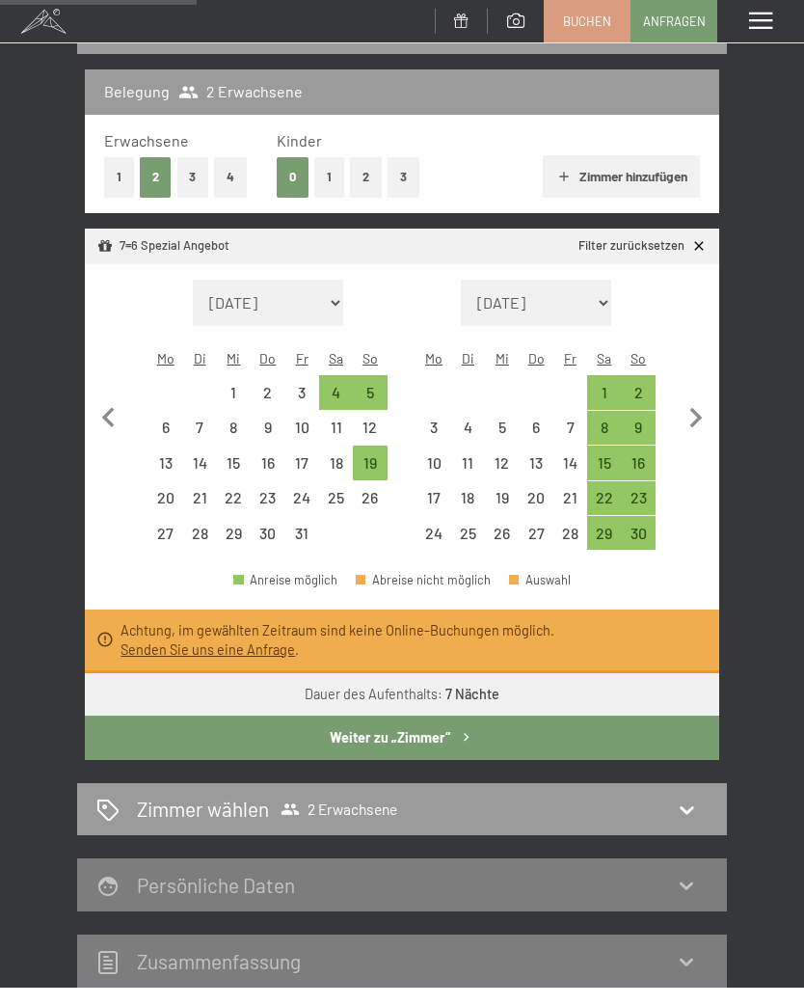
click at [632, 385] on div "2" at bounding box center [639, 400] width 30 height 30
select select "[DATE]"
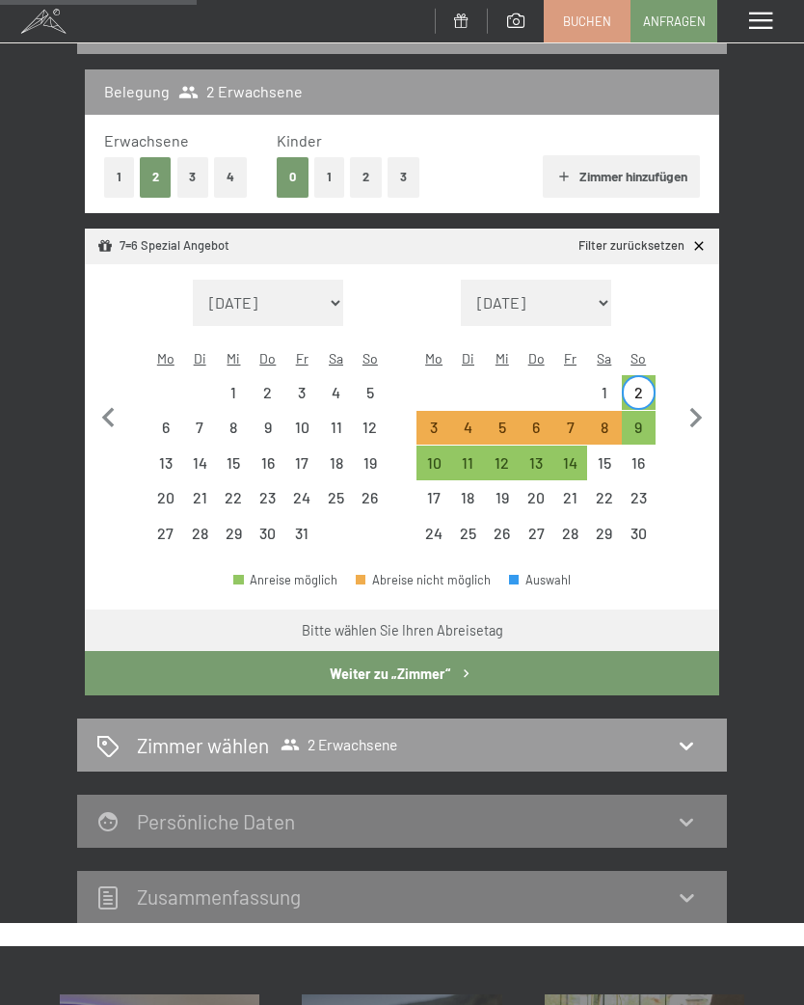
click at [647, 419] on div "9" at bounding box center [639, 434] width 30 height 30
select select "[DATE]"
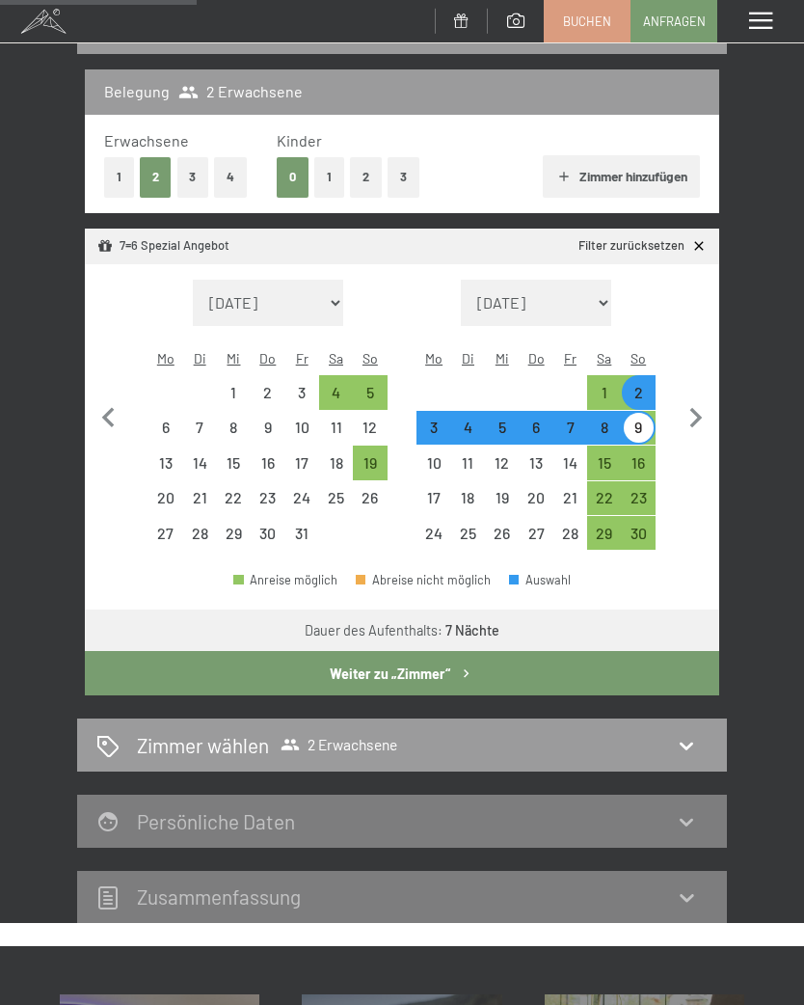
select select "[DATE]"
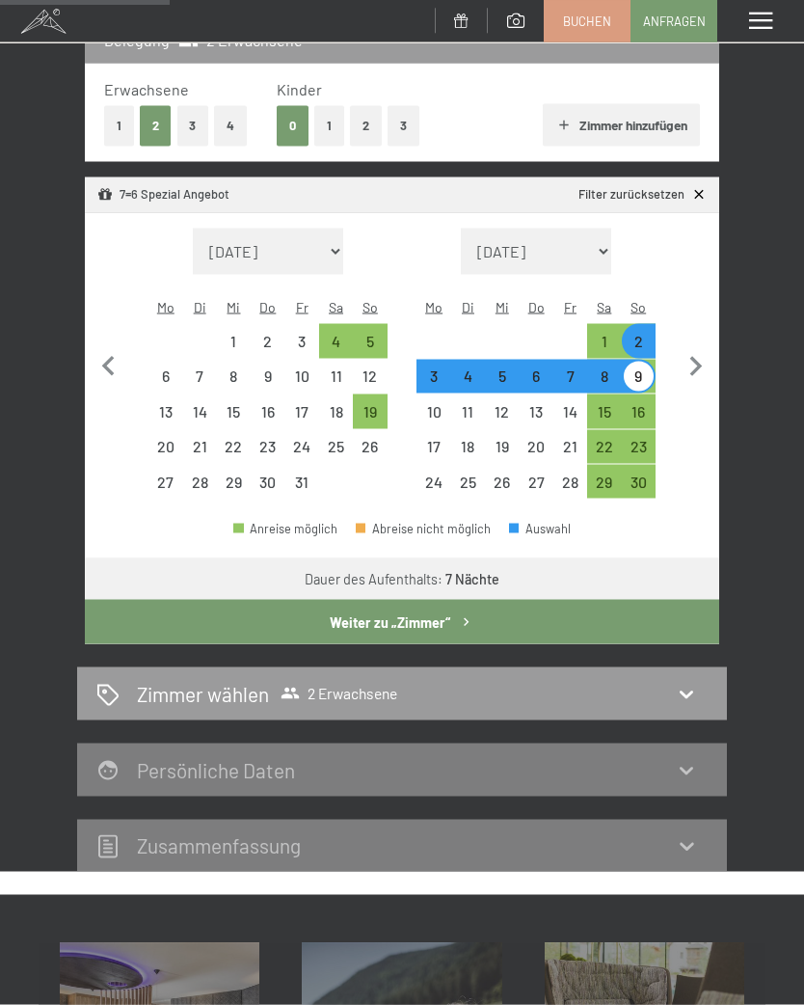
click at [436, 610] on button "Weiter zu „Zimmer“" at bounding box center [402, 622] width 634 height 44
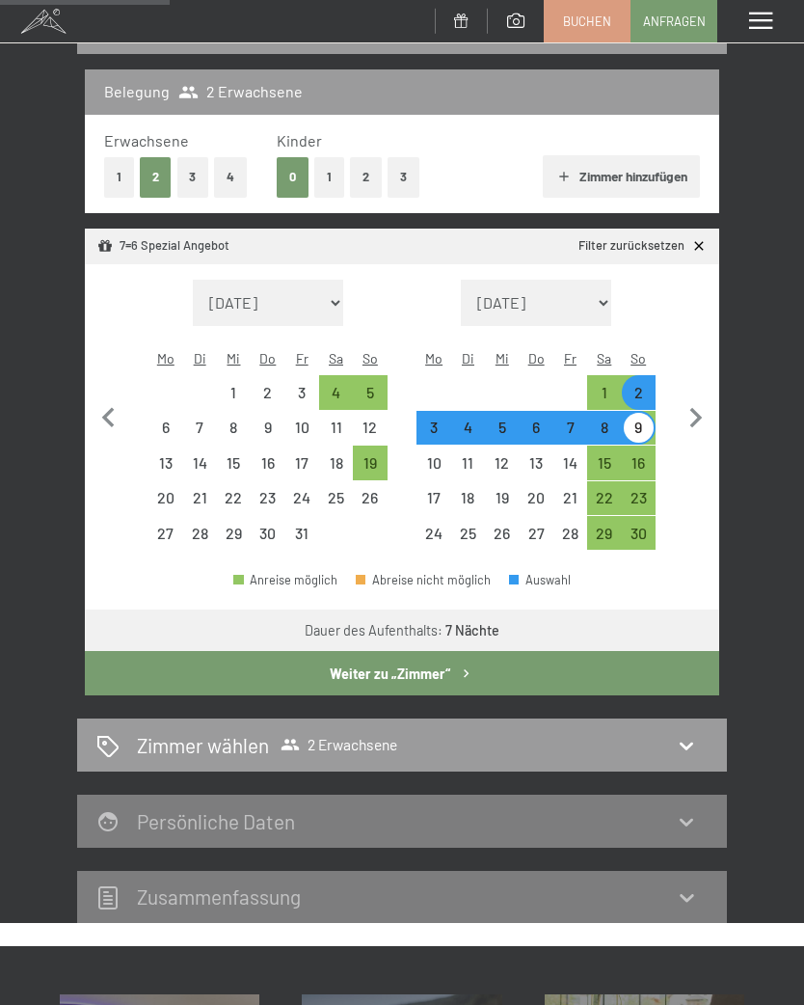
select select "[DATE]"
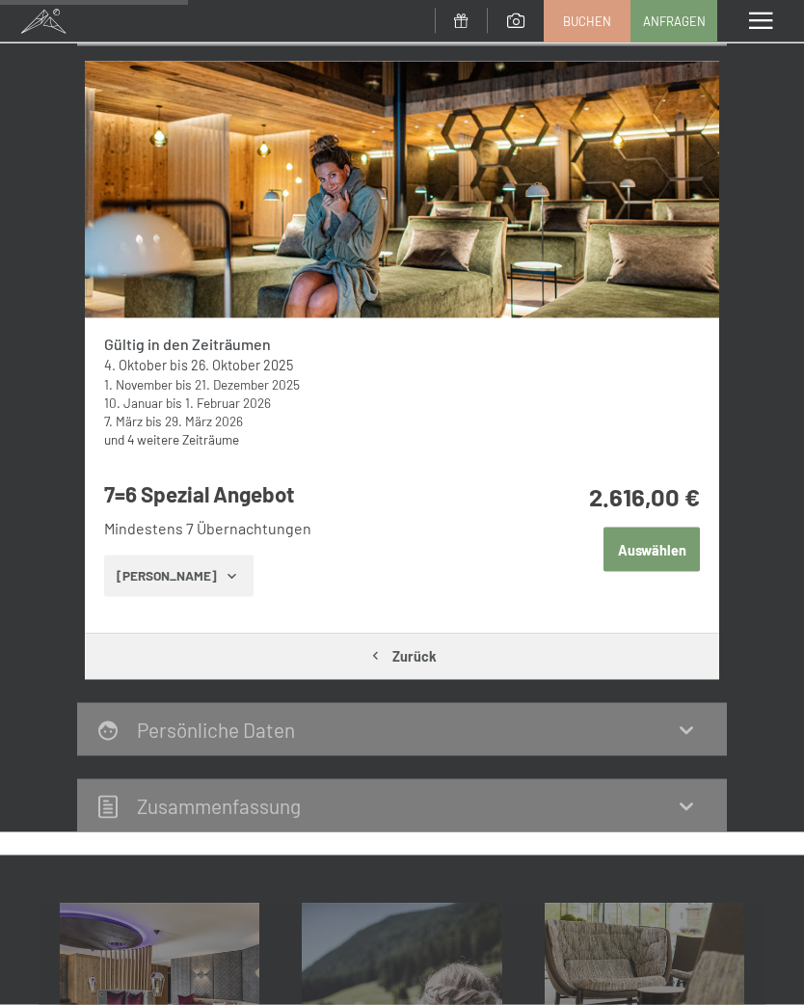
scroll to position [313, 0]
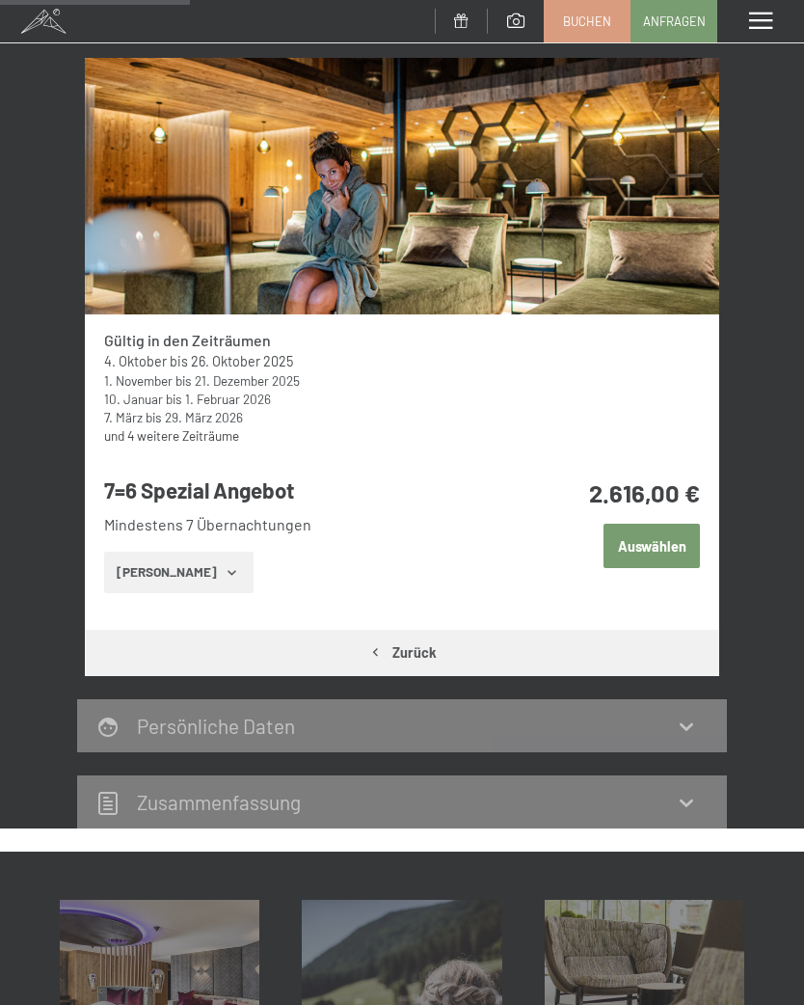
click at [662, 554] on button "Auswählen" at bounding box center [652, 546] width 96 height 44
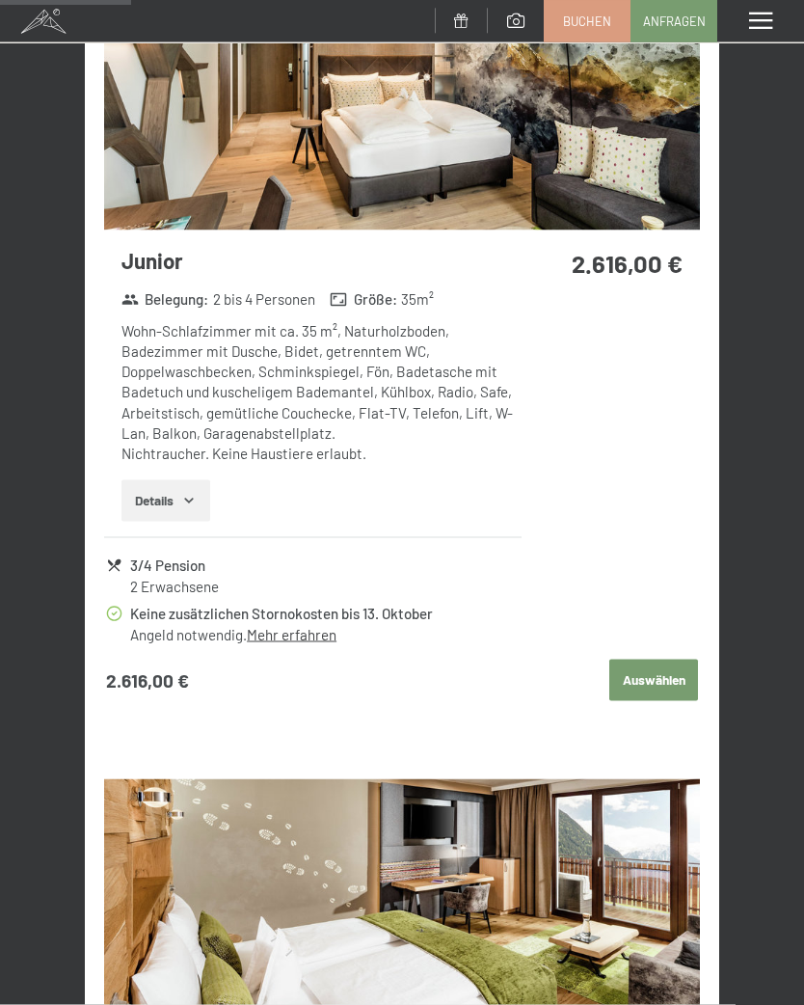
scroll to position [1058, 0]
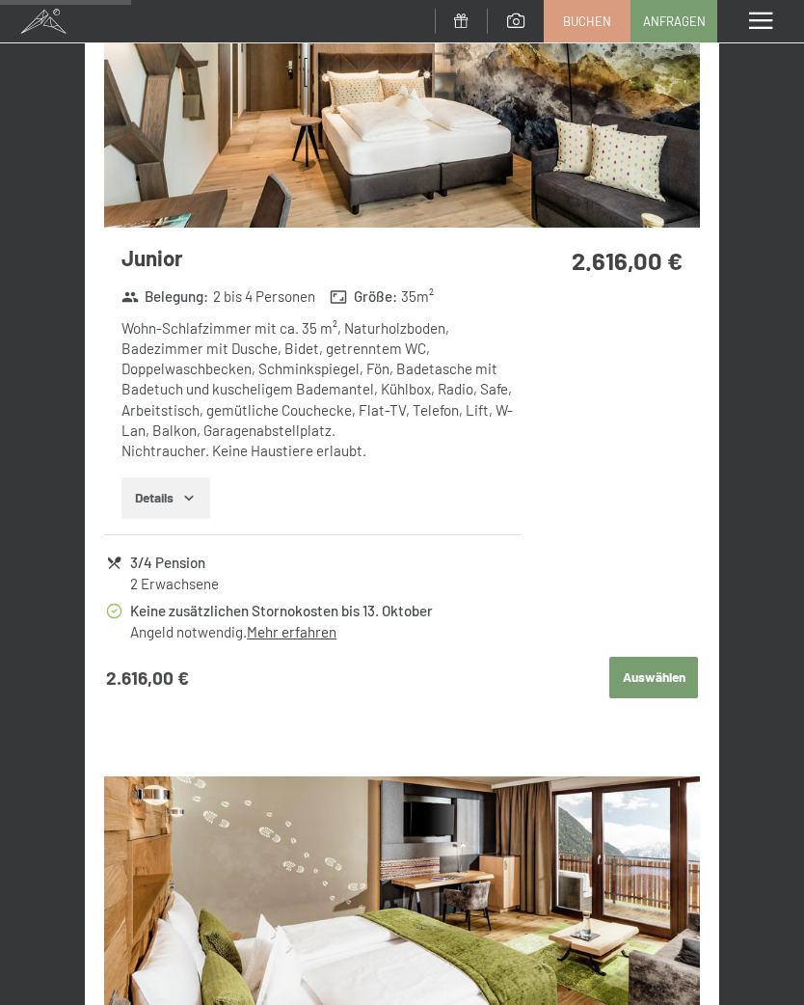
click at [658, 641] on tr "3/4 Pension 2 Erwachsene Keine zusätzlichen Stornokosten bis 13. Oktober Angeld…" at bounding box center [402, 625] width 593 height 152
click at [659, 668] on button "Auswählen" at bounding box center [653, 678] width 89 height 42
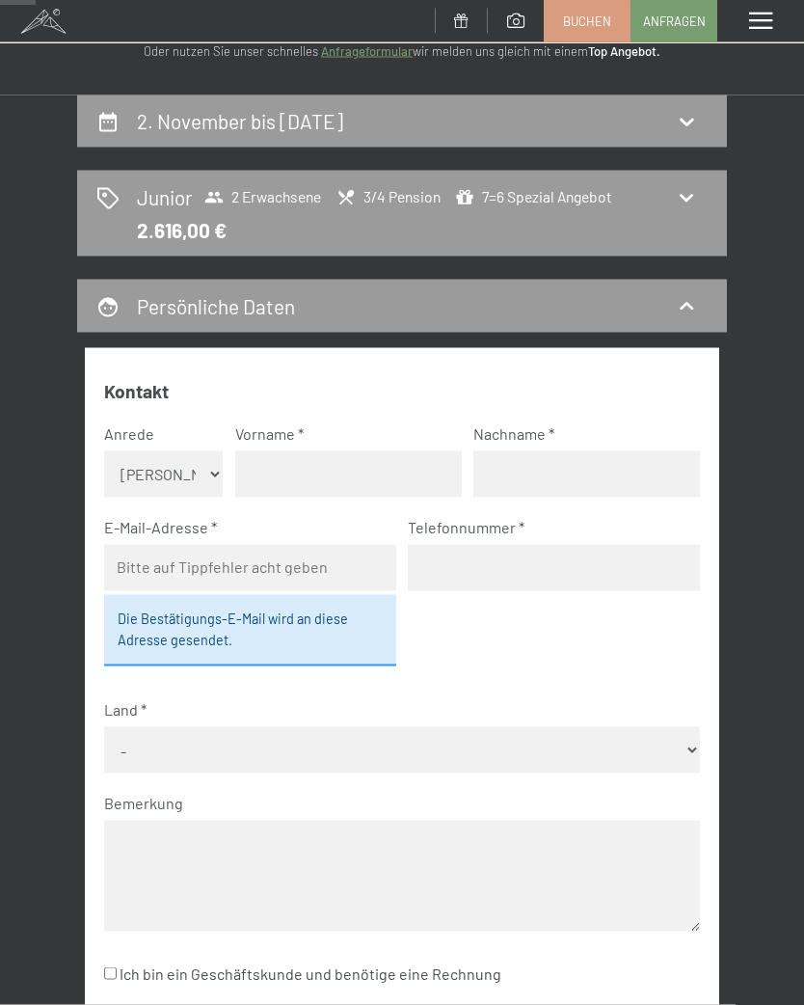
scroll to position [0, 0]
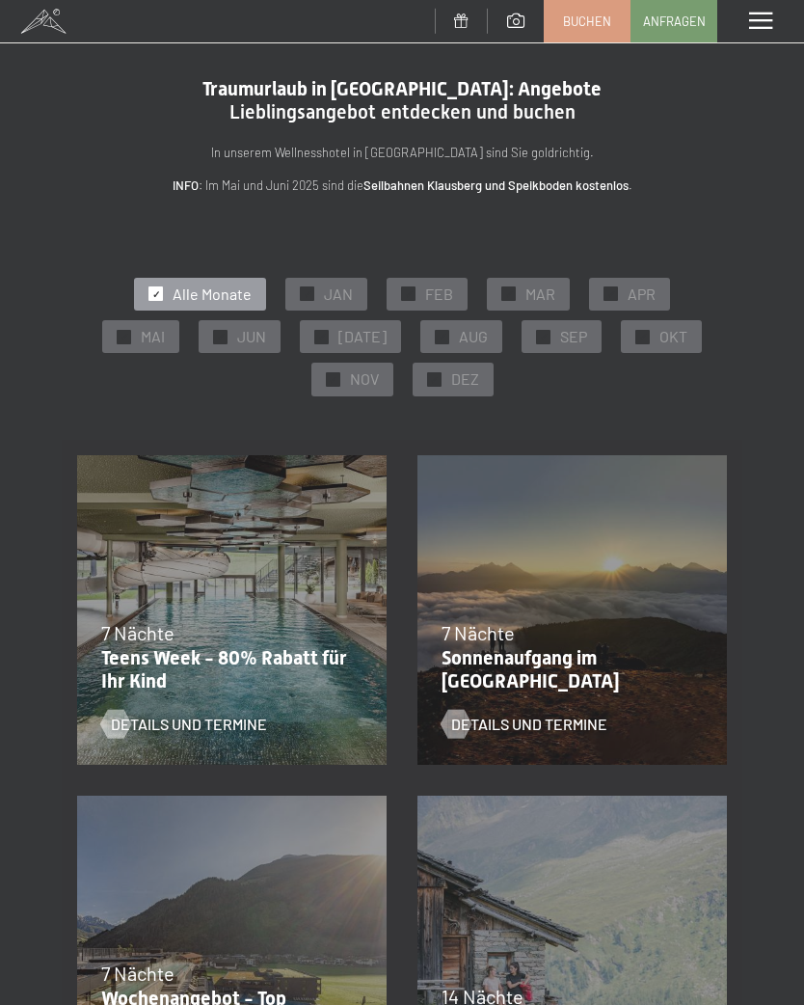
click at [173, 289] on span "Alle Monate" at bounding box center [212, 293] width 79 height 21
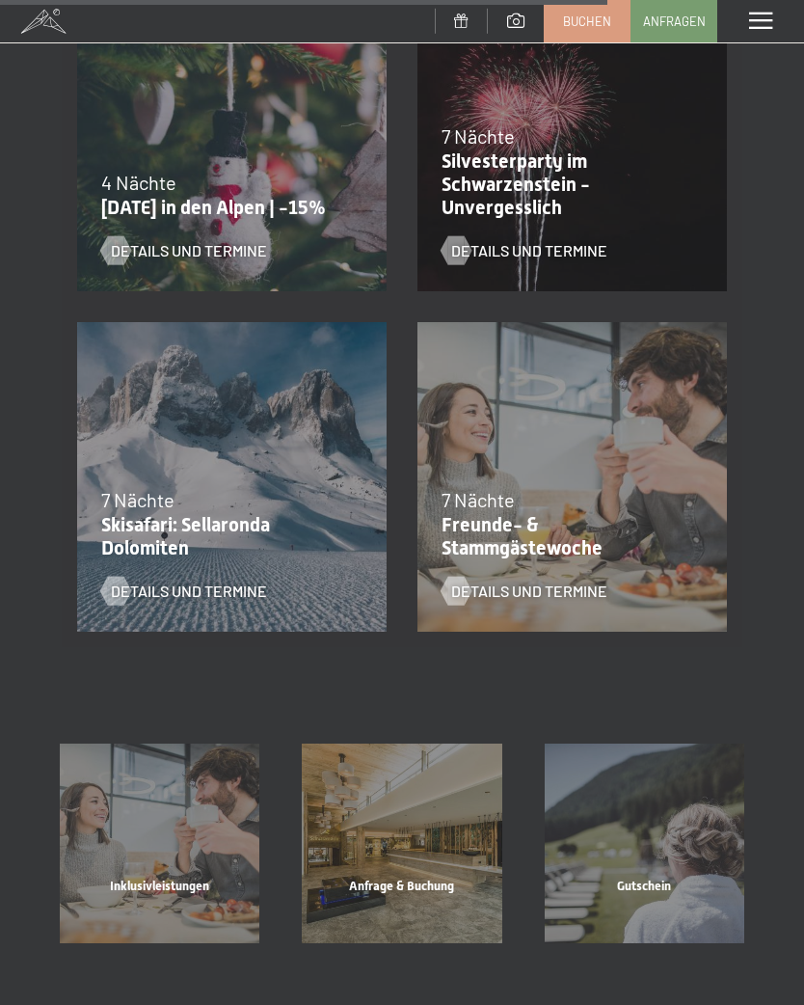
scroll to position [2176, 0]
